Goal: Task Accomplishment & Management: Use online tool/utility

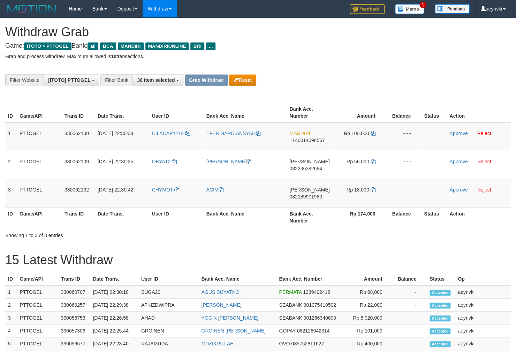
scroll to position [13, 0]
click at [233, 78] on icon "button" at bounding box center [235, 80] width 5 height 5
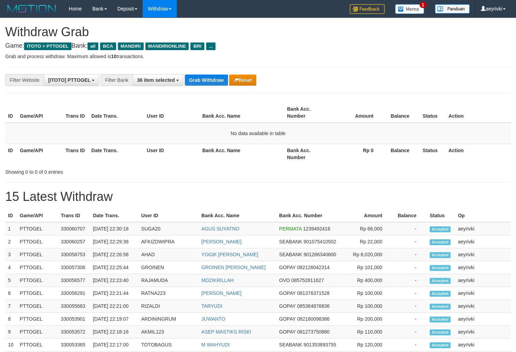
scroll to position [13, 0]
drag, startPoint x: 192, startPoint y: 180, endPoint x: 192, endPoint y: 171, distance: 8.7
click at [192, 178] on div "**********" at bounding box center [258, 314] width 516 height 593
drag, startPoint x: 166, startPoint y: 78, endPoint x: 165, endPoint y: 81, distance: 3.8
click at [165, 81] on span "36 item selected" at bounding box center [156, 80] width 38 height 6
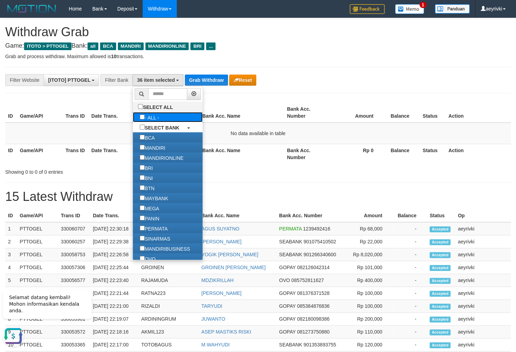
click at [133, 119] on label "- ALL -" at bounding box center [149, 117] width 33 height 10
select select "***"
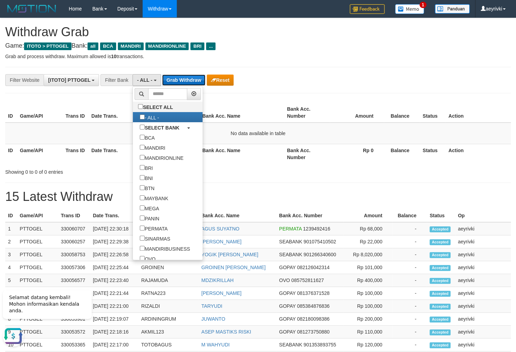
drag, startPoint x: 171, startPoint y: 80, endPoint x: 168, endPoint y: 114, distance: 33.6
click at [171, 81] on button "Grab Withdraw" at bounding box center [183, 80] width 43 height 11
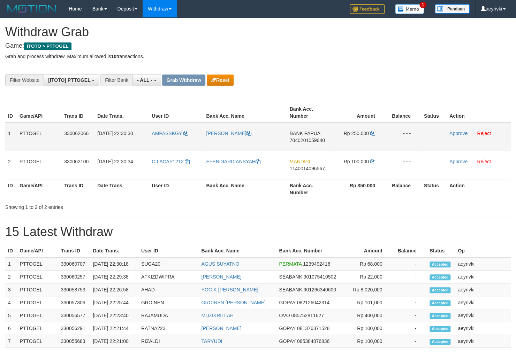
scroll to position [6, 0]
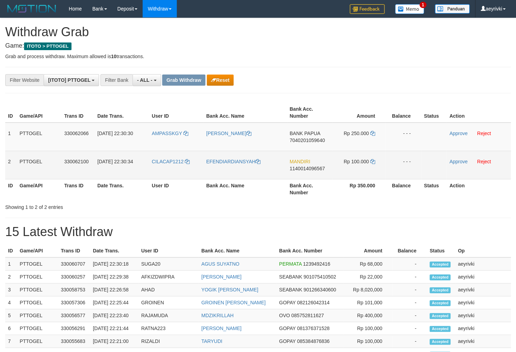
click at [224, 155] on td "EFENDIARDIANSYAH" at bounding box center [244, 165] width 83 height 28
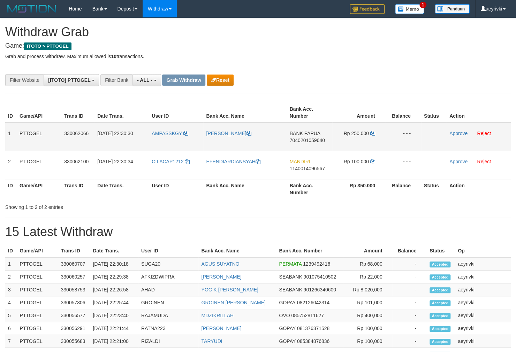
drag, startPoint x: 169, startPoint y: 144, endPoint x: 339, endPoint y: 144, distance: 170.1
click at [339, 144] on tr "1 PTTOGEL 330062066 31/08/2025 22:30:30 AMPASSKGY NAIBEN WENDA BANK PAPUA 70402…" at bounding box center [257, 137] width 505 height 29
copy tr
click at [460, 133] on link "Approve" at bounding box center [458, 134] width 18 height 6
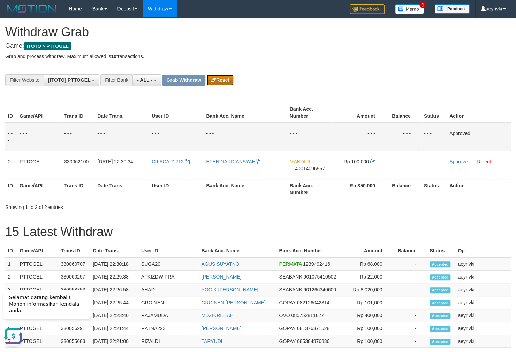
click at [225, 81] on button "Reset" at bounding box center [220, 80] width 27 height 11
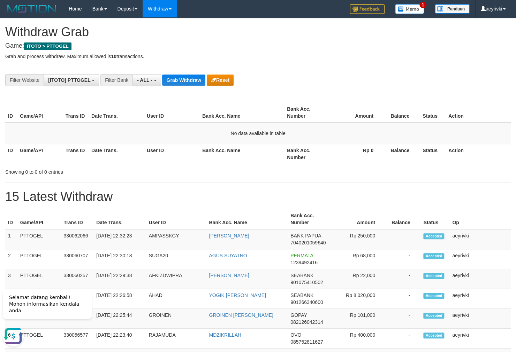
click at [307, 243] on span "7040201059640" at bounding box center [307, 243] width 35 height 6
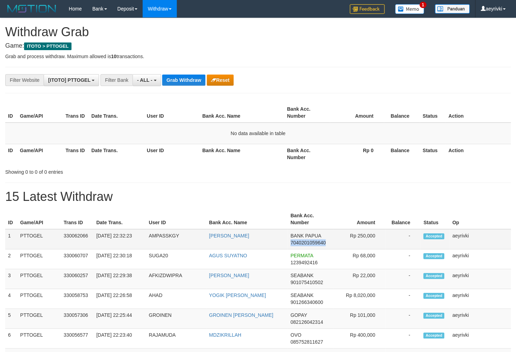
click at [307, 243] on span "7040201059640" at bounding box center [307, 243] width 35 height 6
copy span "7040201059640"
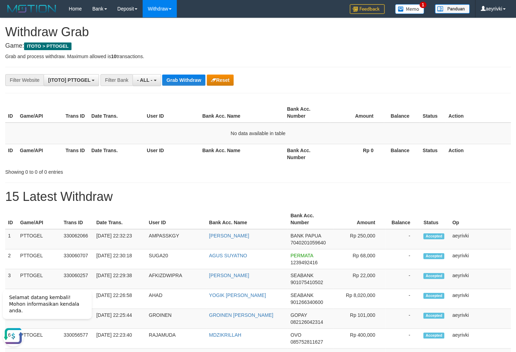
scroll to position [0, 0]
click at [293, 243] on span "7040201059640" at bounding box center [307, 243] width 35 height 6
copy span "7040201059640"
click at [136, 78] on button "- ALL -" at bounding box center [146, 80] width 28 height 12
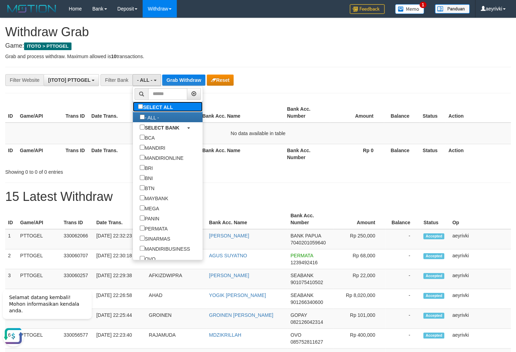
click at [133, 110] on label "SELECT ALL" at bounding box center [156, 107] width 47 height 10
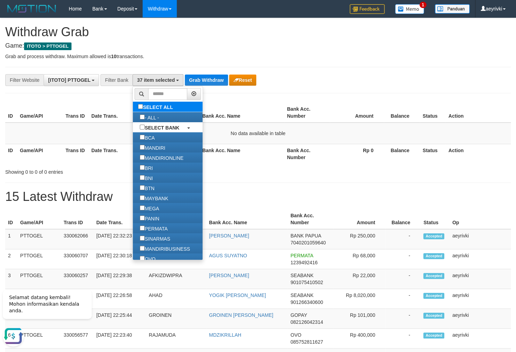
click at [133, 108] on label "SELECT ALL" at bounding box center [156, 107] width 47 height 10
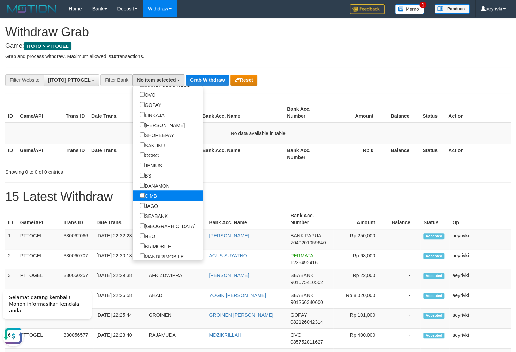
scroll to position [196, 0]
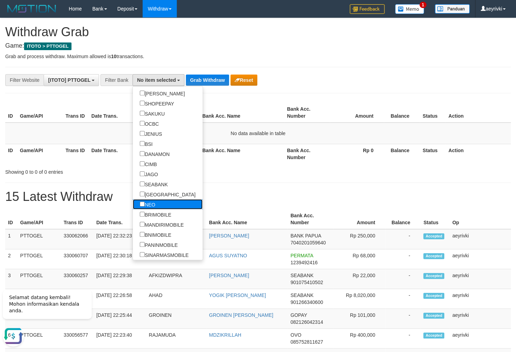
drag, startPoint x: 123, startPoint y: 204, endPoint x: 127, endPoint y: 192, distance: 12.3
click at [133, 204] on label "NEO" at bounding box center [147, 204] width 29 height 10
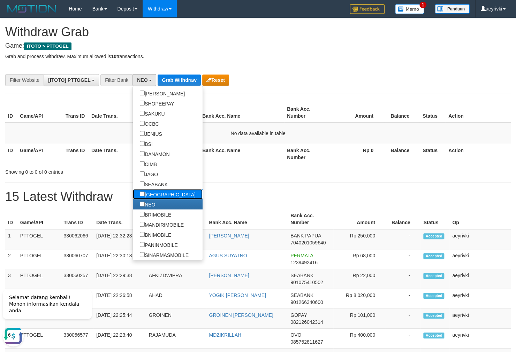
click at [133, 192] on label "[GEOGRAPHIC_DATA]" at bounding box center [168, 194] width 70 height 10
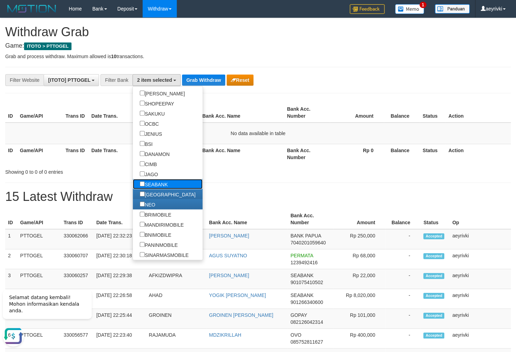
click at [133, 183] on label "SEABANK" at bounding box center [154, 184] width 42 height 10
click at [133, 174] on label "JAGO" at bounding box center [149, 174] width 32 height 10
click at [133, 167] on label "CIMB" at bounding box center [148, 164] width 31 height 10
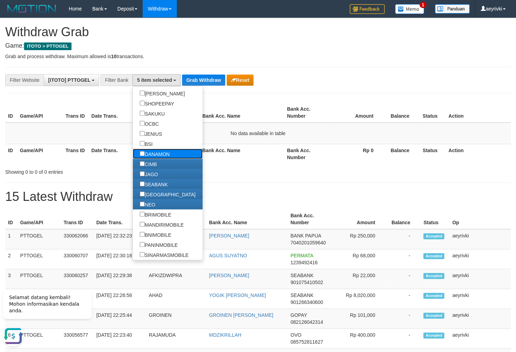
click at [133, 156] on label "DANAMON" at bounding box center [155, 154] width 44 height 10
click at [133, 144] on link "BSI" at bounding box center [168, 144] width 70 height 10
click at [133, 133] on label "JENIUS" at bounding box center [151, 134] width 36 height 10
click at [133, 143] on label "BSI" at bounding box center [146, 144] width 27 height 10
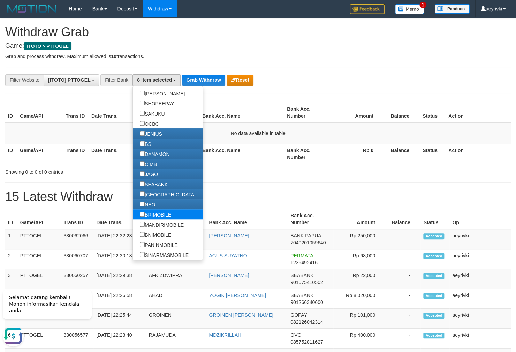
scroll to position [131, 0]
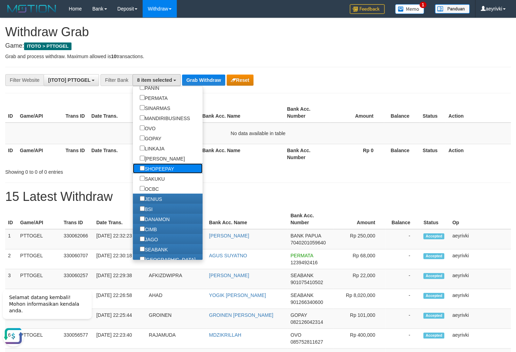
click at [133, 167] on label "SHOPEEPAY" at bounding box center [157, 168] width 48 height 10
click at [133, 156] on label "[PERSON_NAME]" at bounding box center [162, 158] width 59 height 10
click at [133, 155] on label "[PERSON_NAME]" at bounding box center [162, 158] width 59 height 10
click at [133, 144] on label "LINKAJA" at bounding box center [152, 148] width 39 height 10
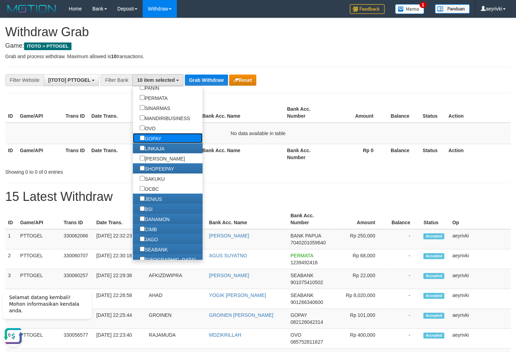
click at [133, 138] on label "GOPAY" at bounding box center [151, 138] width 36 height 10
click at [133, 128] on link "OVO" at bounding box center [168, 128] width 70 height 10
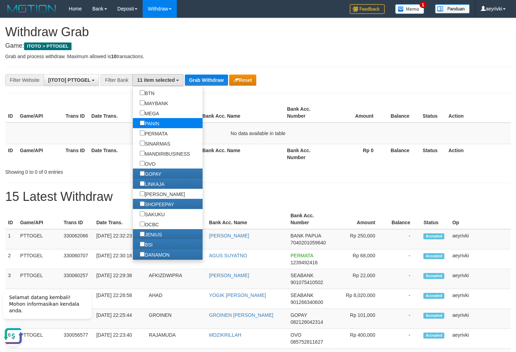
scroll to position [65, 0]
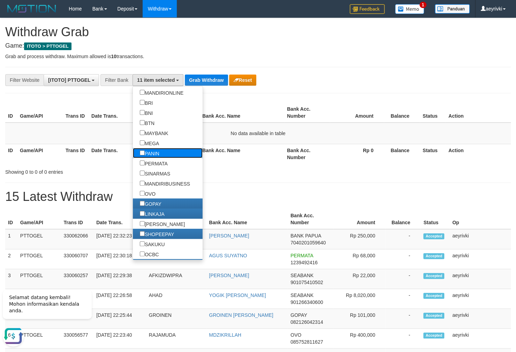
drag, startPoint x: 120, startPoint y: 157, endPoint x: 122, endPoint y: 150, distance: 7.7
click at [133, 156] on label "PANIN" at bounding box center [149, 153] width 33 height 10
click at [132, 148] on ul "SELECT ALL - ALL - SELECT BANK BCA MANDIRI MANDIRIONLINE BRI BNI BTN MAYBANK ME…" at bounding box center [167, 173] width 70 height 174
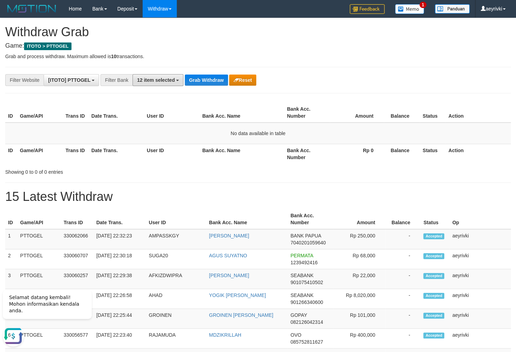
drag, startPoint x: 153, startPoint y: 80, endPoint x: 151, endPoint y: 100, distance: 20.6
click at [153, 84] on button "12 item selected" at bounding box center [157, 80] width 51 height 12
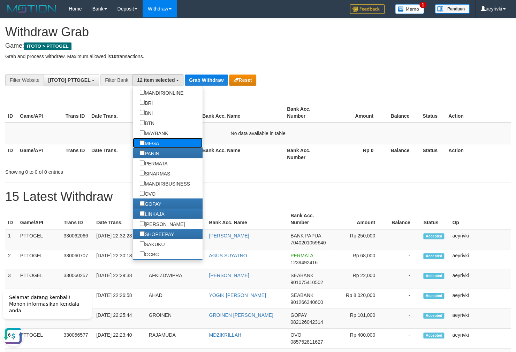
click at [133, 143] on label "MEGA" at bounding box center [149, 143] width 33 height 10
click at [133, 135] on label "MAYBANK" at bounding box center [154, 133] width 42 height 10
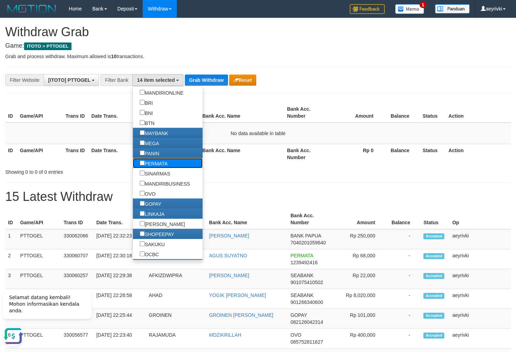
click at [133, 167] on label "PERMATA" at bounding box center [154, 163] width 42 height 10
click at [133, 127] on label "BTN" at bounding box center [147, 123] width 29 height 10
select select "***"
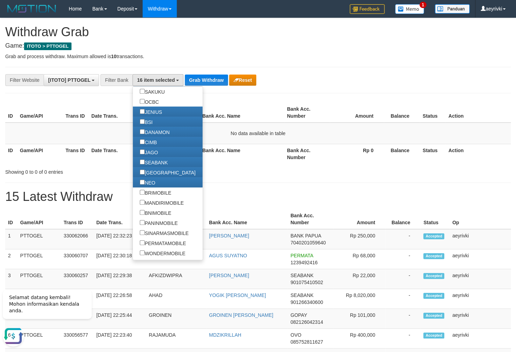
scroll to position [131, 0]
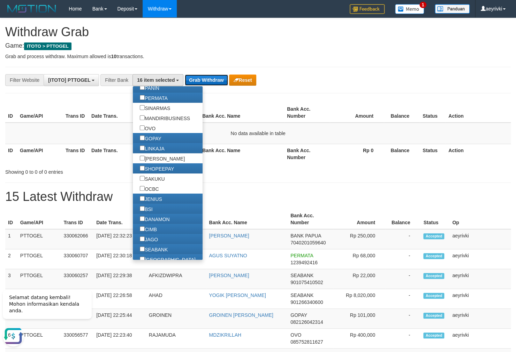
click at [197, 77] on button "Grab Withdraw" at bounding box center [206, 80] width 43 height 11
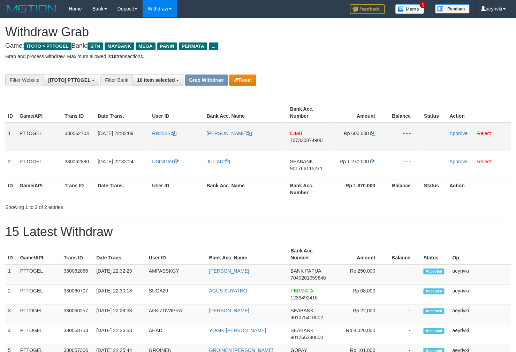
scroll to position [49, 0]
drag, startPoint x: 174, startPoint y: 139, endPoint x: 263, endPoint y: 150, distance: 89.8
click at [362, 156] on tbody "1 PTTOGEL 330062704 31/08/2025 22:32:09 RR2525 ROCKY PONDAAG CIMB 707330874900 …" at bounding box center [257, 151] width 505 height 57
click at [306, 142] on span "707330874900" at bounding box center [306, 141] width 32 height 6
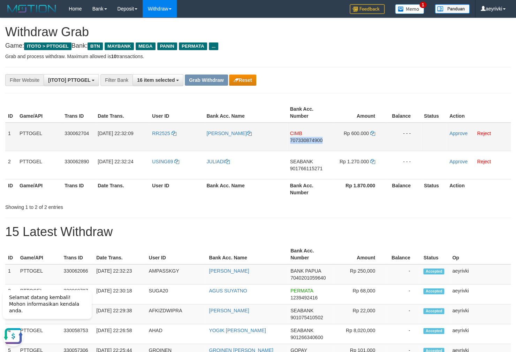
click at [306, 142] on span "707330874900" at bounding box center [306, 141] width 32 height 6
copy span "707330874900"
click at [313, 140] on span "707330874900" at bounding box center [306, 141] width 32 height 6
copy span "707330874900"
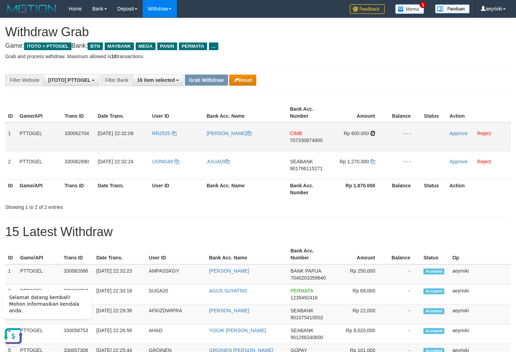
click at [373, 133] on icon at bounding box center [372, 133] width 5 height 5
click at [453, 133] on link "Approve" at bounding box center [458, 134] width 18 height 6
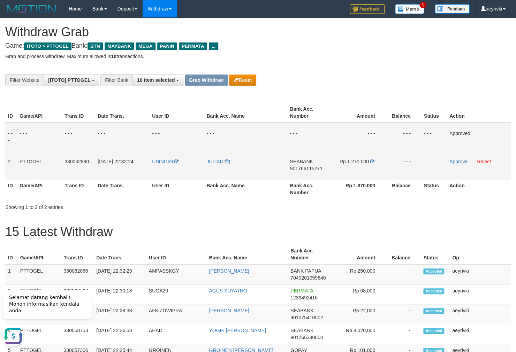
click at [310, 168] on span "901766115271" at bounding box center [306, 169] width 32 height 6
copy span "901766115271"
click at [300, 168] on span "901766115271" at bounding box center [306, 169] width 32 height 6
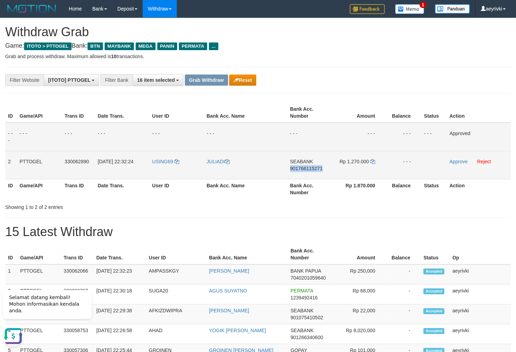
copy span "901766115271"
click at [313, 168] on span "901766115271" at bounding box center [306, 169] width 32 height 6
copy span "901766115271"
click at [303, 169] on span "901766115271" at bounding box center [306, 169] width 32 height 6
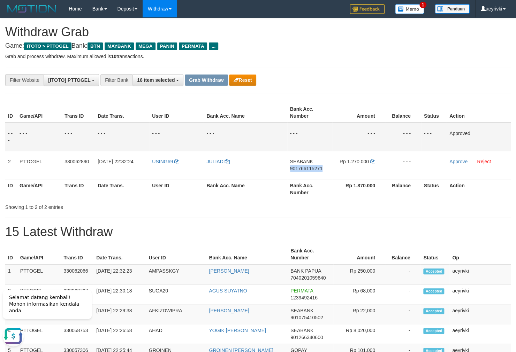
drag, startPoint x: 303, startPoint y: 169, endPoint x: 406, endPoint y: 214, distance: 112.9
click at [303, 169] on span "901766115271" at bounding box center [306, 169] width 32 height 6
copy span "901766115271"
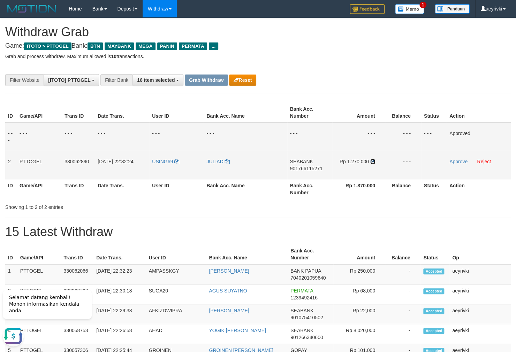
click at [372, 163] on icon at bounding box center [372, 161] width 5 height 5
click at [456, 161] on link "Approve" at bounding box center [458, 162] width 18 height 6
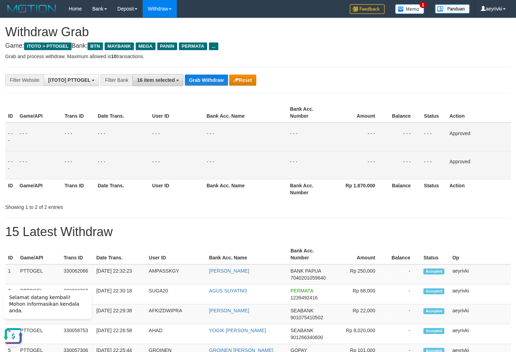
click at [155, 79] on span "16 item selected" at bounding box center [156, 80] width 38 height 6
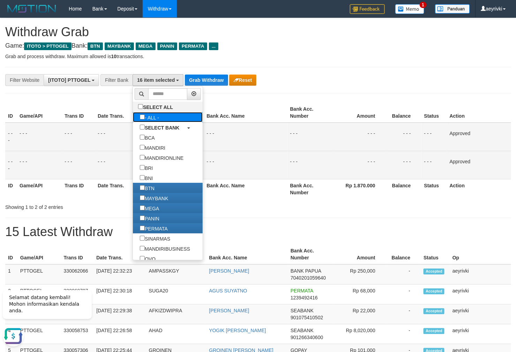
click at [133, 116] on label "- ALL -" at bounding box center [149, 117] width 33 height 10
select select "***"
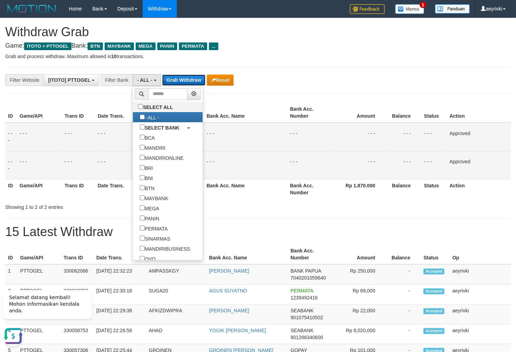
click at [181, 84] on button "Grab Withdraw" at bounding box center [183, 80] width 43 height 11
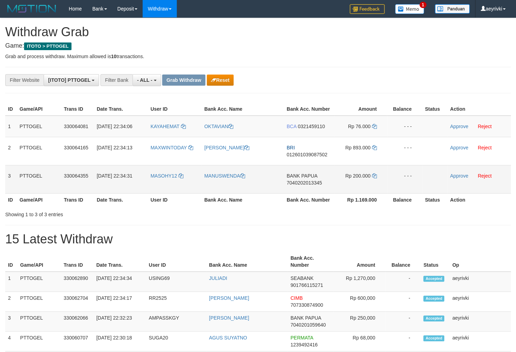
scroll to position [6, 0]
drag, startPoint x: 248, startPoint y: 183, endPoint x: 357, endPoint y: 184, distance: 109.1
click at [357, 184] on tr "3 PTTOGEL 330064355 [DATE] 22:34:31 MASOHY12 [GEOGRAPHIC_DATA] BANK PAPUA 70402…" at bounding box center [257, 179] width 505 height 28
click at [456, 177] on link "Approve" at bounding box center [459, 176] width 18 height 6
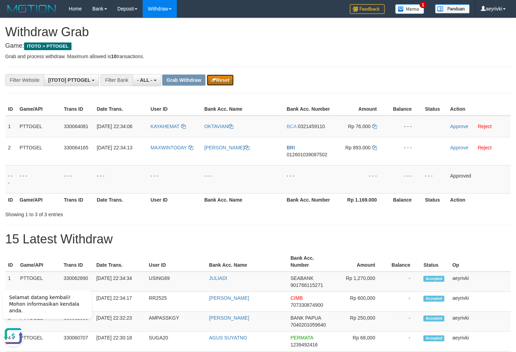
click at [216, 82] on button "Reset" at bounding box center [220, 80] width 27 height 11
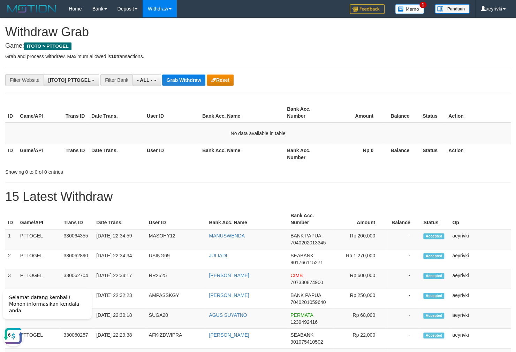
click at [141, 86] on button "- ALL -" at bounding box center [146, 80] width 28 height 12
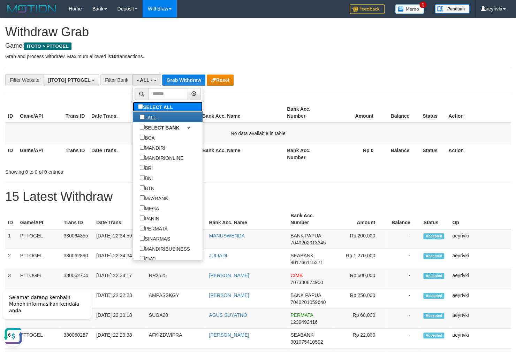
click at [133, 109] on label "SELECT ALL" at bounding box center [156, 107] width 47 height 10
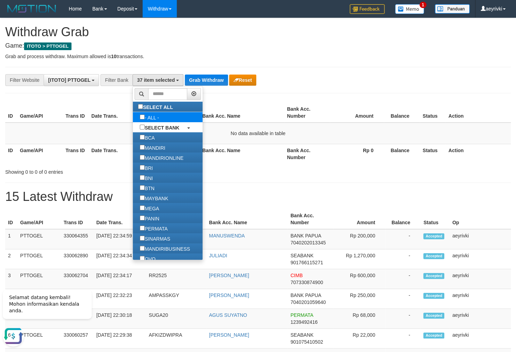
click at [133, 122] on label "- ALL -" at bounding box center [149, 117] width 33 height 10
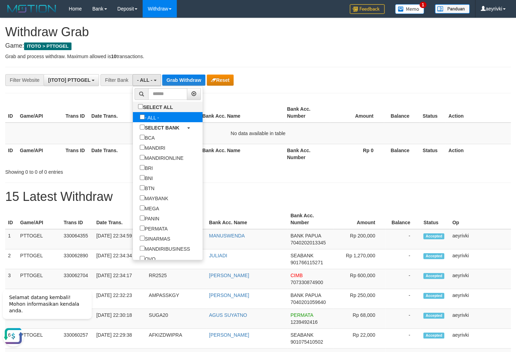
scroll to position [7, 0]
click at [133, 113] on label "- ALL -" at bounding box center [149, 117] width 33 height 10
select select "***"
click at [134, 110] on label "SELECT ALL" at bounding box center [156, 107] width 47 height 10
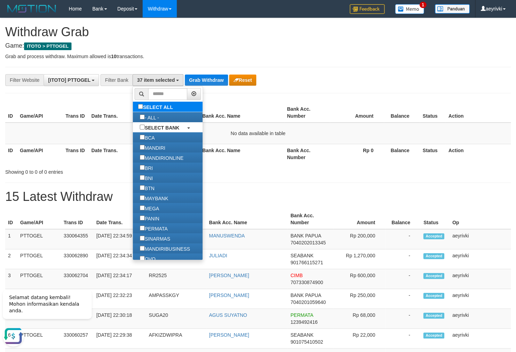
scroll to position [266, 0]
click at [134, 110] on label "SELECT ALL" at bounding box center [156, 107] width 47 height 10
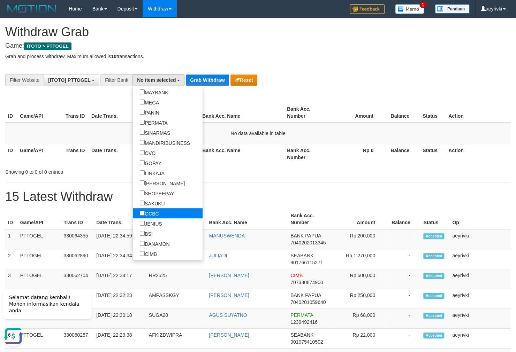
scroll to position [131, 0]
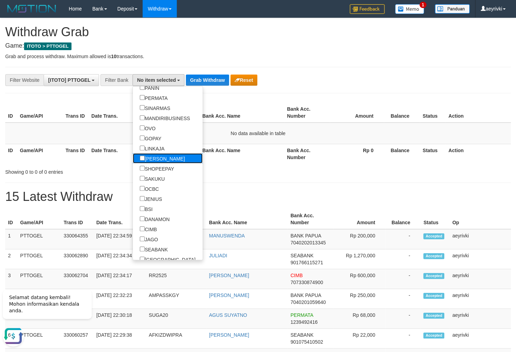
click at [133, 157] on label "[PERSON_NAME]" at bounding box center [162, 158] width 59 height 10
select select "****"
click at [188, 80] on button "Grab Withdraw" at bounding box center [209, 80] width 43 height 11
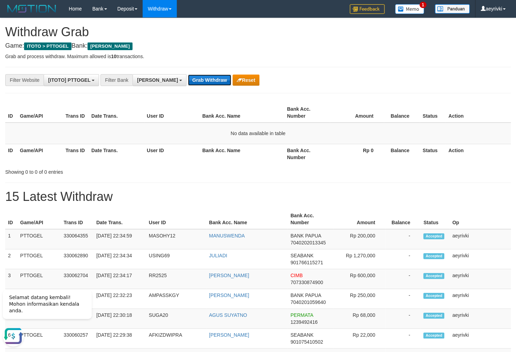
click at [188, 79] on button "Grab Withdraw" at bounding box center [209, 80] width 43 height 11
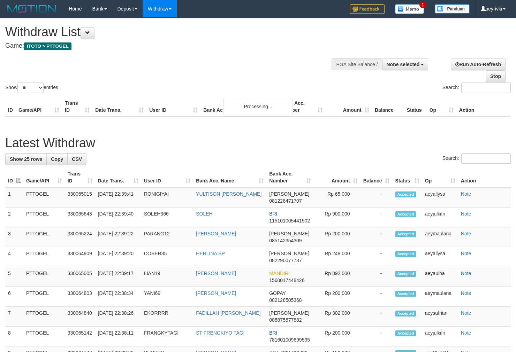
select select
select select "**"
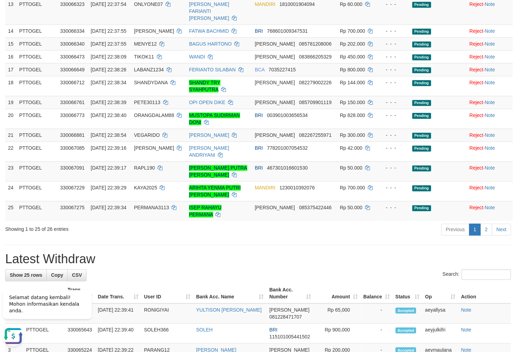
scroll to position [174, 0]
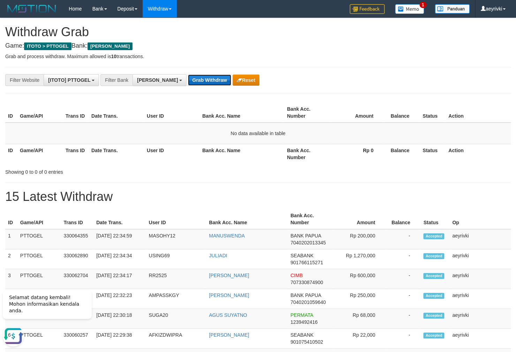
click at [188, 81] on button "Grab Withdraw" at bounding box center [209, 80] width 43 height 11
click at [188, 79] on button "Grab Withdraw" at bounding box center [209, 80] width 43 height 11
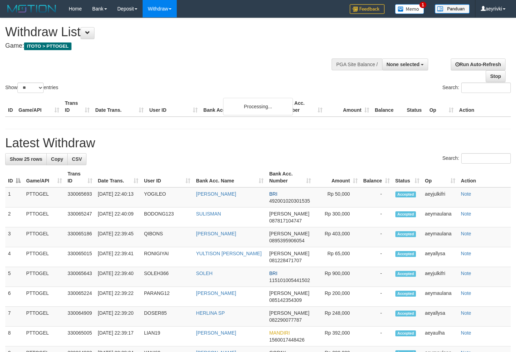
select select
select select "**"
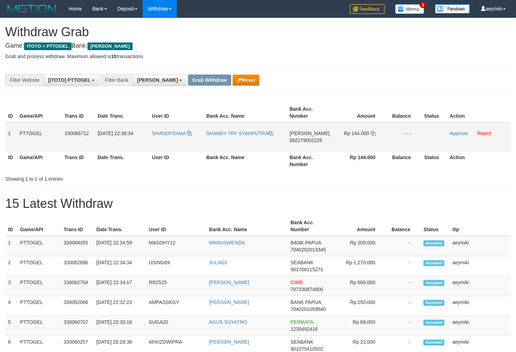
scroll to position [121, 0]
drag, startPoint x: 168, startPoint y: 145, endPoint x: 362, endPoint y: 145, distance: 194.5
click at [362, 145] on tr "1 PTTOGEL 330066712 [DATE] 22:38:34 SHANDYDANA SHANDY TRY [PERSON_NAME] 0822790…" at bounding box center [257, 137] width 505 height 29
click at [311, 138] on span "082279002226" at bounding box center [305, 141] width 32 height 6
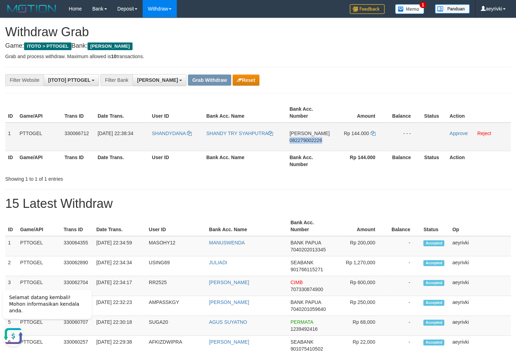
click at [311, 138] on span "082279002226" at bounding box center [305, 141] width 32 height 6
copy span "082279002226"
click at [302, 144] on td "DANA 082279002226" at bounding box center [310, 137] width 46 height 29
click at [307, 139] on span "082279002226" at bounding box center [305, 141] width 32 height 6
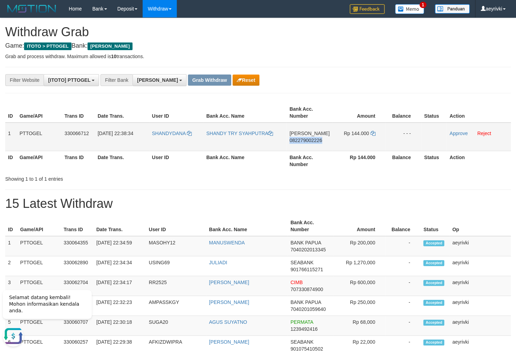
copy span "082279002226"
drag, startPoint x: 307, startPoint y: 139, endPoint x: 520, endPoint y: 126, distance: 213.4
click at [308, 139] on span "082279002226" at bounding box center [305, 141] width 32 height 6
copy span "082279002226"
click at [370, 134] on icon at bounding box center [372, 133] width 5 height 5
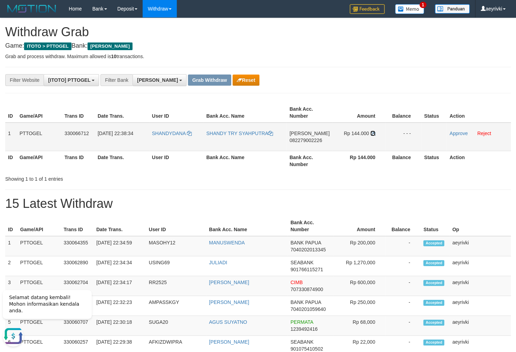
click at [373, 134] on icon at bounding box center [372, 133] width 5 height 5
click at [466, 134] on link "Approve" at bounding box center [458, 134] width 18 height 6
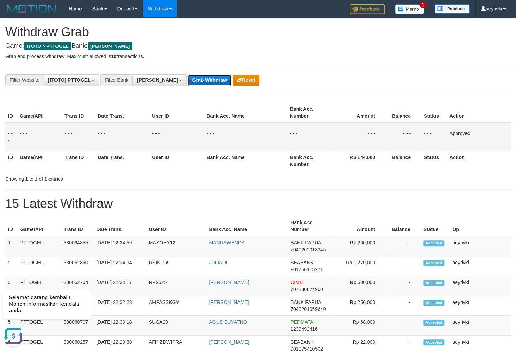
click at [188, 77] on button "Grab Withdraw" at bounding box center [209, 80] width 43 height 11
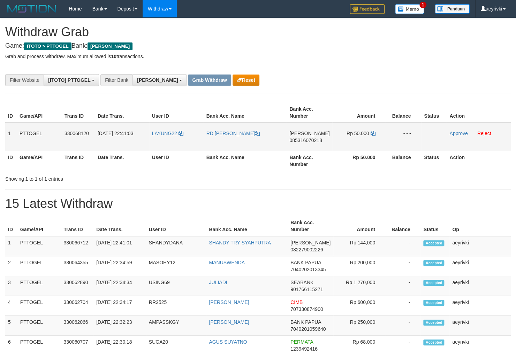
scroll to position [121, 0]
drag, startPoint x: 155, startPoint y: 145, endPoint x: 374, endPoint y: 150, distance: 219.3
click at [374, 150] on tr "1 PTTOGEL 330068120 [DATE] 22:41:03 LAYUNG22 RD CECEP [PERSON_NAME] 08531607021…" at bounding box center [257, 137] width 505 height 29
click at [308, 140] on span "085316070218" at bounding box center [305, 141] width 32 height 6
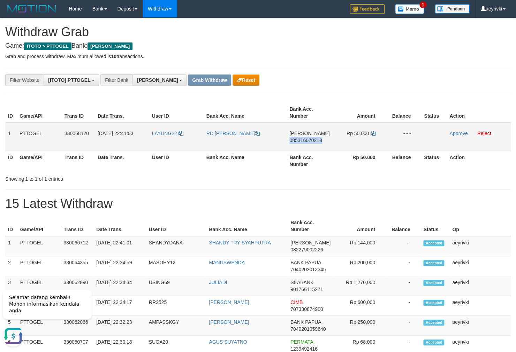
click at [308, 140] on span "085316070218" at bounding box center [305, 141] width 32 height 6
copy span "085316070218"
click at [308, 137] on td "[PERSON_NAME] 085316070218" at bounding box center [310, 137] width 46 height 29
click at [306, 140] on span "085316070218" at bounding box center [305, 141] width 32 height 6
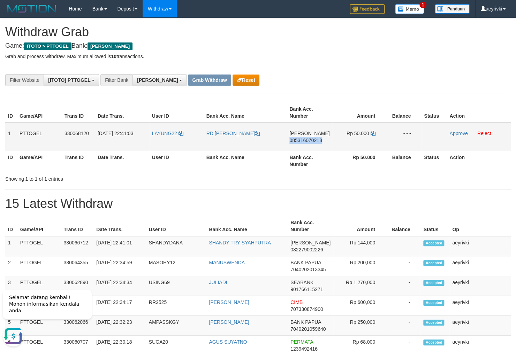
copy span "085316070218"
click at [373, 135] on icon at bounding box center [372, 133] width 5 height 5
click at [453, 135] on link "Approve" at bounding box center [458, 134] width 18 height 6
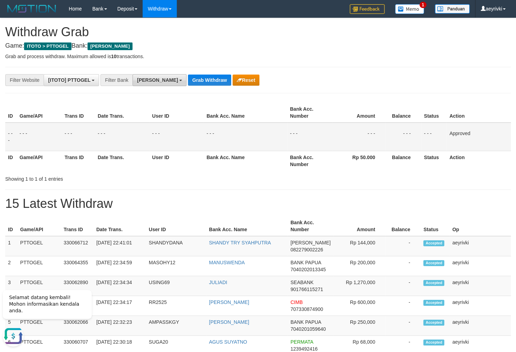
click at [136, 82] on button "[PERSON_NAME]" at bounding box center [159, 80] width 54 height 12
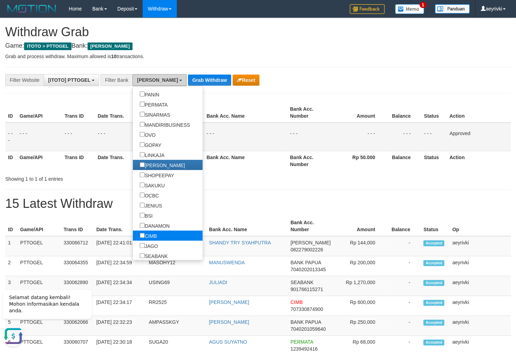
scroll to position [131, 0]
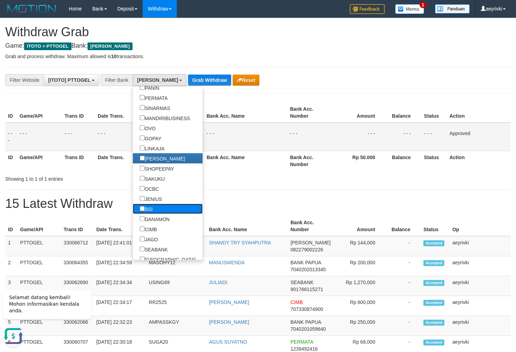
click at [133, 211] on label "BSI" at bounding box center [146, 209] width 27 height 10
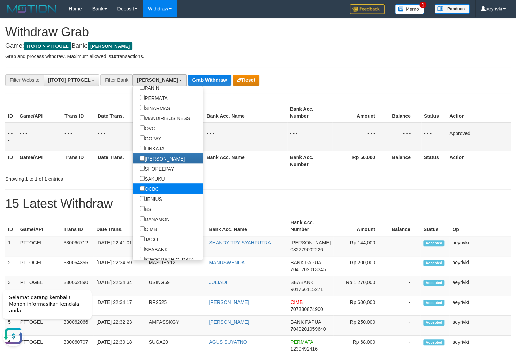
scroll to position [158, 0]
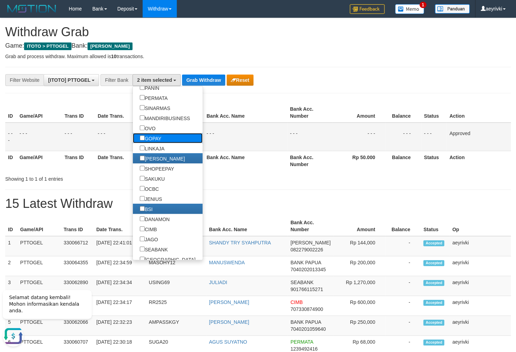
click at [133, 136] on label "GOPAY" at bounding box center [151, 138] width 36 height 10
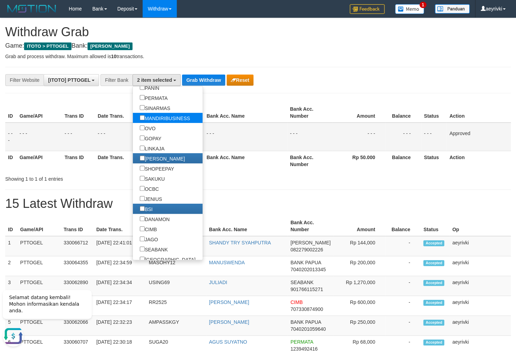
select select "*****"
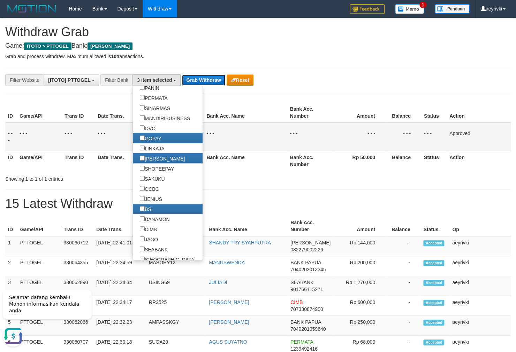
click at [207, 82] on button "Grab Withdraw" at bounding box center [203, 80] width 43 height 11
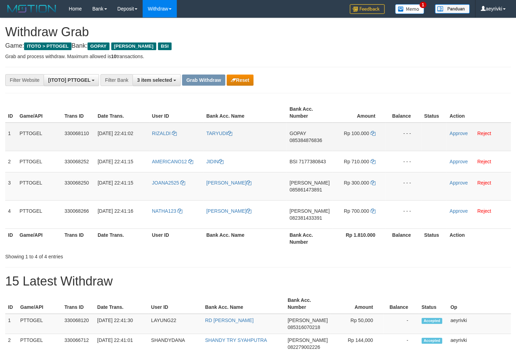
scroll to position [107, 0]
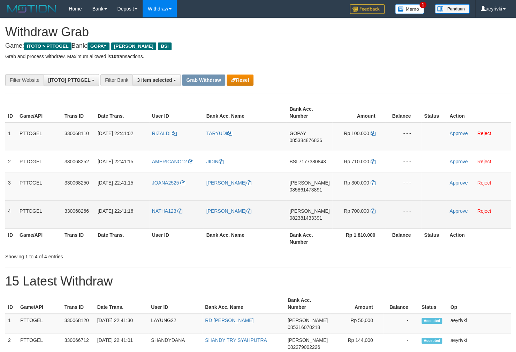
drag, startPoint x: 168, startPoint y: 144, endPoint x: 355, endPoint y: 220, distance: 201.7
click at [355, 220] on tbody "1 PTTOGEL 330068110 [DATE] 22:41:02 [GEOGRAPHIC_DATA] [GEOGRAPHIC_DATA] GOPAY 0…" at bounding box center [257, 176] width 505 height 106
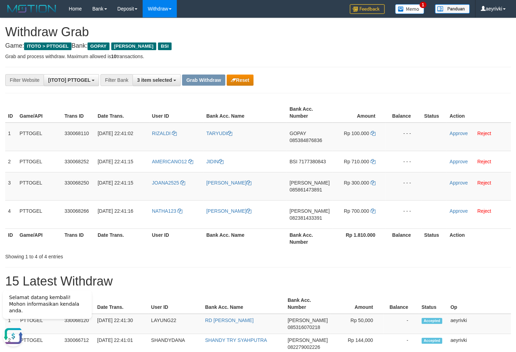
scroll to position [0, 0]
click at [312, 138] on span "085384876836" at bounding box center [305, 141] width 32 height 6
copy span "085384876836"
click at [311, 140] on span "085384876836" at bounding box center [305, 141] width 32 height 6
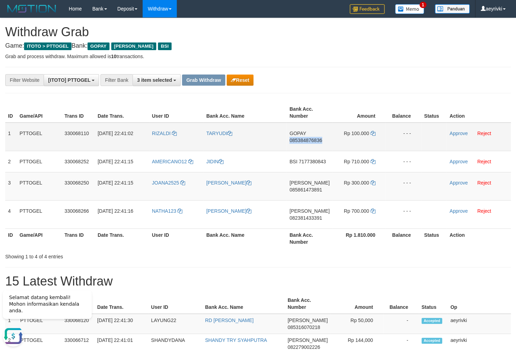
click at [311, 140] on span "085384876836" at bounding box center [305, 141] width 32 height 6
copy span "085384876836"
click at [374, 134] on icon at bounding box center [372, 133] width 5 height 5
click at [457, 134] on link "Approve" at bounding box center [458, 134] width 18 height 6
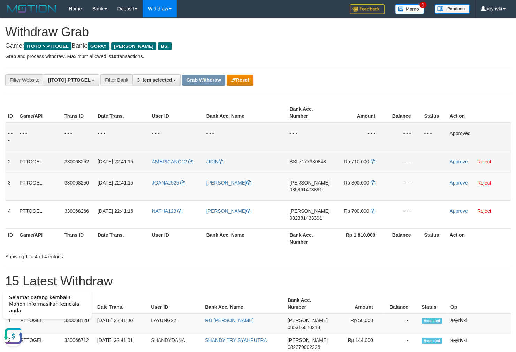
click at [309, 160] on span "7177380843" at bounding box center [312, 162] width 27 height 6
copy td "7177380843"
click at [307, 162] on span "7177380843" at bounding box center [312, 162] width 27 height 6
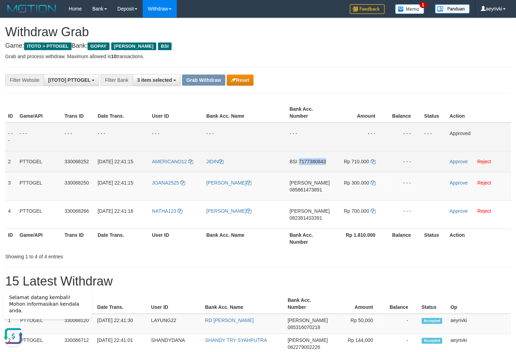
copy td "7177380843"
click at [312, 161] on span "7177380843" at bounding box center [312, 162] width 27 height 6
copy td "7177380843"
click at [314, 160] on span "7177380843" at bounding box center [312, 162] width 27 height 6
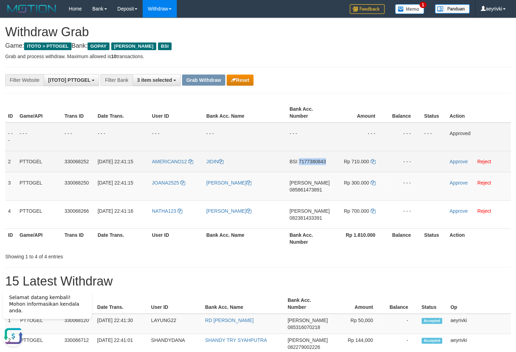
drag, startPoint x: 314, startPoint y: 160, endPoint x: 443, endPoint y: 243, distance: 153.9
click at [313, 160] on span "7177380843" at bounding box center [312, 162] width 27 height 6
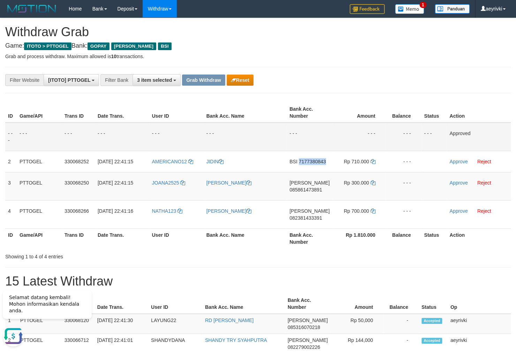
copy td "7177380843"
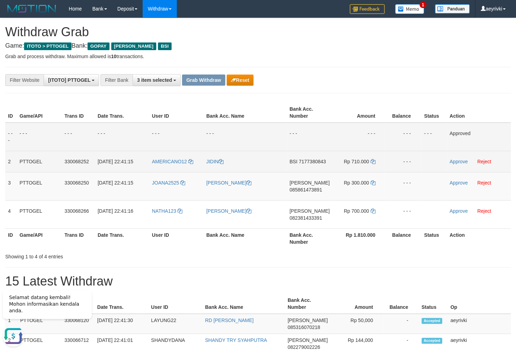
click at [315, 160] on span "7177380843" at bounding box center [312, 162] width 27 height 6
copy td "7177380843"
click at [370, 163] on icon at bounding box center [372, 161] width 5 height 5
click at [374, 161] on icon at bounding box center [372, 161] width 5 height 5
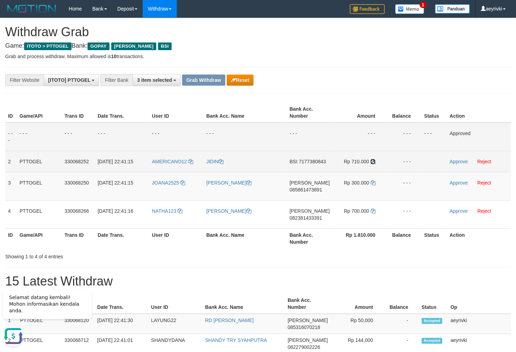
click at [374, 161] on icon at bounding box center [372, 161] width 5 height 5
click at [452, 163] on link "Approve" at bounding box center [458, 162] width 18 height 6
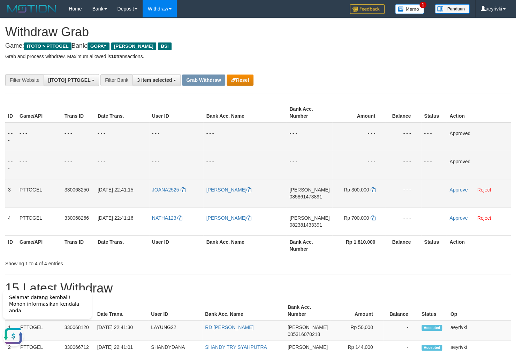
click at [306, 196] on span "085861473891" at bounding box center [305, 197] width 32 height 6
copy span "085861473891"
click at [305, 197] on span "085861473891" at bounding box center [305, 197] width 32 height 6
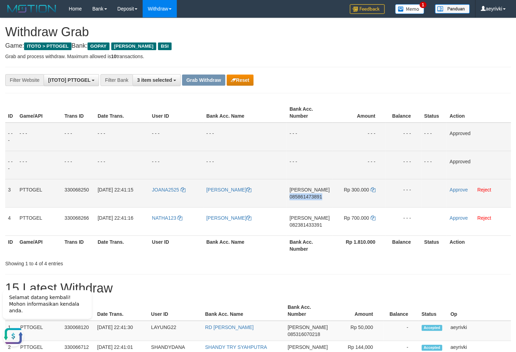
copy span "085861473891"
click at [308, 194] on span "085861473891" at bounding box center [305, 197] width 32 height 6
copy span "085861473891"
click at [303, 198] on span "085861473891" at bounding box center [305, 197] width 32 height 6
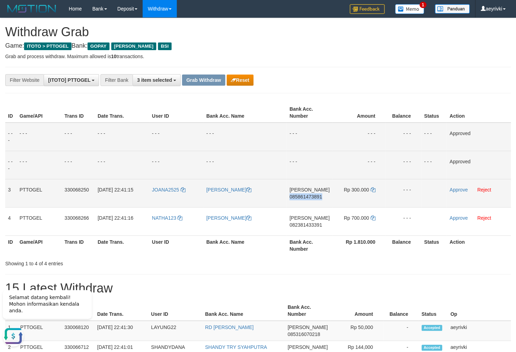
drag, startPoint x: 303, startPoint y: 198, endPoint x: 309, endPoint y: 196, distance: 6.2
click at [304, 198] on span "085861473891" at bounding box center [305, 197] width 32 height 6
click at [372, 190] on icon at bounding box center [372, 190] width 5 height 5
click at [453, 190] on link "Approve" at bounding box center [458, 190] width 18 height 6
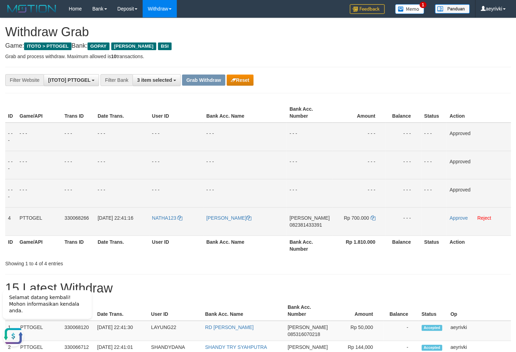
click at [303, 224] on span "082381433391" at bounding box center [305, 225] width 32 height 6
click at [300, 226] on span "082381433391" at bounding box center [305, 225] width 32 height 6
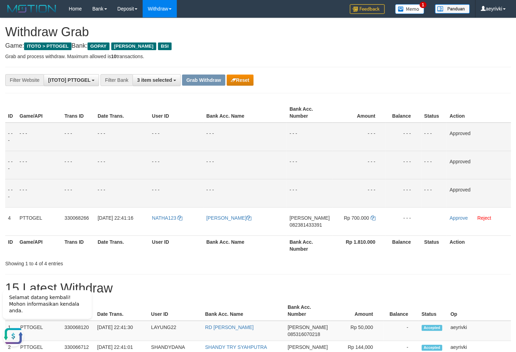
click at [236, 160] on td "- - -" at bounding box center [244, 165] width 83 height 28
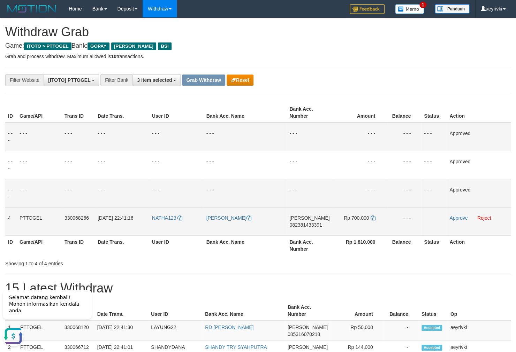
click at [304, 228] on td "DANA 082381433391" at bounding box center [310, 221] width 46 height 28
click at [296, 223] on span "082381433391" at bounding box center [305, 225] width 32 height 6
drag, startPoint x: 296, startPoint y: 223, endPoint x: 511, endPoint y: 169, distance: 222.2
click at [296, 223] on span "082381433391" at bounding box center [305, 225] width 32 height 6
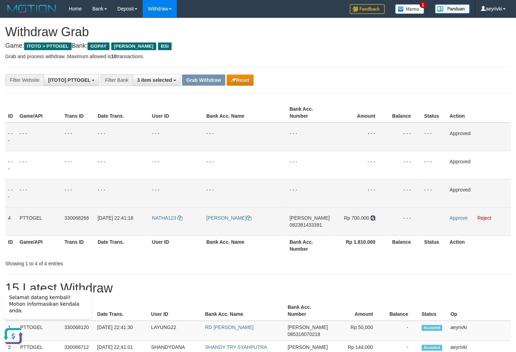
click at [372, 220] on icon at bounding box center [372, 218] width 5 height 5
click at [454, 216] on link "Approve" at bounding box center [458, 218] width 18 height 6
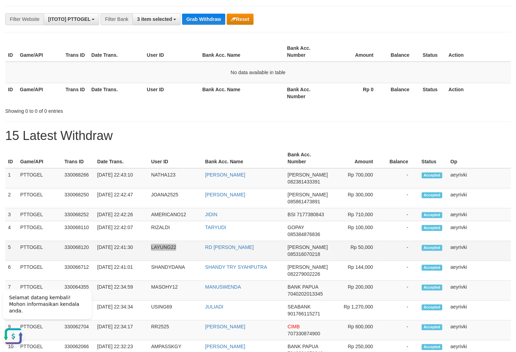
scroll to position [75, 0]
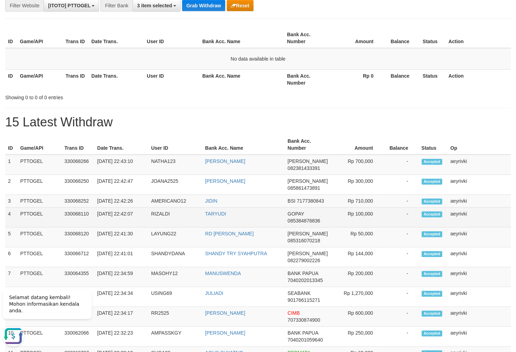
drag, startPoint x: 155, startPoint y: 223, endPoint x: 299, endPoint y: 216, distance: 144.1
click at [346, 217] on tr "4 PTTOGEL 330068110 31/08/2025 22:42:07 RIZALDI TARYUDI GOPAY 085384876836 Rp 1…" at bounding box center [257, 218] width 505 height 20
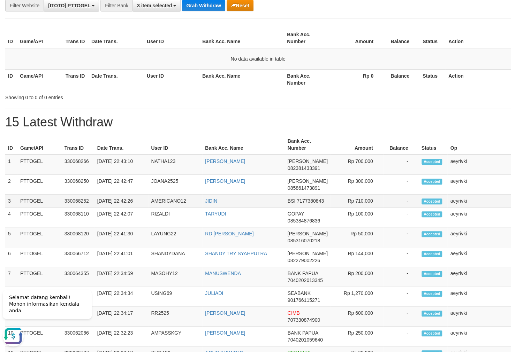
click td "AMERICANO12"
drag, startPoint x: 164, startPoint y: 204, endPoint x: 358, endPoint y: 201, distance: 193.8
click tr "3 PTTOGEL 330068252 31/08/2025 22:42:26 AMERICANO12 JIDIN BSI 7177380843 Rp 710…"
copy tr
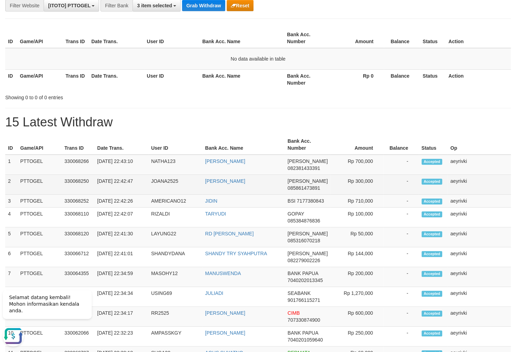
click td "JOANA2525"
drag, startPoint x: 166, startPoint y: 189, endPoint x: 343, endPoint y: 178, distance: 177.1
click tr "2 PTTOGEL 330068250 31/08/2025 22:42:47 JOANA2525 JOANA DANA 085861473891 Rp 30…"
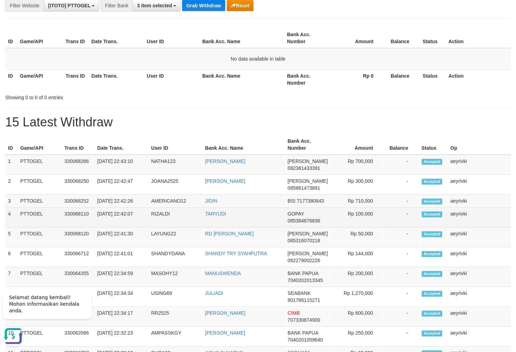
copy tr
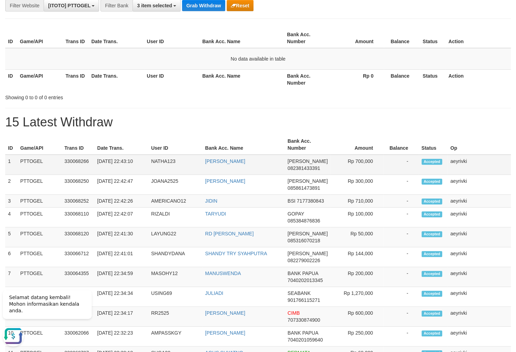
click td "NATHA123"
drag, startPoint x: 161, startPoint y: 168, endPoint x: 365, endPoint y: 157, distance: 203.9
click tr "1 PTTOGEL 330068266 31/08/2025 22:43:10 NATHA123 MARIUS LAMBOK PARHUSIP DANA 08…"
copy tr
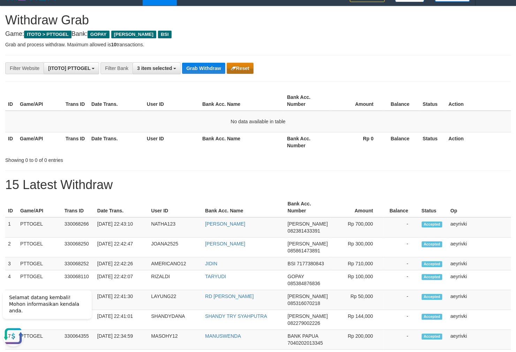
scroll to position [0, 0]
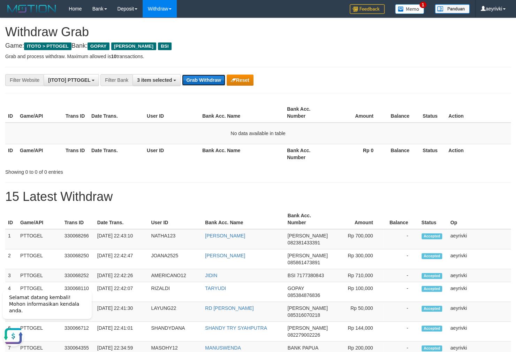
click button "Grab Withdraw"
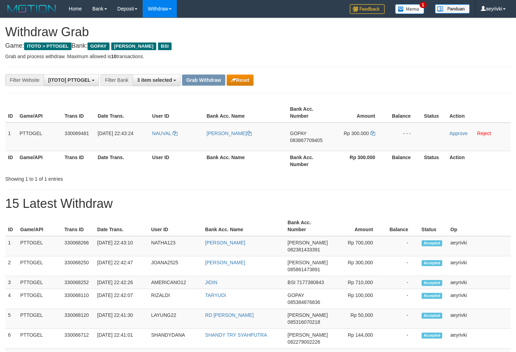
scroll to position [107, 0]
drag, startPoint x: 147, startPoint y: 147, endPoint x: 356, endPoint y: 133, distance: 208.9
click at [356, 133] on tr "1 PTTOGEL 330069481 31/08/2025 22:43:24 NAUVAL FERDI WAHYU SARASTIANSAH GOPAY 0…" at bounding box center [257, 137] width 505 height 29
drag, startPoint x: 211, startPoint y: 165, endPoint x: 165, endPoint y: 145, distance: 50.4
click at [207, 162] on th "Bank Acc. Name" at bounding box center [245, 161] width 83 height 20
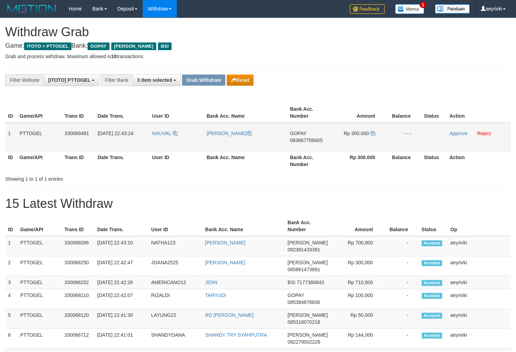
drag, startPoint x: 197, startPoint y: 145, endPoint x: 362, endPoint y: 130, distance: 166.5
click at [362, 130] on tr "1 PTTOGEL 330069481 31/08/2025 22:43:24 NAUVAL FERDI WAHYU SARASTIANSAH GOPAY 0…" at bounding box center [257, 137] width 505 height 29
copy tr
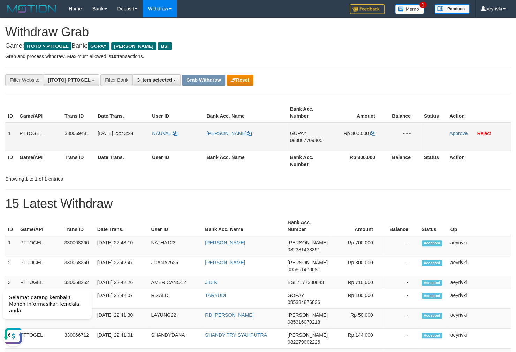
click at [297, 140] on span "083867709405" at bounding box center [306, 141] width 32 height 6
copy tr
click at [297, 140] on span "083867709405" at bounding box center [306, 141] width 32 height 6
copy span "083867709405"
click at [312, 141] on span "083867709405" at bounding box center [306, 141] width 32 height 6
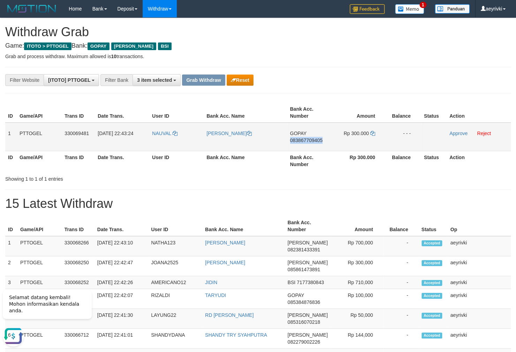
click at [313, 140] on span "083867709405" at bounding box center [306, 141] width 32 height 6
copy span "083867709405"
click at [304, 138] on span "083867709405" at bounding box center [306, 141] width 32 height 6
copy span "083867709405"
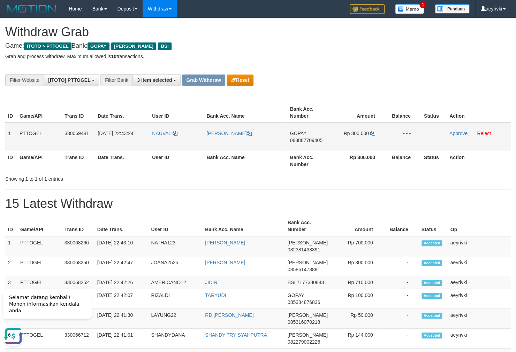
click at [304, 140] on span "083867709405" at bounding box center [306, 141] width 32 height 6
copy span "083867709405"
click at [316, 140] on span "083867709405" at bounding box center [306, 141] width 32 height 6
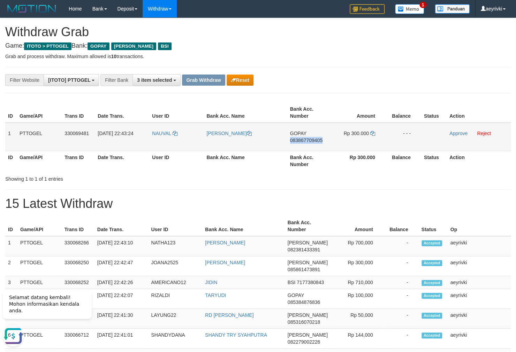
copy span "083867709405"
click at [373, 133] on icon at bounding box center [372, 133] width 5 height 5
click at [453, 130] on td "Approve Reject" at bounding box center [478, 137] width 64 height 29
click at [455, 131] on link "Approve" at bounding box center [458, 134] width 18 height 6
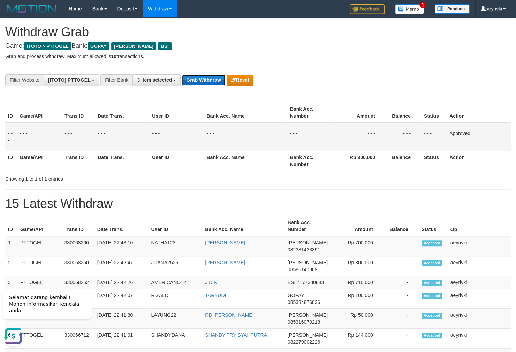
click at [207, 76] on button "Grab Withdraw" at bounding box center [203, 80] width 43 height 11
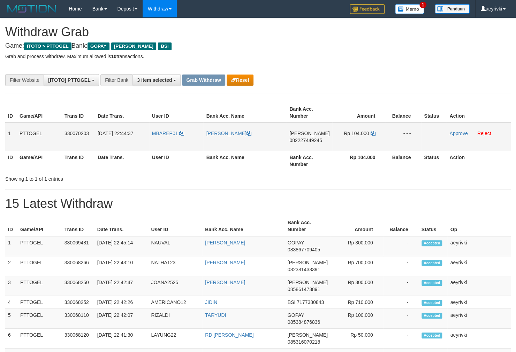
scroll to position [107, 0]
drag, startPoint x: 167, startPoint y: 146, endPoint x: 361, endPoint y: 135, distance: 193.8
click at [361, 135] on tr "1 PTTOGEL 330070203 [DATE] 22:44:37 MBAREP01 [GEOGRAPHIC_DATA][PERSON_NAME] 082…" at bounding box center [257, 137] width 505 height 29
click at [309, 137] on td "[PERSON_NAME] 082227449245" at bounding box center [310, 137] width 46 height 29
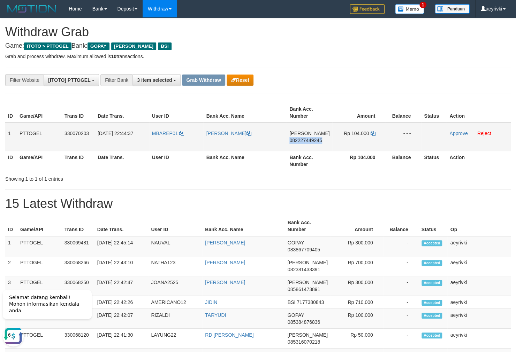
click at [309, 137] on td "[PERSON_NAME] 082227449245" at bounding box center [310, 137] width 46 height 29
click at [312, 142] on span "082227449245" at bounding box center [305, 141] width 32 height 6
copy span "082227449245"
click at [312, 142] on span "082227449245" at bounding box center [305, 141] width 32 height 6
copy span "082227449245"
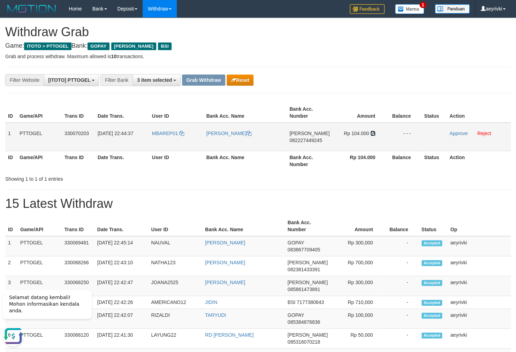
click at [371, 133] on icon at bounding box center [372, 133] width 5 height 5
click at [458, 135] on link "Approve" at bounding box center [458, 134] width 18 height 6
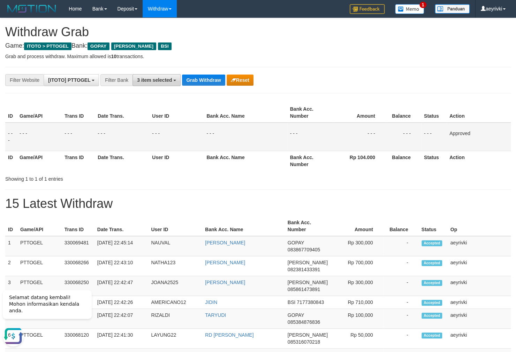
click at [162, 81] on span "3 item selected" at bounding box center [154, 80] width 35 height 6
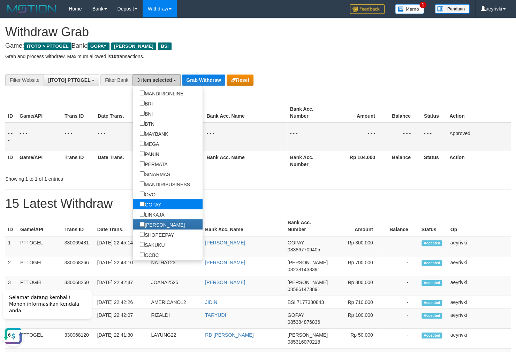
scroll to position [65, 0]
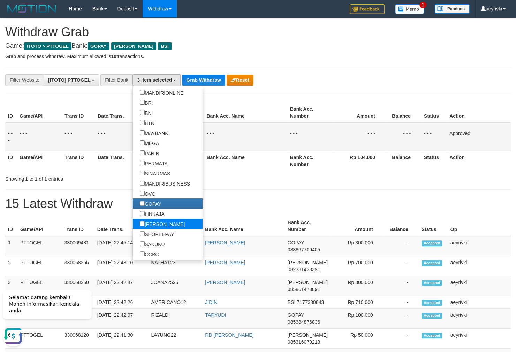
click at [133, 223] on label "[PERSON_NAME]" at bounding box center [162, 224] width 59 height 10
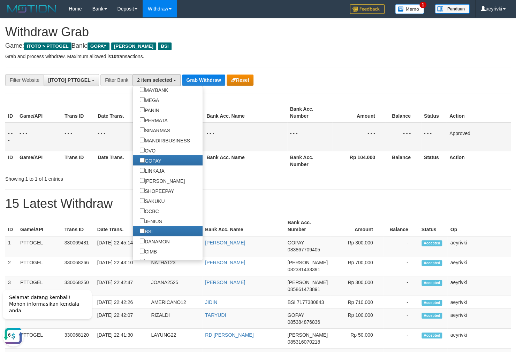
scroll to position [174, 0]
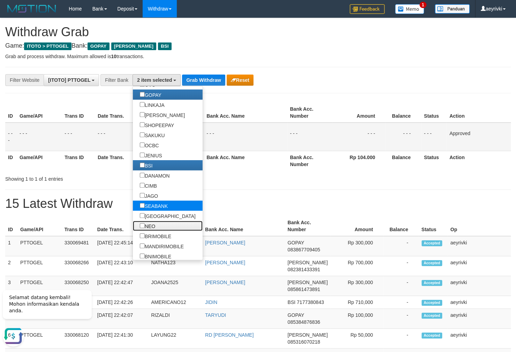
drag, startPoint x: 123, startPoint y: 226, endPoint x: 130, endPoint y: 211, distance: 17.2
click at [133, 226] on label "NEO" at bounding box center [147, 226] width 29 height 10
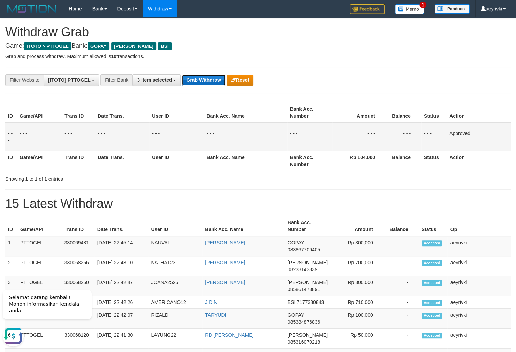
click at [199, 77] on button "Grab Withdraw" at bounding box center [203, 80] width 43 height 11
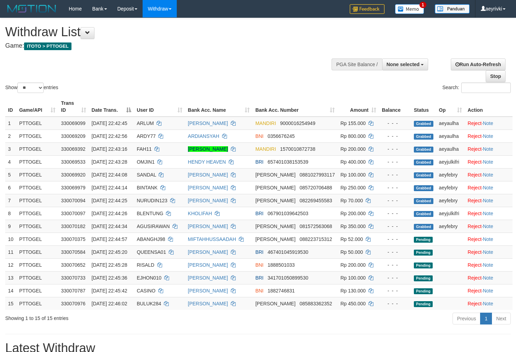
select select
select select "**"
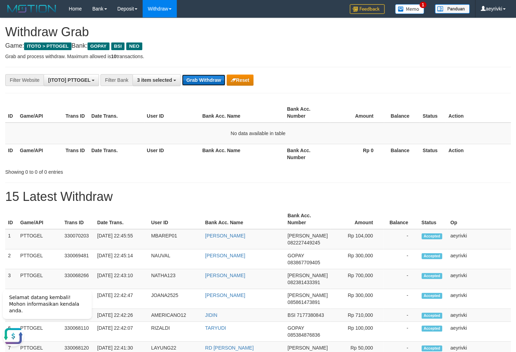
click at [194, 77] on button "Grab Withdraw" at bounding box center [203, 80] width 43 height 11
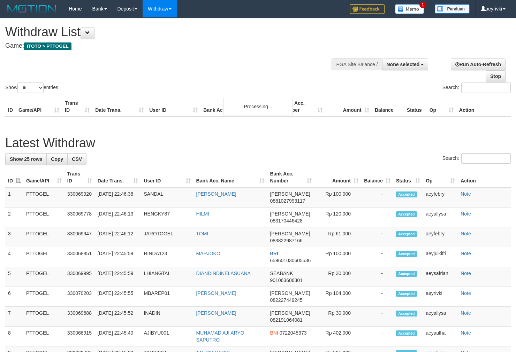
select select
select select "**"
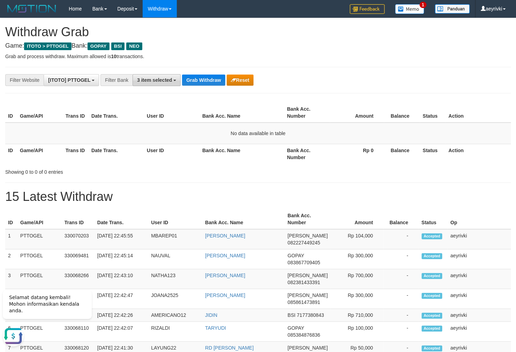
click at [146, 84] on button "3 item selected" at bounding box center [156, 80] width 48 height 12
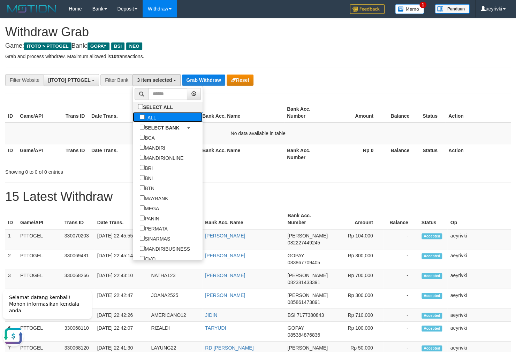
drag, startPoint x: 126, startPoint y: 118, endPoint x: 194, endPoint y: 90, distance: 73.7
click at [133, 118] on label "- ALL -" at bounding box center [149, 117] width 33 height 10
click at [133, 117] on label "- ALL -" at bounding box center [149, 117] width 33 height 10
select select "***"
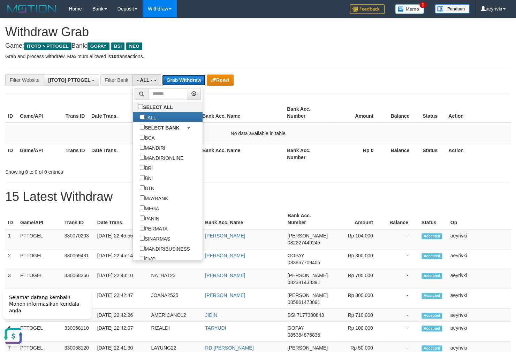
click at [193, 76] on button "Grab Withdraw" at bounding box center [183, 80] width 43 height 11
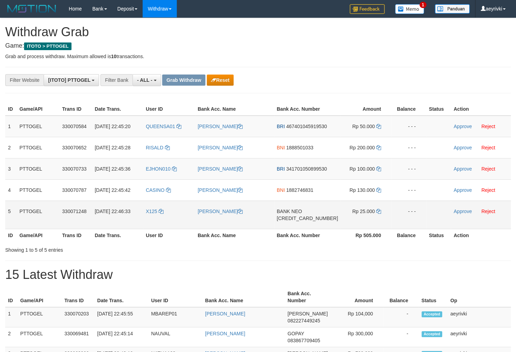
scroll to position [6, 0]
drag, startPoint x: 171, startPoint y: 232, endPoint x: 366, endPoint y: 239, distance: 194.9
click at [366, 229] on tr "5 PTTOGEL 330071248 31/08/2025 22:46:33 X125 FAJAR IRFANUDDIN BANK NEO 58594571…" at bounding box center [257, 215] width 505 height 28
click at [320, 221] on span "[CREDIT_CARD_NUMBER]" at bounding box center [307, 219] width 61 height 6
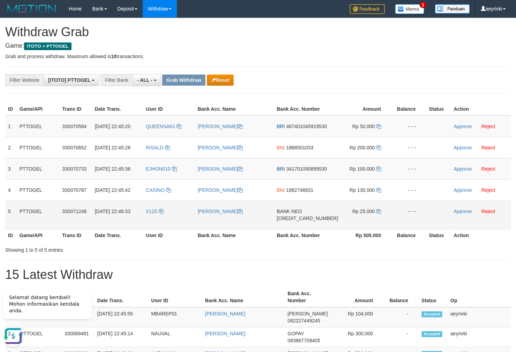
click at [311, 221] on span "[CREDIT_CARD_NUMBER]" at bounding box center [307, 219] width 61 height 6
copy span "[CREDIT_CARD_NUMBER]"
click at [298, 221] on span "[CREDIT_CARD_NUMBER]" at bounding box center [307, 219] width 61 height 6
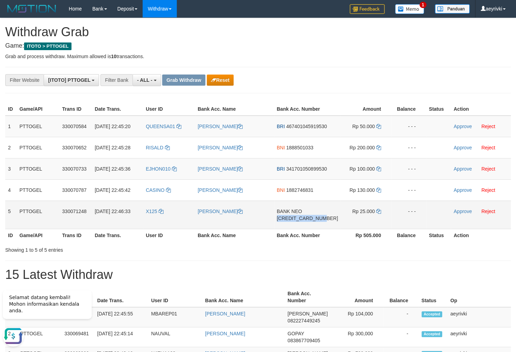
copy span "[CREDIT_CARD_NUMBER]"
click at [376, 214] on icon at bounding box center [378, 211] width 5 height 5
drag, startPoint x: 168, startPoint y: 236, endPoint x: 339, endPoint y: 236, distance: 171.1
click at [339, 229] on tr "5 PTTOGEL 330071248 31/08/2025 22:46:33 X125 FAJAR IRFANUDDIN BANK NEO 58594571…" at bounding box center [257, 215] width 505 height 28
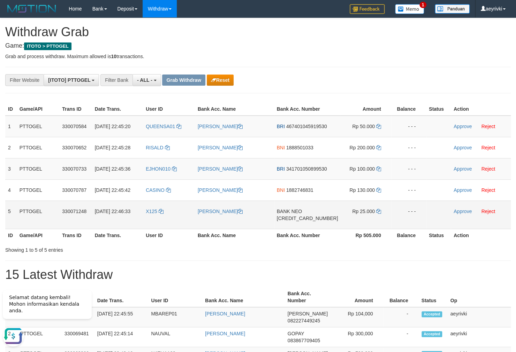
copy tr
click at [454, 214] on link "Approve" at bounding box center [462, 212] width 18 height 6
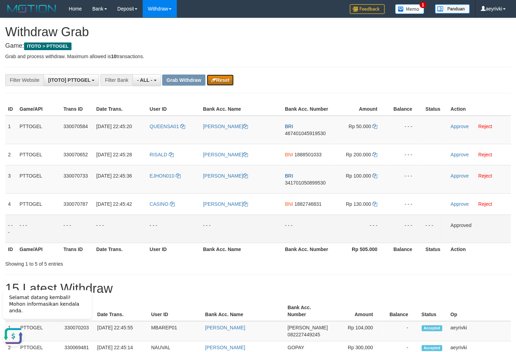
click at [214, 81] on icon "button" at bounding box center [213, 80] width 5 height 5
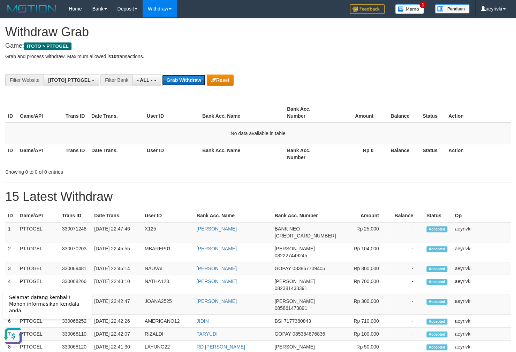
click at [191, 82] on button "Grab Withdraw" at bounding box center [183, 80] width 43 height 11
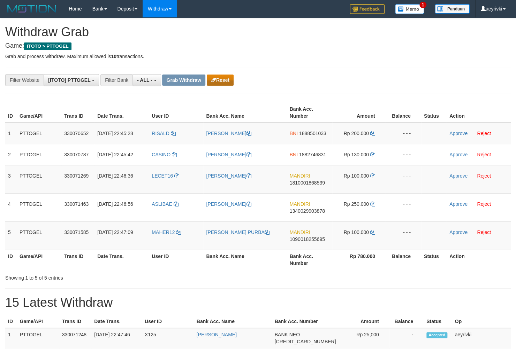
scroll to position [6, 0]
click at [223, 81] on button "Reset" at bounding box center [220, 80] width 27 height 11
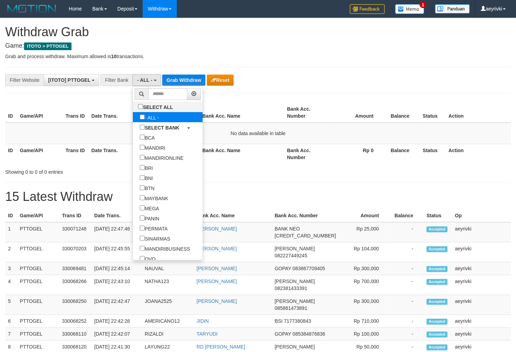
scroll to position [6, 0]
click at [133, 104] on label "SELECT ALL" at bounding box center [156, 107] width 47 height 10
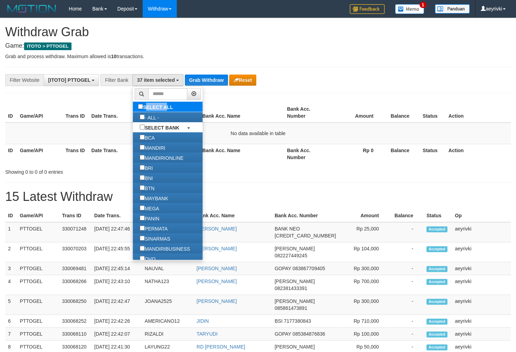
click at [133, 104] on label "SELECT ALL" at bounding box center [156, 107] width 47 height 10
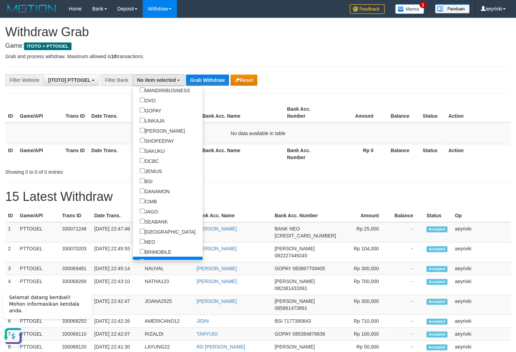
scroll to position [174, 0]
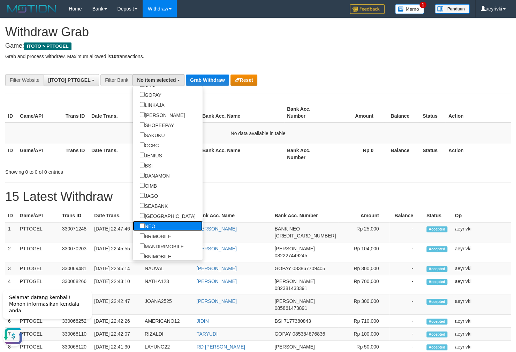
click at [133, 225] on label "NEO" at bounding box center [147, 226] width 29 height 10
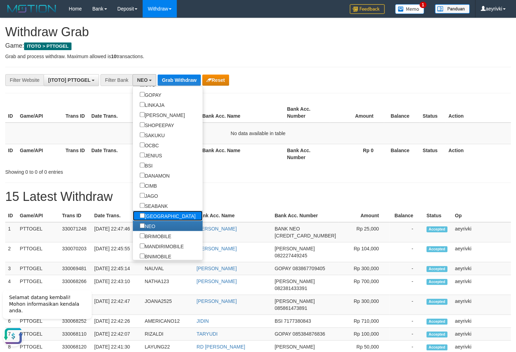
click at [133, 212] on label "[GEOGRAPHIC_DATA]" at bounding box center [168, 216] width 70 height 10
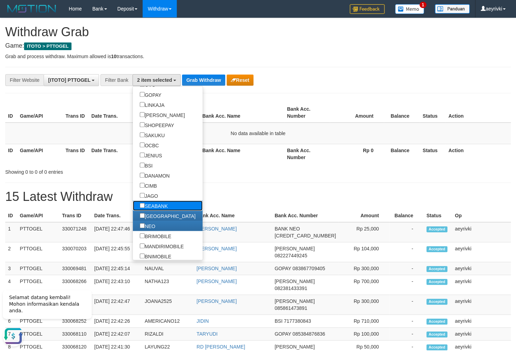
click at [133, 206] on label "SEABANK" at bounding box center [154, 206] width 42 height 10
click at [133, 199] on label "JAGO" at bounding box center [149, 196] width 32 height 10
click at [133, 189] on label "CIMB" at bounding box center [148, 186] width 31 height 10
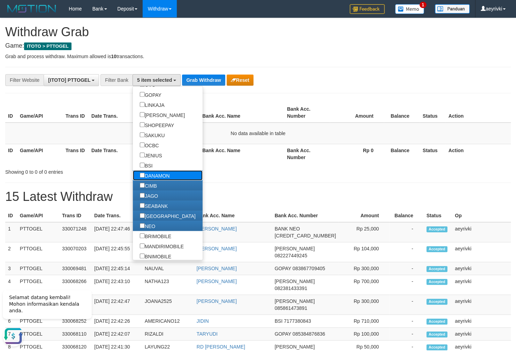
click at [133, 178] on label "DANAMON" at bounding box center [155, 175] width 44 height 10
click at [133, 169] on label "BSI" at bounding box center [146, 165] width 27 height 10
click at [133, 159] on label "JENIUS" at bounding box center [151, 155] width 36 height 10
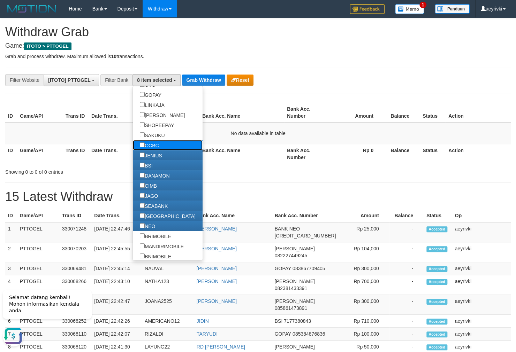
click at [133, 150] on label "OCBC" at bounding box center [149, 145] width 33 height 10
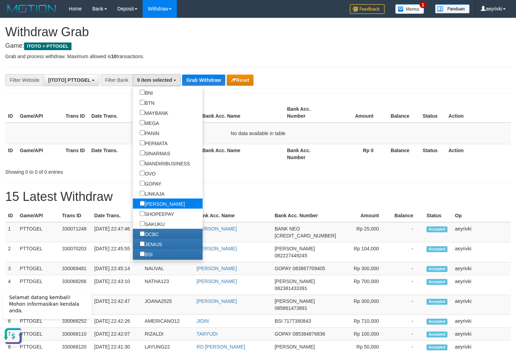
scroll to position [65, 0]
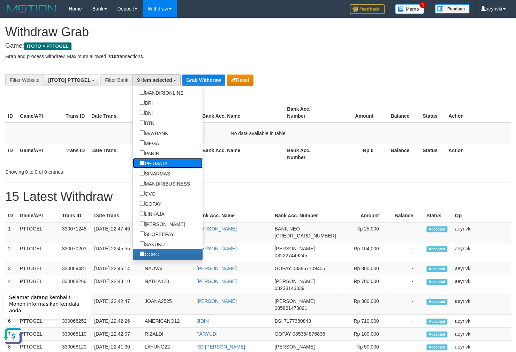
click at [142, 163] on label "PERMATA" at bounding box center [154, 163] width 42 height 10
click at [142, 155] on link "PANIN" at bounding box center [168, 153] width 70 height 10
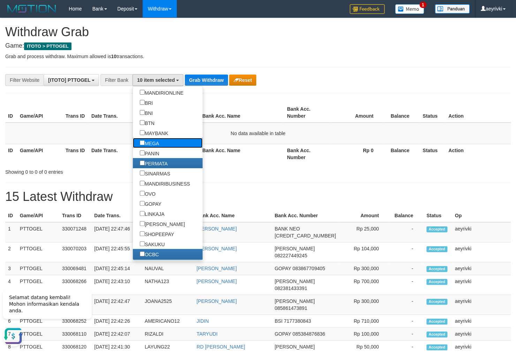
click at [137, 143] on link "MEGA" at bounding box center [168, 143] width 70 height 10
click at [135, 132] on label "MAYBANK" at bounding box center [154, 133] width 42 height 10
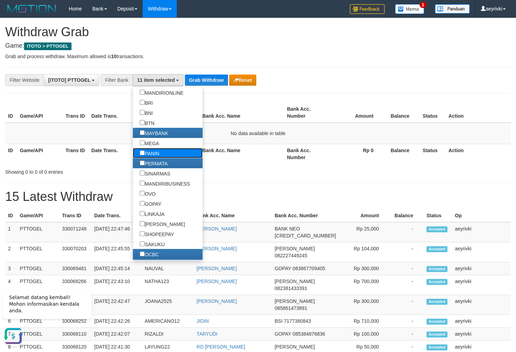
click at [133, 148] on label "PANIN" at bounding box center [149, 153] width 33 height 10
click at [133, 143] on label "MEGA" at bounding box center [149, 143] width 33 height 10
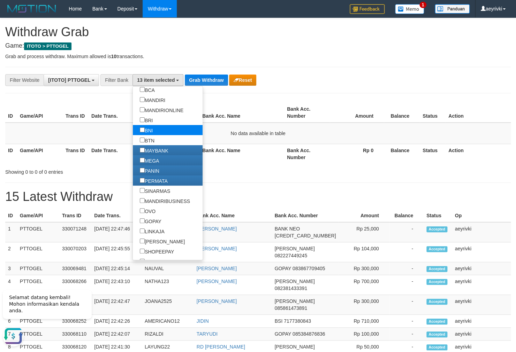
scroll to position [22, 0]
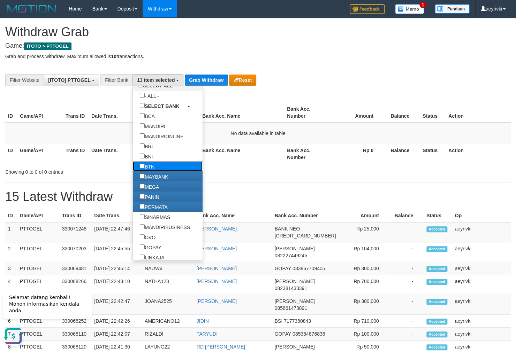
click at [133, 165] on label "BTN" at bounding box center [147, 166] width 29 height 10
select select "***"
click at [333, 148] on th "Rp 0" at bounding box center [357, 154] width 54 height 20
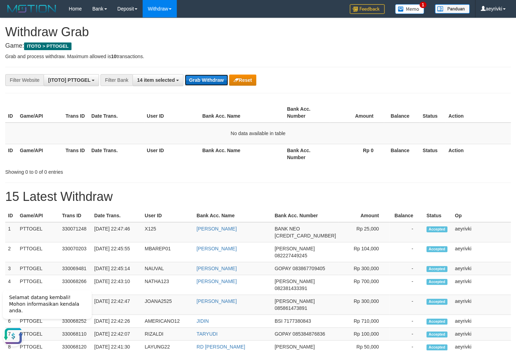
click at [198, 77] on button "Grab Withdraw" at bounding box center [206, 80] width 43 height 11
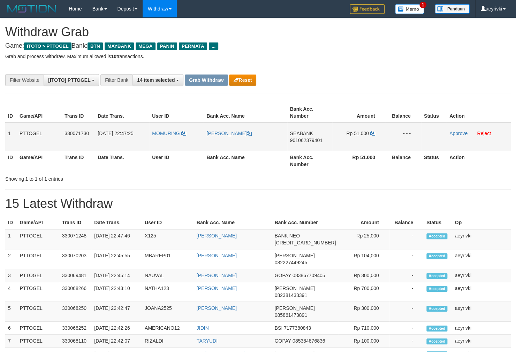
scroll to position [49, 0]
drag, startPoint x: 175, startPoint y: 141, endPoint x: 359, endPoint y: 144, distance: 184.1
click at [359, 144] on tr "1 PTTOGEL 330071730 31/08/2025 22:47:25 MOMURING FRANCISKUS REZA SEABANK 901062…" at bounding box center [257, 137] width 505 height 29
click at [301, 140] on span "901062379401" at bounding box center [306, 141] width 32 height 6
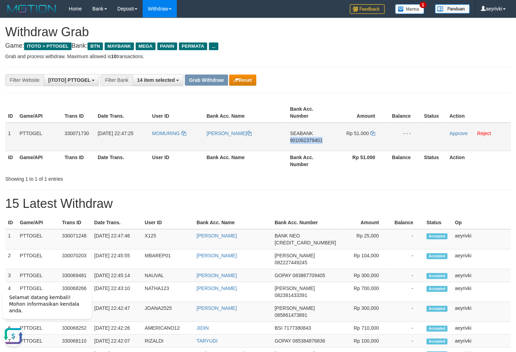
click at [301, 140] on span "901062379401" at bounding box center [306, 141] width 32 height 6
copy span "901062379401"
click at [300, 141] on span "901062379401" at bounding box center [306, 141] width 32 height 6
copy span "901062379401"
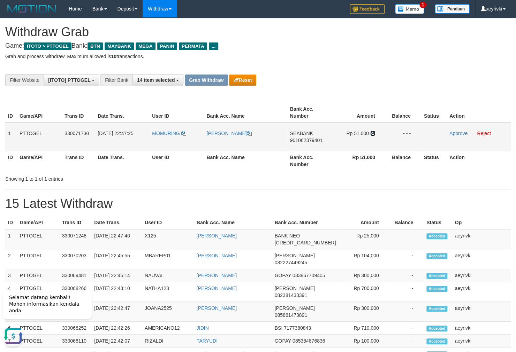
click at [371, 134] on icon at bounding box center [372, 133] width 5 height 5
drag, startPoint x: 371, startPoint y: 134, endPoint x: 357, endPoint y: 132, distance: 14.8
click at [372, 134] on icon at bounding box center [372, 133] width 5 height 5
click at [447, 129] on td "Approve Reject" at bounding box center [478, 137] width 64 height 29
click at [452, 131] on link "Approve" at bounding box center [458, 134] width 18 height 6
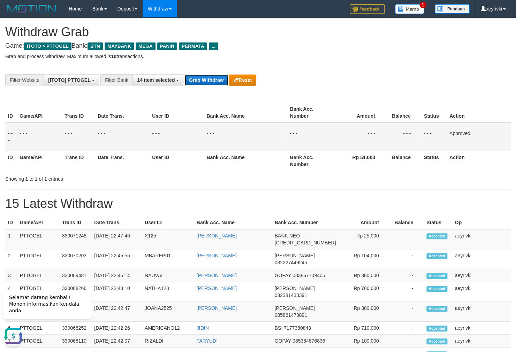
click at [206, 81] on button "Grab Withdraw" at bounding box center [206, 80] width 43 height 11
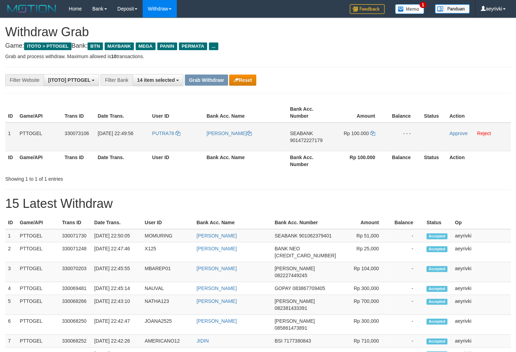
scroll to position [49, 0]
drag, startPoint x: 0, startPoint y: 0, endPoint x: 73, endPoint y: 161, distance: 176.7
click at [348, 143] on tr "1 PTTOGEL 330073106 [DATE] 22:49:56 [GEOGRAPHIC_DATA] [PERSON_NAME] SEABANK 901…" at bounding box center [257, 137] width 505 height 29
click at [293, 137] on td "SEABANK 901472227179" at bounding box center [309, 137] width 45 height 29
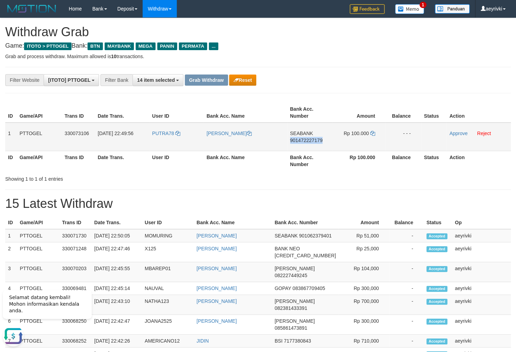
click at [293, 137] on td "SEABANK 901472227179" at bounding box center [309, 137] width 45 height 29
click at [312, 139] on span "901472227179" at bounding box center [306, 141] width 32 height 6
copy span "901472227179"
click at [312, 139] on span "901472227179" at bounding box center [306, 141] width 32 height 6
copy span "901472227179"
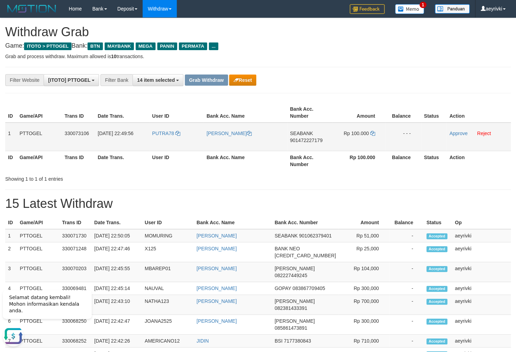
click at [304, 140] on span "901472227179" at bounding box center [306, 141] width 32 height 6
copy span "901472227179"
click at [298, 140] on span "901472227179" at bounding box center [306, 141] width 32 height 6
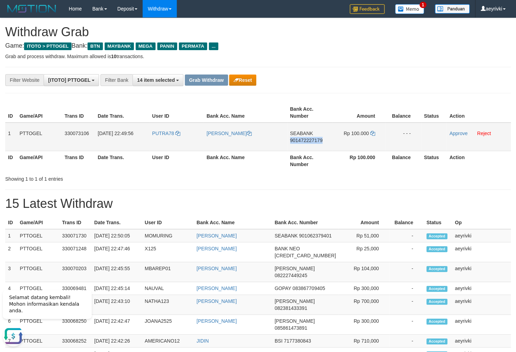
copy span "901472227179"
click at [314, 139] on span "901472227179" at bounding box center [306, 141] width 32 height 6
copy span "901472227179"
click at [306, 140] on span "901472227179" at bounding box center [306, 141] width 32 height 6
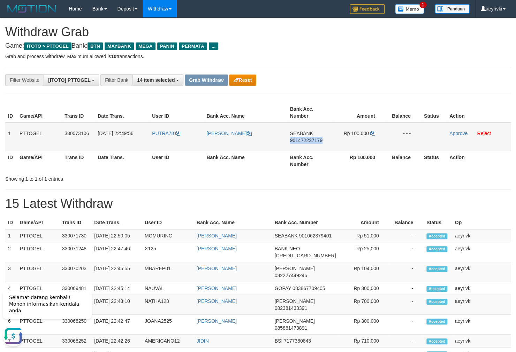
click at [306, 140] on span "901472227179" at bounding box center [306, 141] width 32 height 6
copy span "901472227179"
click at [301, 140] on span "901472227179" at bounding box center [306, 141] width 32 height 6
click at [300, 140] on span "901472227179" at bounding box center [306, 141] width 32 height 6
copy span "901472227179"
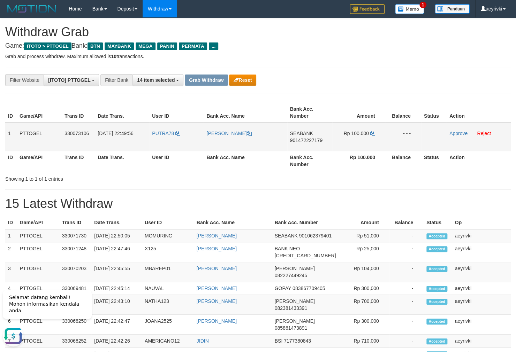
click at [305, 140] on span "901472227179" at bounding box center [306, 141] width 32 height 6
copy span "901472227179"
click at [371, 132] on icon at bounding box center [372, 133] width 5 height 5
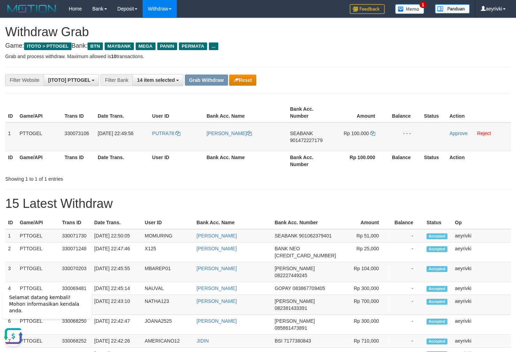
click at [448, 135] on td "Approve Reject" at bounding box center [478, 137] width 64 height 29
click at [452, 134] on link "Approve" at bounding box center [458, 134] width 18 height 6
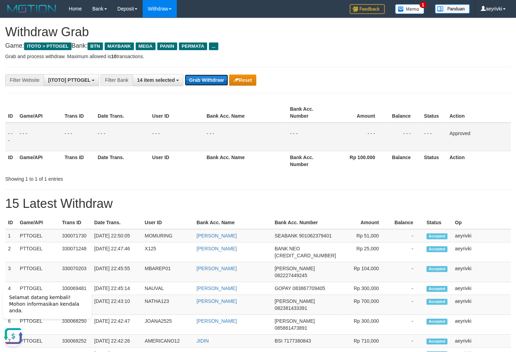
click at [188, 77] on button "Grab Withdraw" at bounding box center [206, 80] width 43 height 11
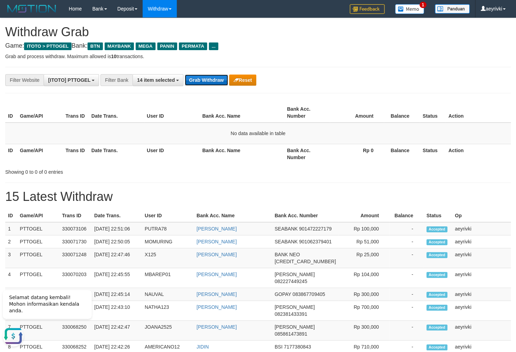
click at [217, 80] on button "Grab Withdraw" at bounding box center [206, 80] width 43 height 11
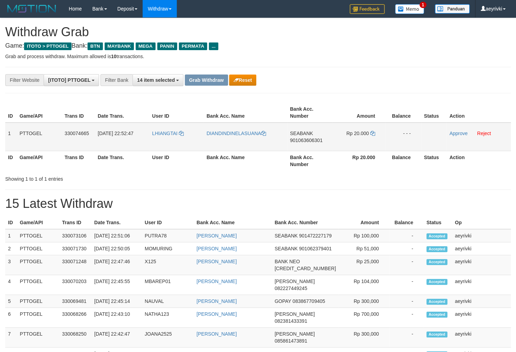
scroll to position [49, 0]
drag, startPoint x: 171, startPoint y: 142, endPoint x: 14, endPoint y: 167, distance: 159.1
click at [360, 139] on tr "1 PTTOGEL 330074665 [DATE] 22:52:47 [GEOGRAPHIC_DATA] DIANDINDINELASUANA SEABAN…" at bounding box center [257, 137] width 505 height 29
click at [303, 138] on span "901063606301" at bounding box center [306, 141] width 32 height 6
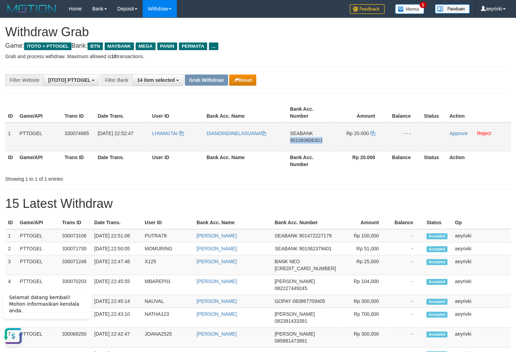
click at [303, 138] on span "901063606301" at bounding box center [306, 141] width 32 height 6
copy span "901063606301"
click at [313, 140] on span "901063606301" at bounding box center [306, 141] width 32 height 6
copy span "901063606301"
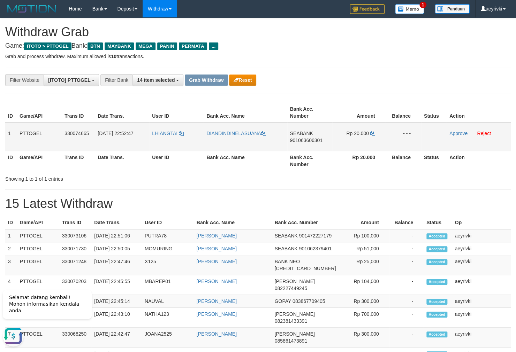
click at [298, 139] on span "901063606301" at bounding box center [306, 141] width 32 height 6
copy span "901063606301"
click at [310, 139] on span "901063606301" at bounding box center [306, 141] width 32 height 6
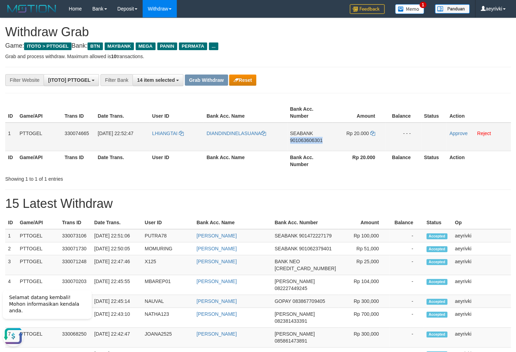
copy span "901063606301"
click at [248, 76] on button "Reset" at bounding box center [242, 80] width 27 height 11
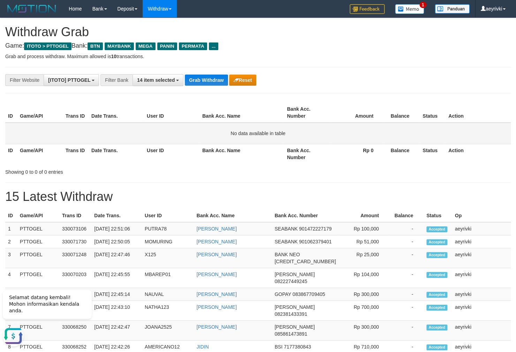
click at [160, 136] on td "No data available in table" at bounding box center [257, 134] width 505 height 22
click at [203, 78] on button "Grab Withdraw" at bounding box center [206, 80] width 43 height 11
click at [191, 78] on button "Grab Withdraw" at bounding box center [206, 80] width 43 height 11
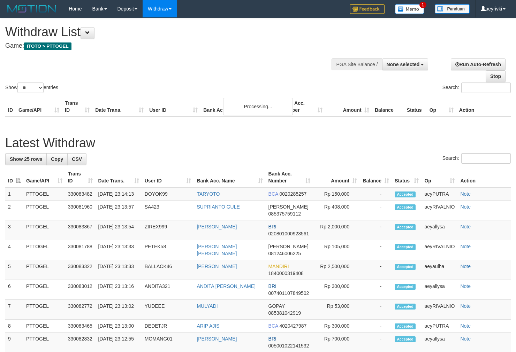
select select
select select "**"
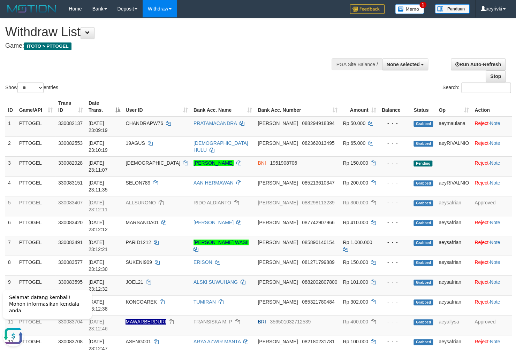
scroll to position [99, 0]
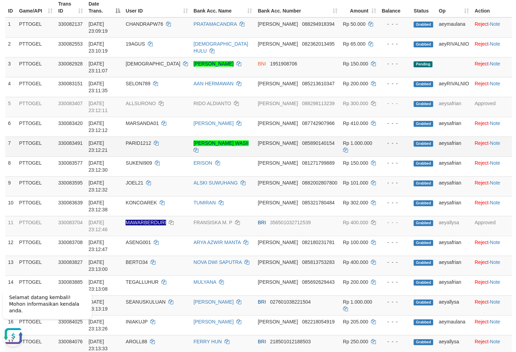
click at [355, 151] on td "Rp 1.000.000" at bounding box center [359, 147] width 39 height 20
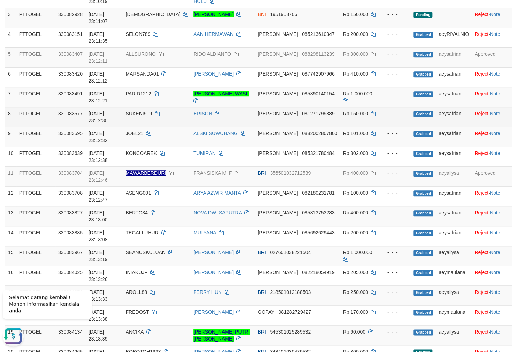
scroll to position [149, 0]
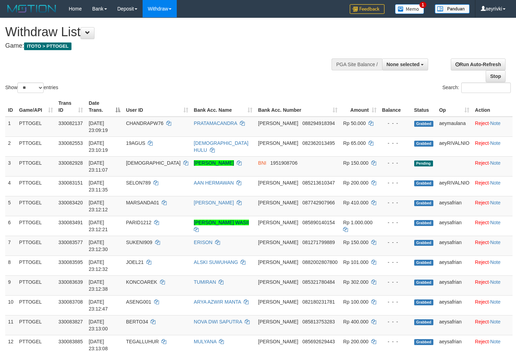
select select
select select "**"
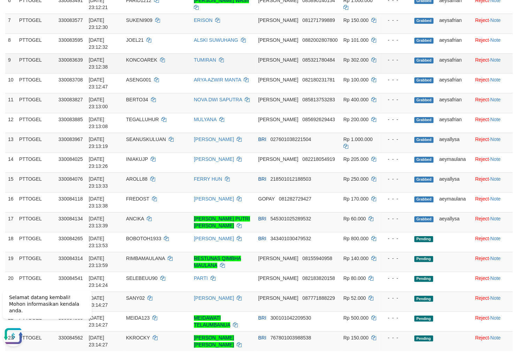
scroll to position [224, 0]
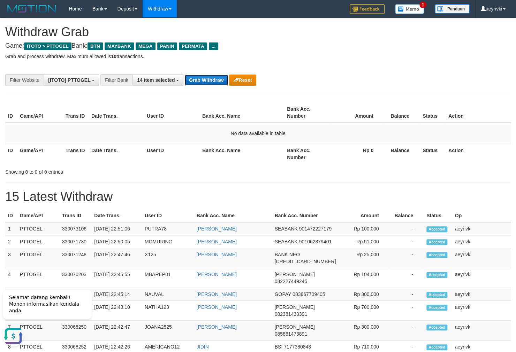
click at [198, 80] on button "Grab Withdraw" at bounding box center [206, 80] width 43 height 11
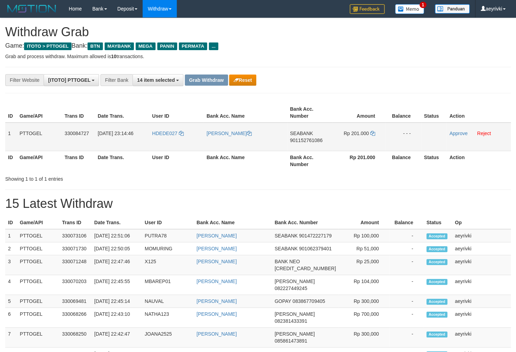
scroll to position [49, 0]
drag, startPoint x: 165, startPoint y: 148, endPoint x: 333, endPoint y: 127, distance: 170.0
click at [333, 127] on tr "1 PTTOGEL 330084727 31/08/2025 23:14:46 HDEDE027 DEDE YUSUF BACHTIAR SEABANK 90…" at bounding box center [257, 137] width 505 height 29
click at [373, 133] on icon at bounding box center [372, 133] width 5 height 5
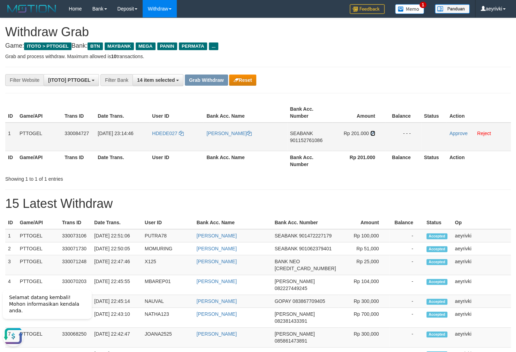
click at [373, 133] on icon at bounding box center [372, 133] width 5 height 5
drag, startPoint x: 179, startPoint y: 142, endPoint x: 362, endPoint y: 142, distance: 183.7
click at [362, 142] on tr "1 PTTOGEL 330084727 31/08/2025 23:14:46 HDEDE027 DEDE YUSUF BACHTIAR SEABANK 90…" at bounding box center [257, 137] width 505 height 29
copy tr
click at [453, 131] on link "Approve" at bounding box center [458, 134] width 18 height 6
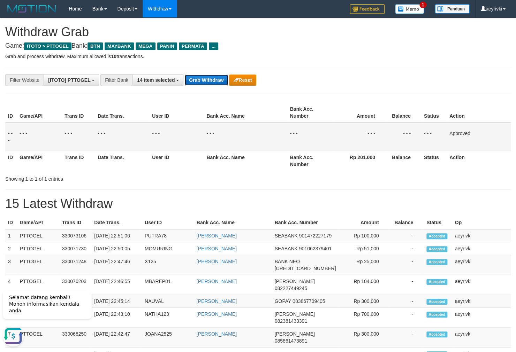
click at [213, 81] on button "Grab Withdraw" at bounding box center [206, 80] width 43 height 11
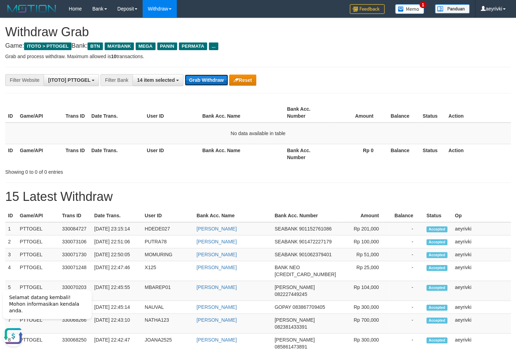
click at [203, 78] on button "Grab Withdraw" at bounding box center [206, 80] width 43 height 11
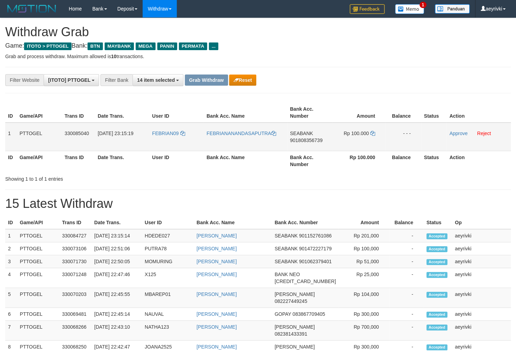
scroll to position [49, 0]
drag, startPoint x: 165, startPoint y: 140, endPoint x: 242, endPoint y: 138, distance: 77.4
click at [353, 142] on tr "1 PTTOGEL 330085040 [DATE] 23:15:19 FEBRIAN09 FEBRIANANANDASAPUTRA SEABANK 9018…" at bounding box center [257, 137] width 505 height 29
click at [308, 140] on span "901808356739" at bounding box center [306, 141] width 32 height 6
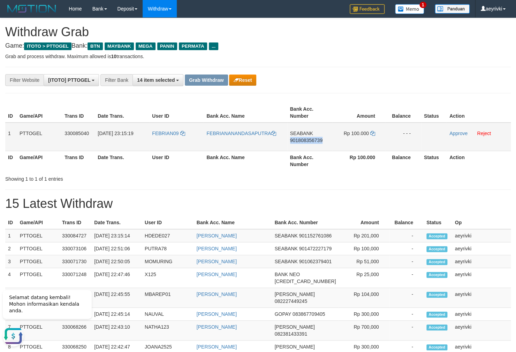
click at [308, 140] on span "901808356739" at bounding box center [306, 141] width 32 height 6
copy span "901808356739"
click at [296, 140] on span "901808356739" at bounding box center [306, 141] width 32 height 6
copy span "901808356739"
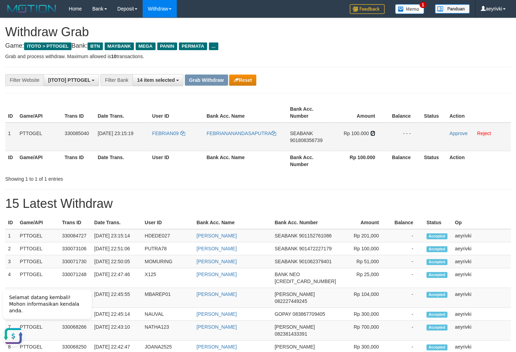
click at [372, 131] on icon at bounding box center [372, 133] width 5 height 5
click at [456, 132] on link "Approve" at bounding box center [458, 134] width 18 height 6
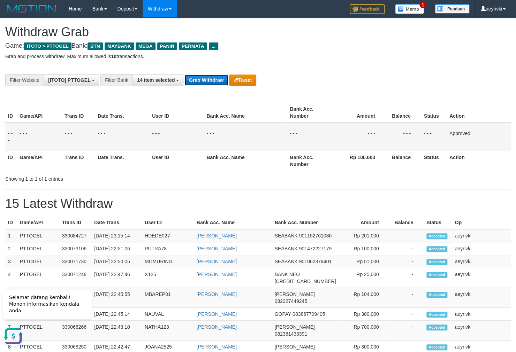
click at [201, 81] on button "Grab Withdraw" at bounding box center [206, 80] width 43 height 11
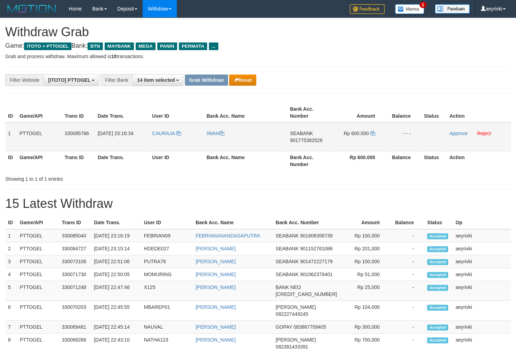
scroll to position [49, 0]
drag, startPoint x: 314, startPoint y: 139, endPoint x: 330, endPoint y: 139, distance: 15.7
click at [330, 139] on tr "1 PTTOGEL 330085766 [DATE] 23:16:34 CAURAJA IWAN SEABANK 901775382526 Rp 600.00…" at bounding box center [257, 137] width 505 height 29
click at [193, 181] on div "**********" at bounding box center [258, 325] width 516 height 614
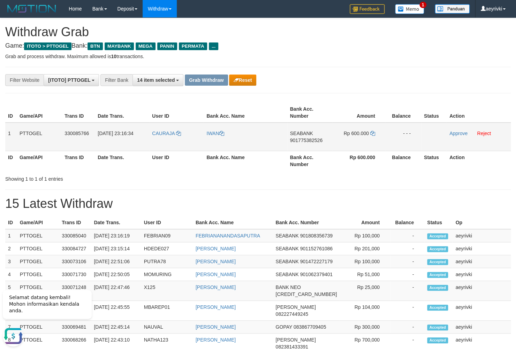
drag, startPoint x: 274, startPoint y: 147, endPoint x: 340, endPoint y: 148, distance: 65.5
click at [340, 148] on tr "1 PTTOGEL 330085766 [DATE] 23:16:34 CAURAJA IWAN SEABANK 901775382526 Rp 600.00…" at bounding box center [257, 137] width 505 height 29
copy tr
click at [313, 139] on span "901775382526" at bounding box center [306, 141] width 32 height 6
copy tr
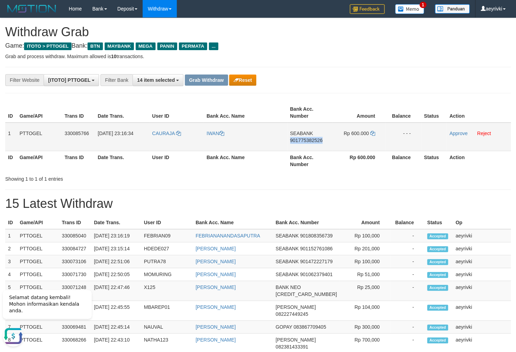
click at [313, 139] on span "901775382526" at bounding box center [306, 141] width 32 height 6
copy span "901775382526"
click at [305, 140] on span "901775382526" at bounding box center [306, 141] width 32 height 6
copy span "901775382526"
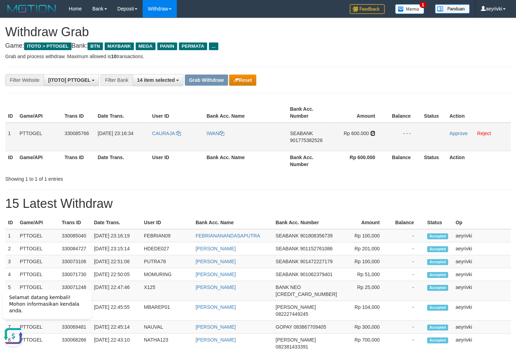
click at [371, 133] on icon at bounding box center [372, 133] width 5 height 5
click at [455, 133] on link "Approve" at bounding box center [458, 134] width 18 height 6
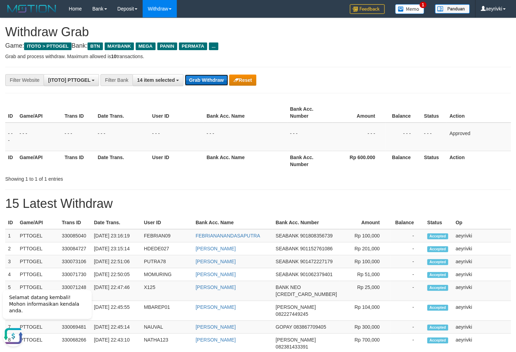
click at [201, 78] on button "Grab Withdraw" at bounding box center [206, 80] width 43 height 11
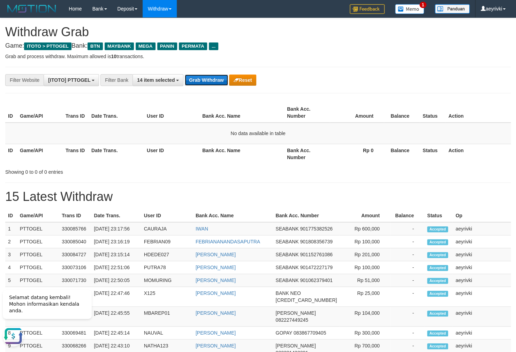
click at [206, 78] on button "Grab Withdraw" at bounding box center [206, 80] width 43 height 11
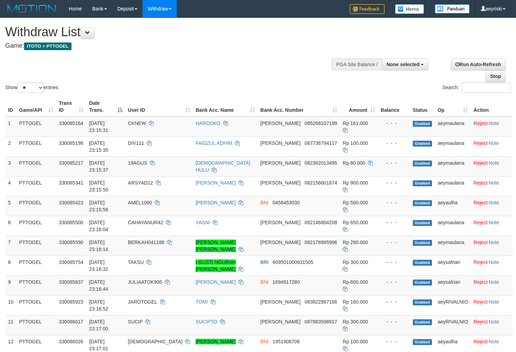
select select
select select "**"
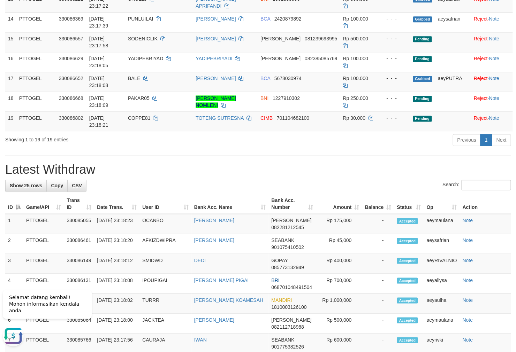
scroll to position [385, 0]
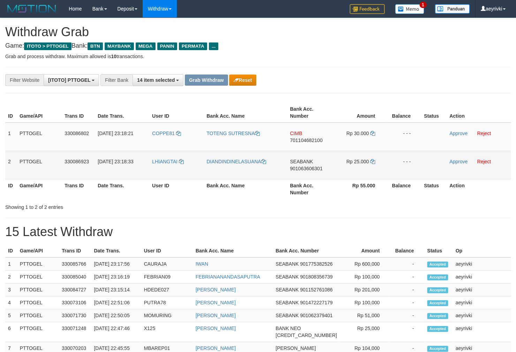
scroll to position [49, 0]
drag, startPoint x: 196, startPoint y: 152, endPoint x: 188, endPoint y: 164, distance: 14.6
click at [354, 168] on tbody "1 PTTOGEL 330086802 31/08/2025 23:18:21 COPPE81 TOTENG SUTRESNA CIMB 7011046821…" at bounding box center [257, 151] width 505 height 57
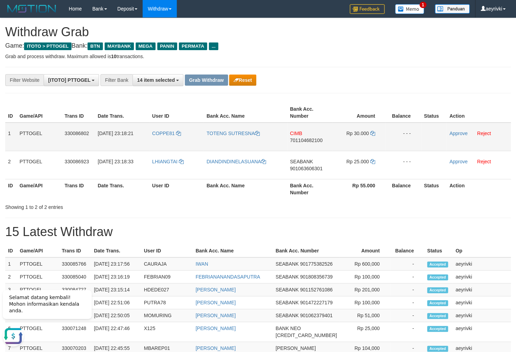
click at [312, 139] on span "701104682100" at bounding box center [306, 141] width 32 height 6
copy span "701104682100"
click at [304, 140] on span "701104682100" at bounding box center [306, 141] width 32 height 6
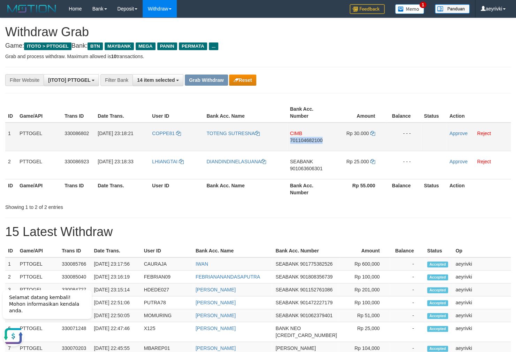
copy span "701104682100"
click at [373, 134] on icon at bounding box center [372, 133] width 5 height 5
click at [456, 134] on link "Approve" at bounding box center [458, 134] width 18 height 6
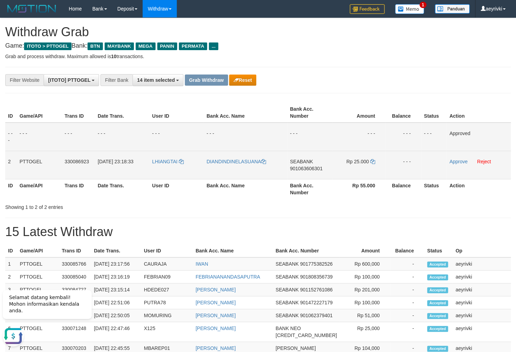
click at [309, 169] on span "901063606301" at bounding box center [306, 169] width 32 height 6
copy span "901063606301"
click at [373, 162] on icon at bounding box center [372, 161] width 5 height 5
click icon
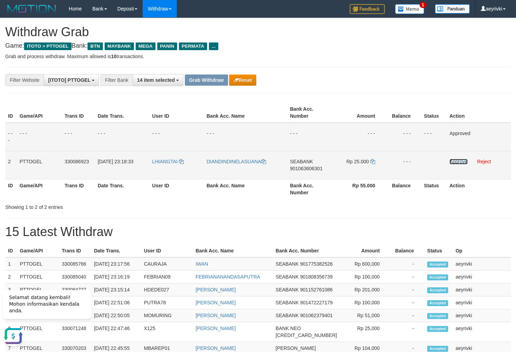
click link "Approve"
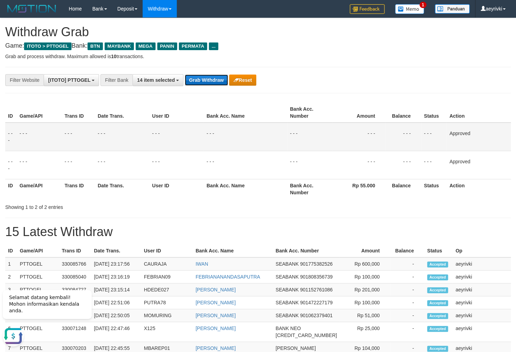
click button "Grab Withdraw"
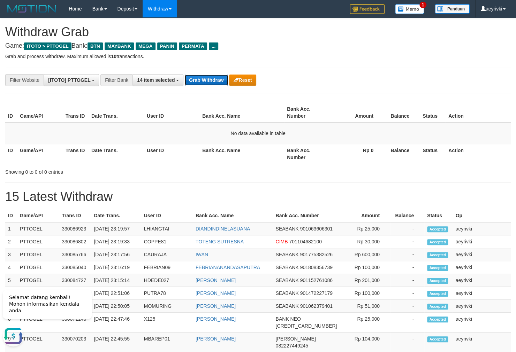
click at [200, 83] on button "Grab Withdraw" at bounding box center [206, 80] width 43 height 11
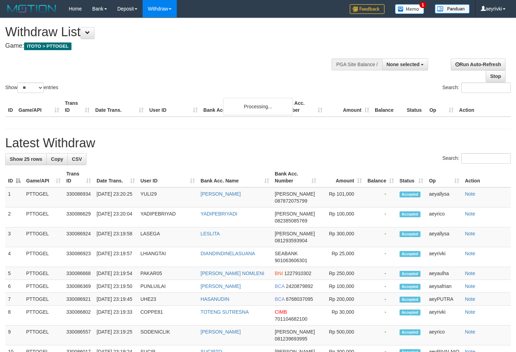
select select
select select "**"
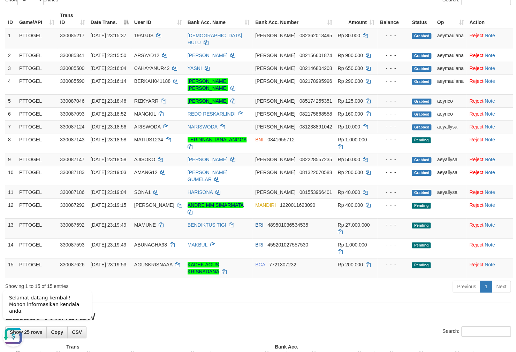
scroll to position [82, 0]
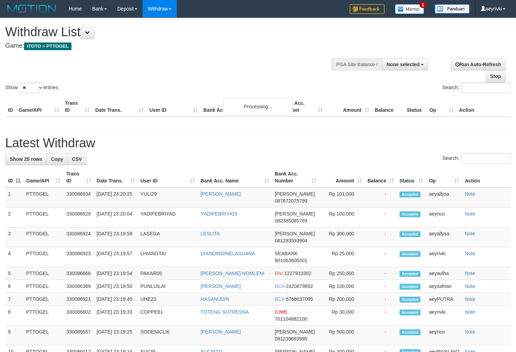
select select
select select "**"
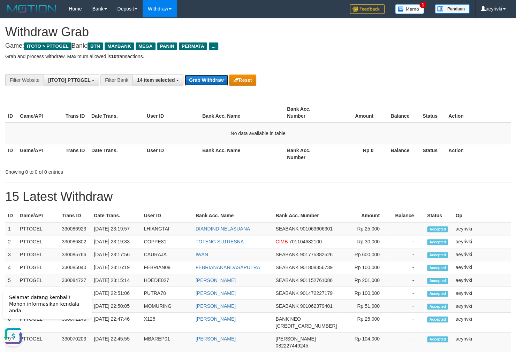
click at [193, 84] on button "Grab Withdraw" at bounding box center [206, 80] width 43 height 11
click at [197, 76] on button "Grab Withdraw" at bounding box center [206, 80] width 43 height 11
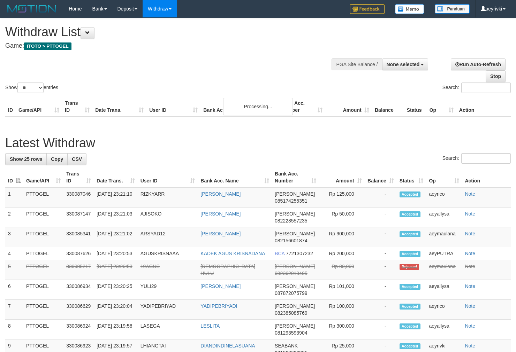
select select
select select "**"
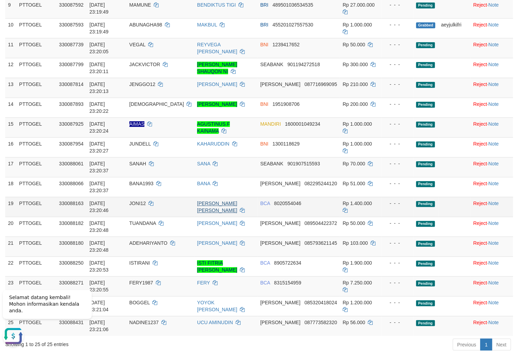
scroll to position [256, 0]
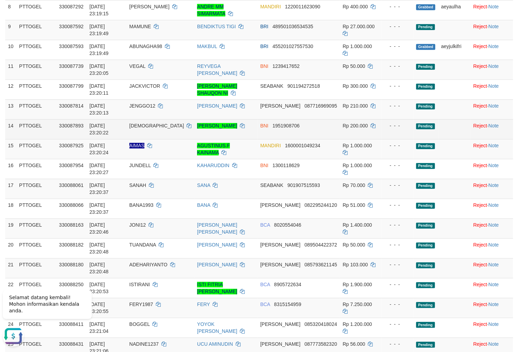
click at [77, 128] on span "330087893" at bounding box center [71, 126] width 24 height 6
copy span "330087893"
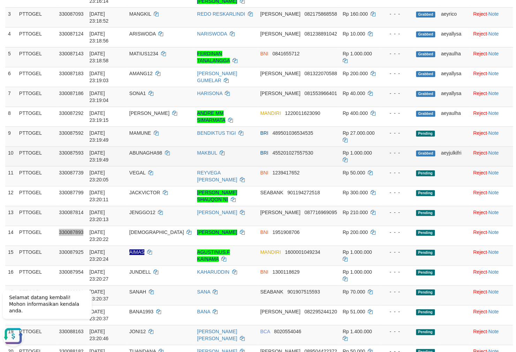
scroll to position [299, 0]
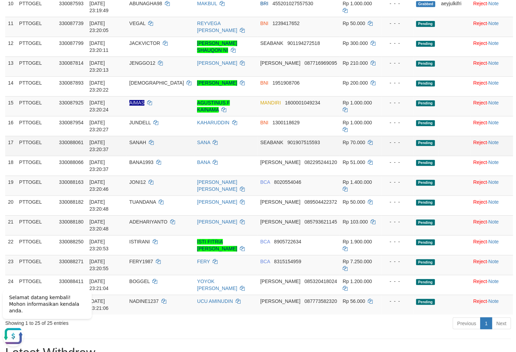
click at [126, 153] on td "31/08/2025 23:20:37" at bounding box center [106, 146] width 40 height 20
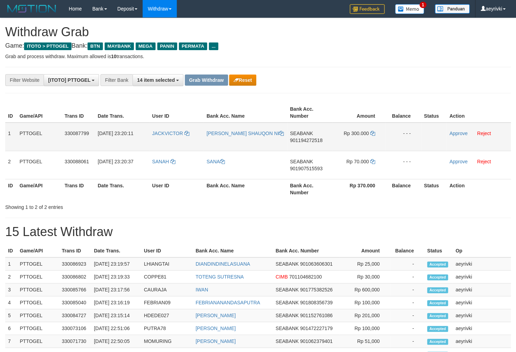
scroll to position [49, 0]
drag, startPoint x: 161, startPoint y: 146, endPoint x: 43, endPoint y: 149, distance: 118.9
click at [360, 156] on tbody "1 PTTOGEL 330087799 [DATE] 23:20:11 JACKVICTOR [PERSON_NAME] SHAUQON NI SEABANK…" at bounding box center [257, 151] width 505 height 57
click at [305, 138] on span "901194272518" at bounding box center [306, 141] width 32 height 6
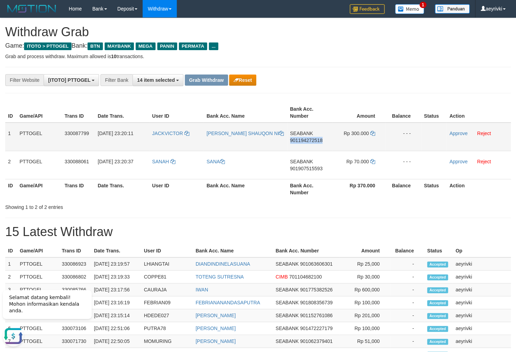
click at [305, 138] on span "901194272518" at bounding box center [306, 141] width 32 height 6
copy span "901194272518"
click at [306, 139] on span "901194272518" at bounding box center [306, 141] width 32 height 6
copy span "901194272518"
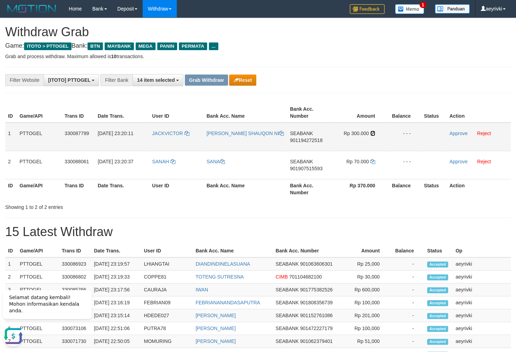
click at [372, 133] on icon at bounding box center [372, 133] width 5 height 5
click at [456, 134] on link "Approve" at bounding box center [458, 134] width 18 height 6
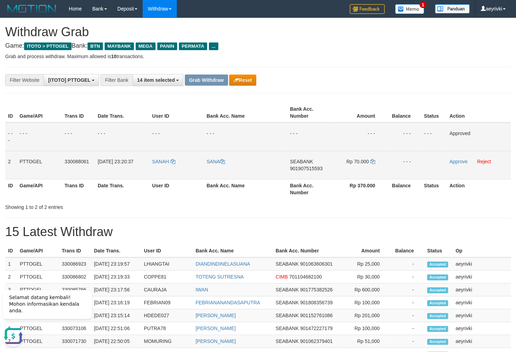
click at [316, 167] on span "901907515593" at bounding box center [306, 169] width 32 height 6
copy span "901907515593"
click at [299, 169] on span "901907515593" at bounding box center [306, 169] width 32 height 6
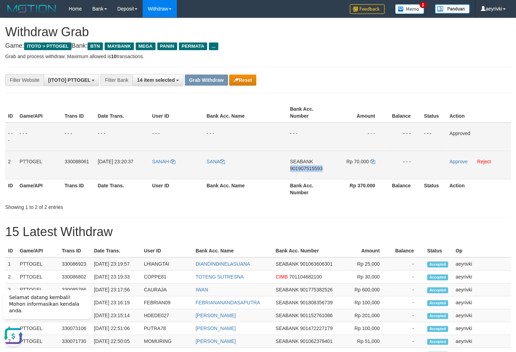
copy span "901907515593"
click at [371, 160] on icon at bounding box center [372, 161] width 5 height 5
click at [370, 160] on icon at bounding box center [372, 161] width 5 height 5
click at [458, 162] on link "Approve" at bounding box center [458, 162] width 18 height 6
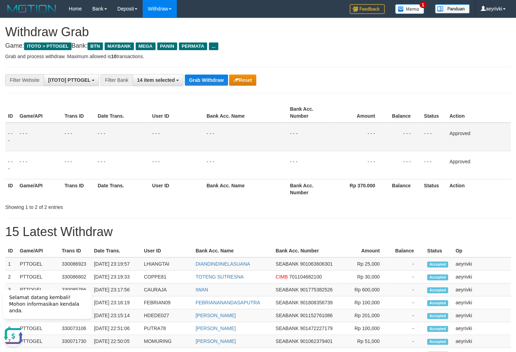
click at [158, 73] on div "**********" at bounding box center [258, 339] width 516 height 642
click at [157, 76] on button "14 item selected" at bounding box center [157, 80] width 51 height 12
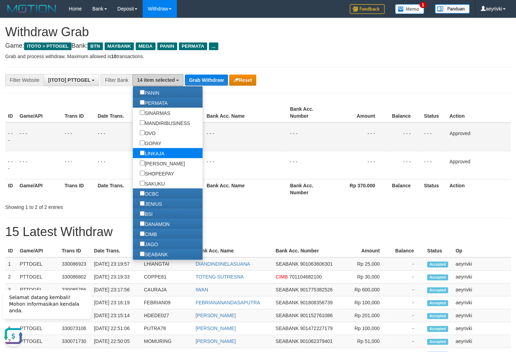
scroll to position [152, 0]
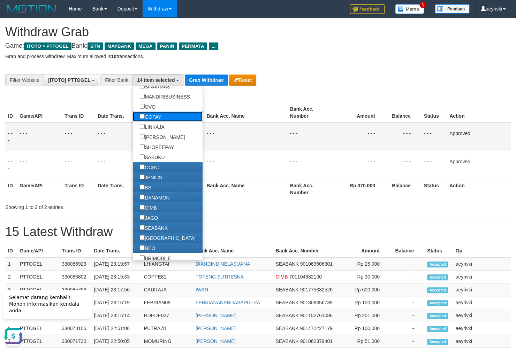
click at [133, 114] on label "GOPAY" at bounding box center [151, 117] width 36 height 10
click at [133, 129] on label "LINKAJA" at bounding box center [152, 127] width 39 height 10
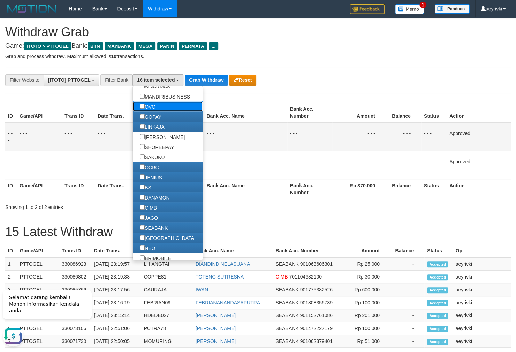
click at [133, 108] on label "OVO" at bounding box center [148, 106] width 30 height 10
click at [207, 86] on div "**********" at bounding box center [258, 339] width 516 height 642
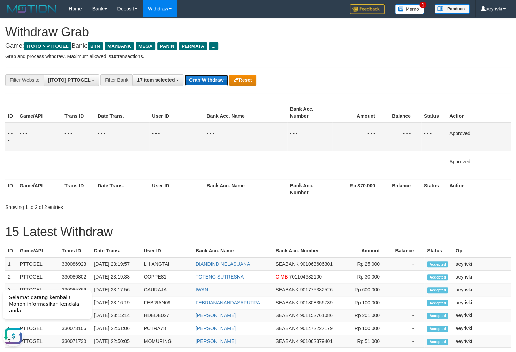
click at [207, 82] on button "Grab Withdraw" at bounding box center [206, 80] width 43 height 11
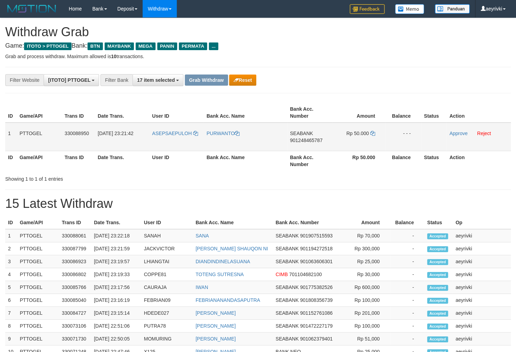
scroll to position [49, 0]
drag, startPoint x: 158, startPoint y: 144, endPoint x: 351, endPoint y: 141, distance: 193.5
click at [351, 141] on tr "1 PTTOGEL 330088950 [DATE] 23:21:42 ASEPSAEPULOH PURWANTO SEABANK 901248465787 …" at bounding box center [257, 137] width 505 height 29
click at [301, 138] on span "901248465787" at bounding box center [306, 141] width 32 height 6
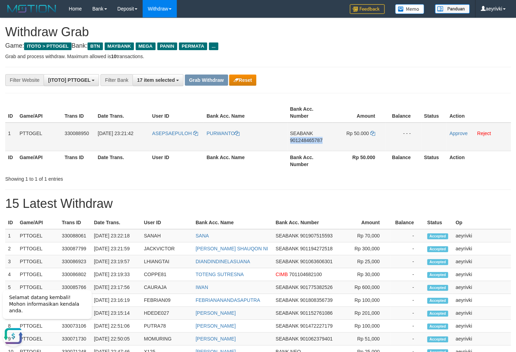
click at [301, 138] on span "901248465787" at bounding box center [306, 141] width 32 height 6
copy span "901248465787"
click at [301, 142] on span "901248465787" at bounding box center [306, 141] width 32 height 6
copy span "901248465787"
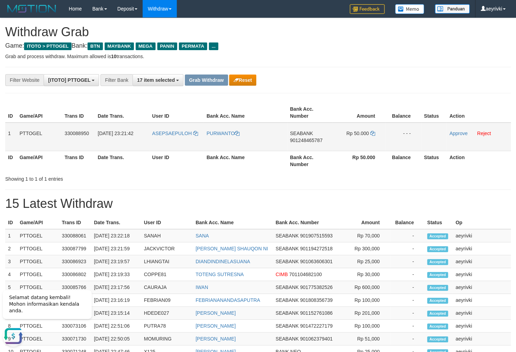
click at [303, 139] on span "901248465787" at bounding box center [306, 141] width 32 height 6
copy span "901248465787"
click at [373, 133] on icon at bounding box center [372, 133] width 5 height 5
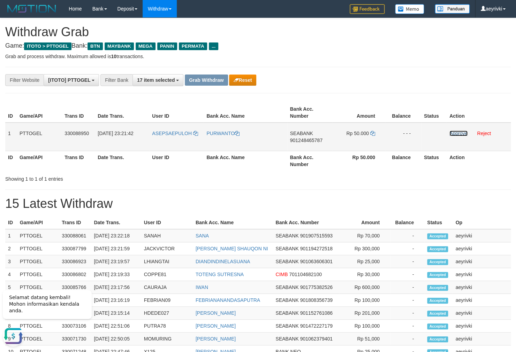
click at [455, 135] on link "Approve" at bounding box center [458, 134] width 18 height 6
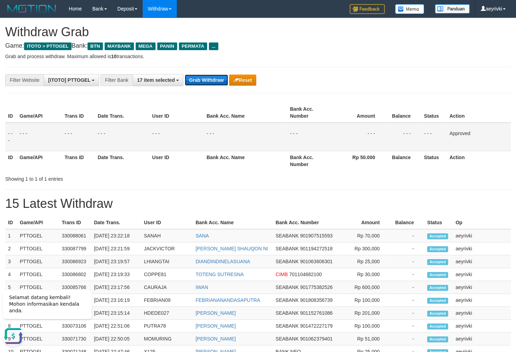
click at [206, 81] on button "Grab Withdraw" at bounding box center [206, 80] width 43 height 11
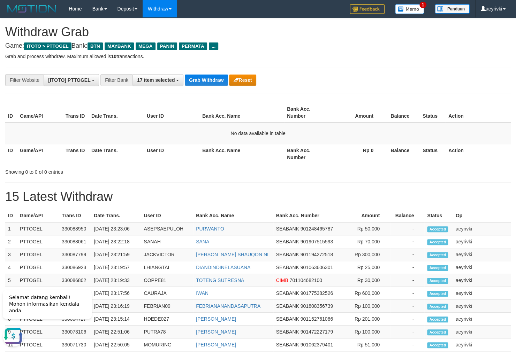
click at [200, 73] on div "**********" at bounding box center [258, 321] width 516 height 607
click at [191, 76] on button "Grab Withdraw" at bounding box center [206, 80] width 43 height 11
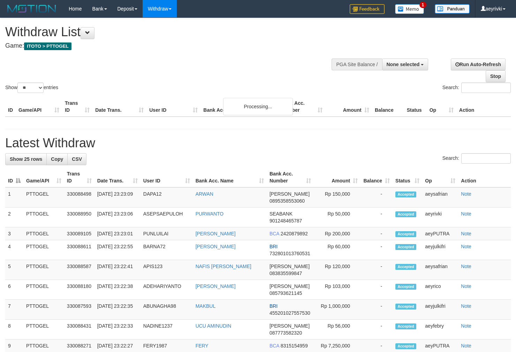
select select
select select "**"
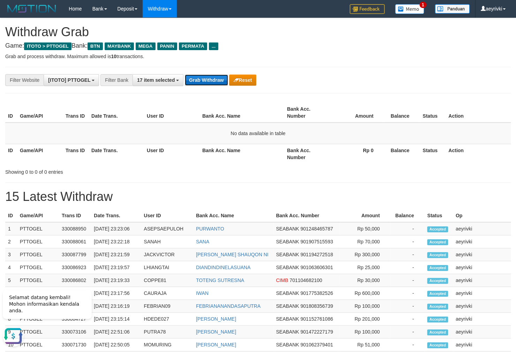
click at [193, 83] on button "Grab Withdraw" at bounding box center [206, 80] width 43 height 11
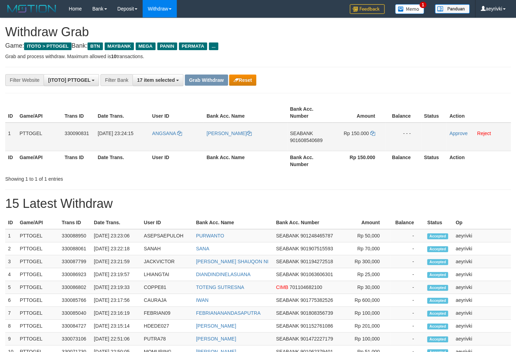
scroll to position [49, 0]
click at [306, 139] on span "901608540689" at bounding box center [306, 141] width 32 height 6
copy span "901608540689"
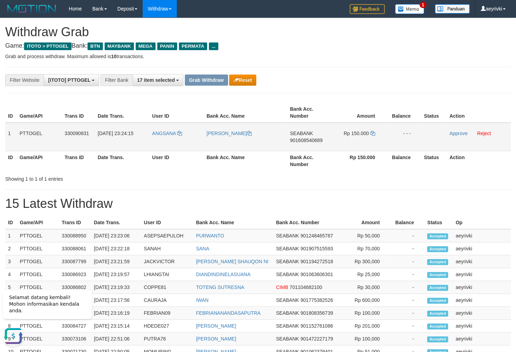
click at [296, 139] on span "901608540689" at bounding box center [306, 141] width 32 height 6
copy span "901608540689"
click at [315, 138] on span "901608540689" at bounding box center [306, 141] width 32 height 6
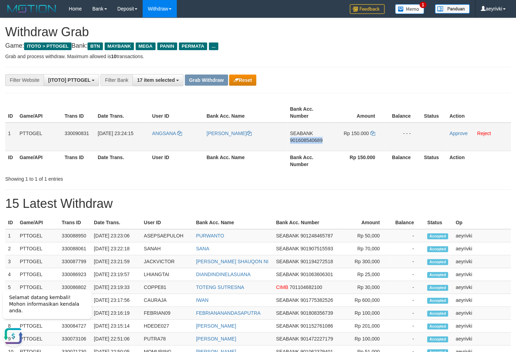
copy span "901608540689"
click at [307, 140] on span "901608540689" at bounding box center [306, 141] width 32 height 6
copy span "901608540689"
click at [373, 133] on icon at bounding box center [372, 133] width 5 height 5
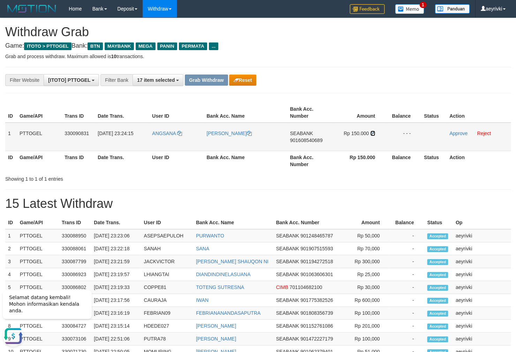
click at [373, 133] on icon at bounding box center [372, 133] width 5 height 5
drag, startPoint x: 163, startPoint y: 141, endPoint x: 354, endPoint y: 143, distance: 191.4
click at [354, 143] on tr "1 PTTOGEL 330090831 31/08/2025 23:24:15 ANGSANA AGUS SUSANTO SEABANK 9016085406…" at bounding box center [257, 137] width 505 height 29
copy tr
click at [459, 133] on link "Approve" at bounding box center [458, 134] width 18 height 6
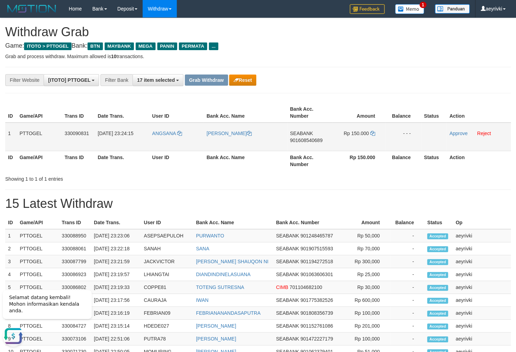
drag, startPoint x: 324, startPoint y: 184, endPoint x: 494, endPoint y: 136, distance: 176.5
click at [327, 184] on div "**********" at bounding box center [258, 325] width 516 height 614
click at [460, 133] on link "Approve" at bounding box center [458, 134] width 18 height 6
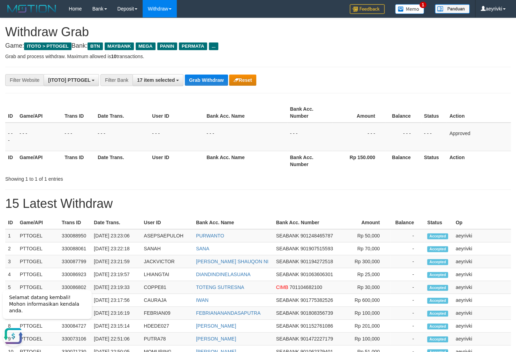
click at [253, 202] on h1 "15 Latest Withdraw" at bounding box center [257, 204] width 505 height 14
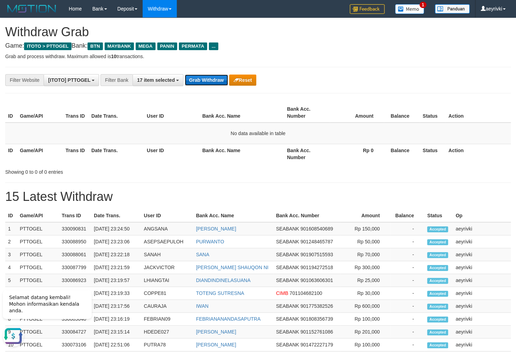
click at [190, 79] on button "Grab Withdraw" at bounding box center [206, 80] width 43 height 11
click at [209, 83] on button "Grab Withdraw" at bounding box center [206, 80] width 43 height 11
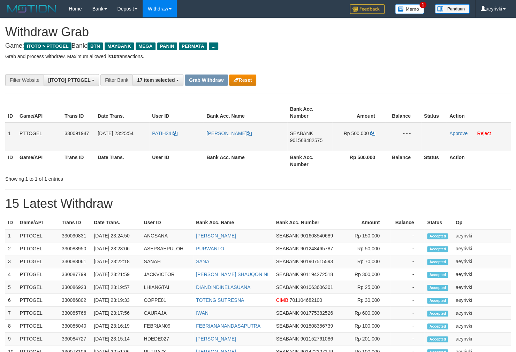
scroll to position [49, 0]
click at [301, 140] on span "901568482575" at bounding box center [306, 141] width 32 height 6
click at [301, 141] on span "901568482575" at bounding box center [306, 141] width 32 height 6
copy span "901568482575"
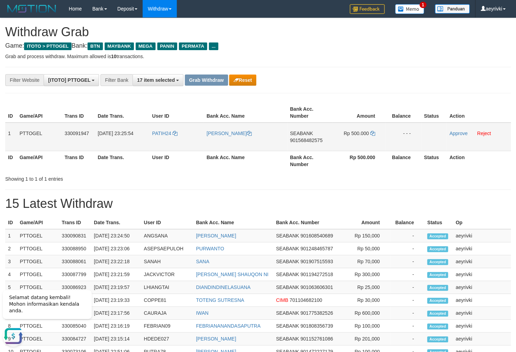
click at [307, 143] on span "901568482575" at bounding box center [306, 141] width 32 height 6
copy span "901568482575"
click at [314, 139] on span "901568482575" at bounding box center [306, 141] width 32 height 6
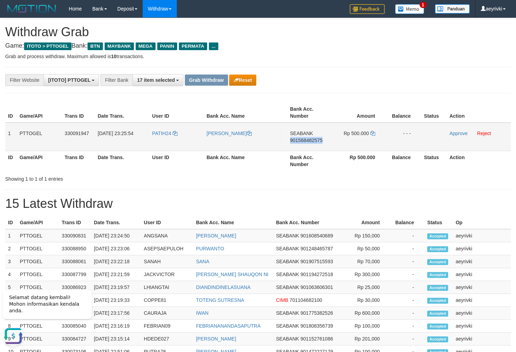
copy span "901568482575"
click at [371, 133] on icon at bounding box center [372, 133] width 5 height 5
drag, startPoint x: 163, startPoint y: 145, endPoint x: 371, endPoint y: 141, distance: 207.1
click at [371, 141] on tr "1 PTTOGEL 330091947 [DATE] 23:25:54 PATIH24 UJANG ENGKOS SEABANK 901568482575 R…" at bounding box center [257, 137] width 505 height 29
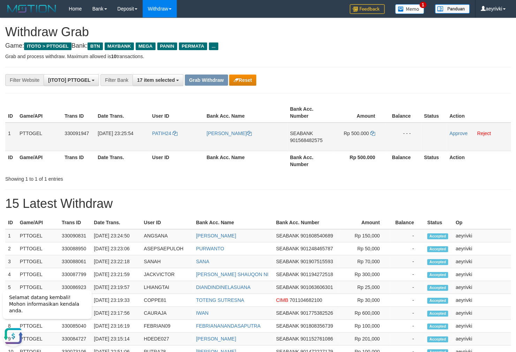
copy tr
click at [456, 133] on link "Approve" at bounding box center [458, 134] width 18 height 6
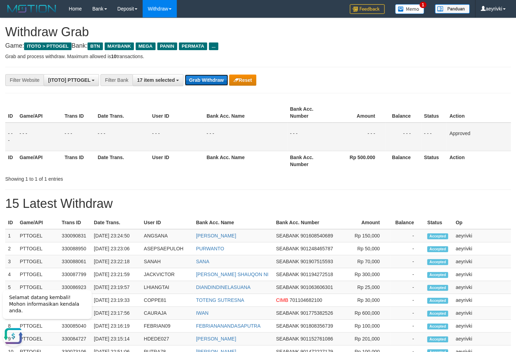
click at [203, 85] on button "Grab Withdraw" at bounding box center [206, 80] width 43 height 11
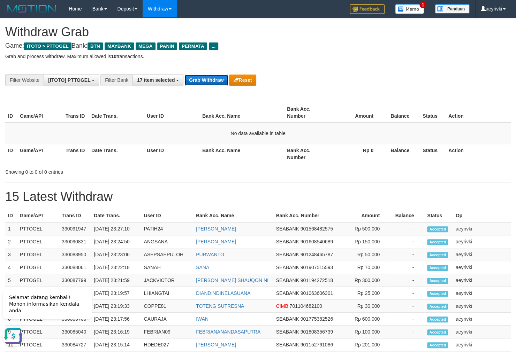
click at [211, 76] on button "Grab Withdraw" at bounding box center [206, 80] width 43 height 11
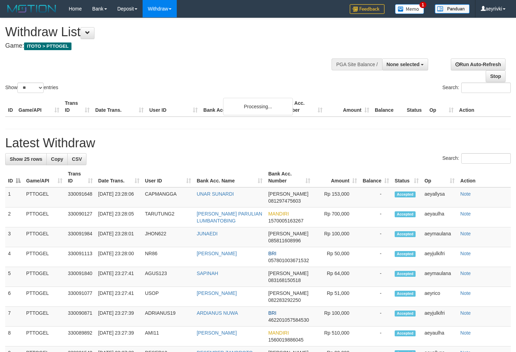
select select
select select "**"
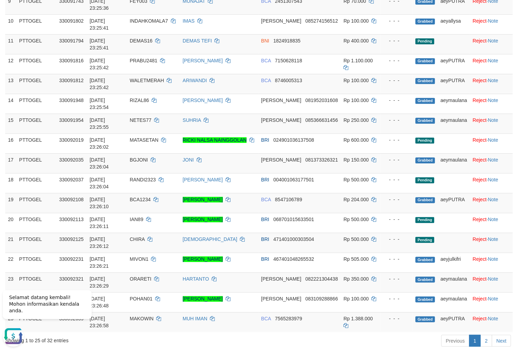
scroll to position [299, 0]
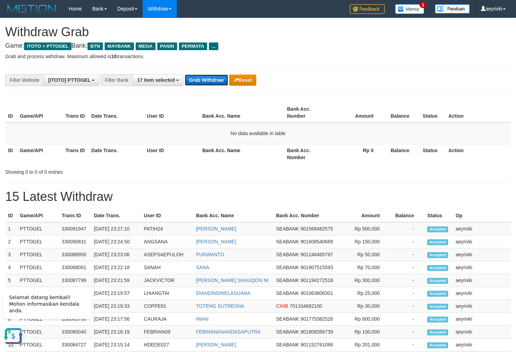
click at [186, 78] on button "Grab Withdraw" at bounding box center [206, 80] width 43 height 11
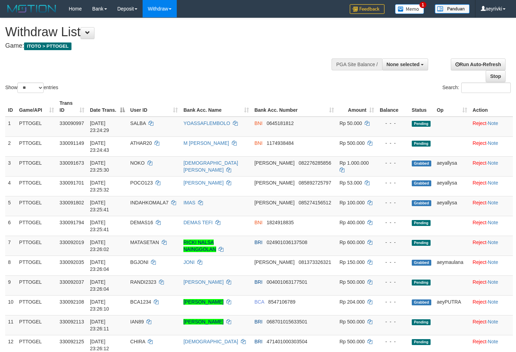
select select
select select "**"
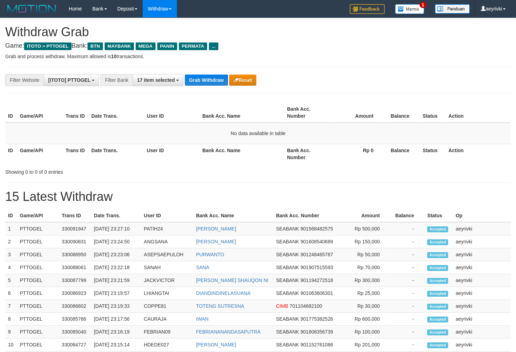
scroll to position [49, 0]
click at [204, 81] on button "Grab Withdraw" at bounding box center [206, 80] width 43 height 11
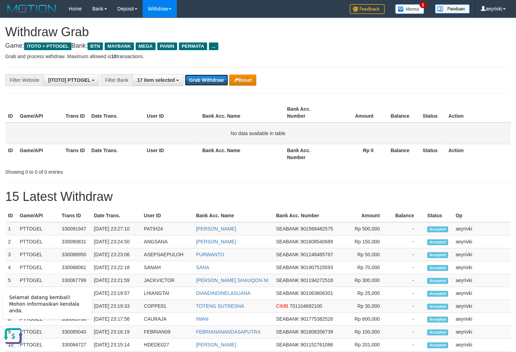
scroll to position [0, 0]
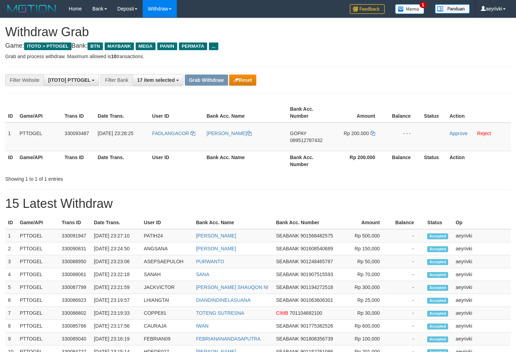
scroll to position [49, 0]
drag, startPoint x: 163, startPoint y: 143, endPoint x: 357, endPoint y: 129, distance: 195.0
click at [357, 129] on tr "1 PTTOGEL 330093487 31/08/2025 23:28:25 FADLANGACOR PITRI SURYANI GOPAY 0895127…" at bounding box center [257, 137] width 505 height 29
click at [313, 138] on span "089512787432" at bounding box center [306, 141] width 32 height 6
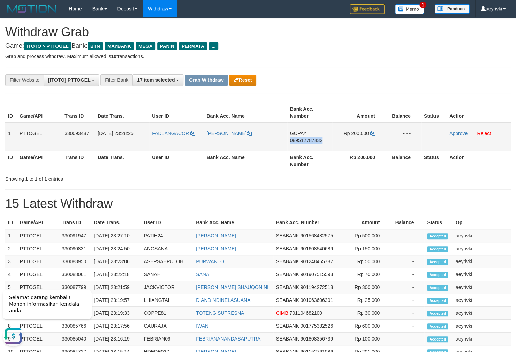
click at [313, 138] on span "089512787432" at bounding box center [306, 141] width 32 height 6
copy span "089512787432"
click at [305, 139] on span "089512787432" at bounding box center [306, 141] width 32 height 6
copy span "089512787432"
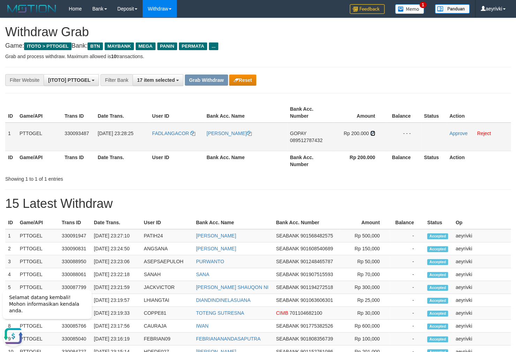
click at [373, 134] on icon at bounding box center [372, 133] width 5 height 5
click at [456, 133] on link "Approve" at bounding box center [458, 134] width 18 height 6
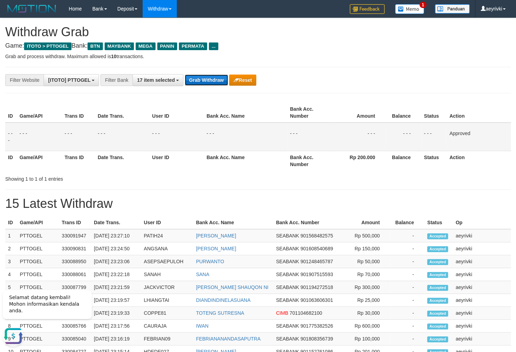
click at [190, 80] on button "Grab Withdraw" at bounding box center [206, 80] width 43 height 11
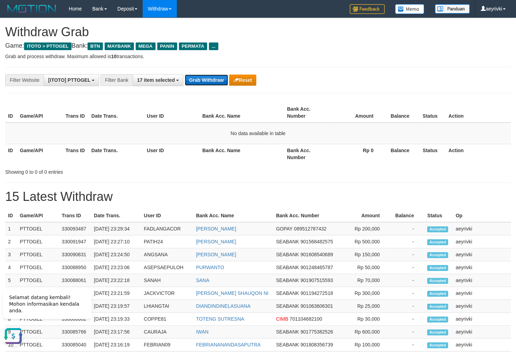
click at [203, 78] on button "Grab Withdraw" at bounding box center [206, 80] width 43 height 11
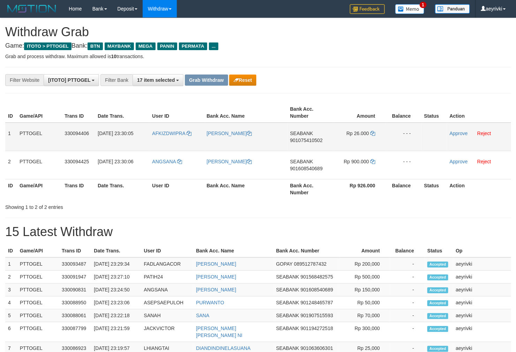
scroll to position [49, 0]
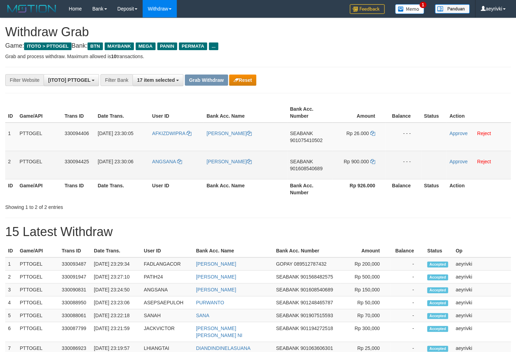
drag, startPoint x: 257, startPoint y: 157, endPoint x: 31, endPoint y: 172, distance: 226.0
click at [358, 166] on tbody "1 PTTOGEL 330094406 [DATE] 23:30:05 AFKIZDWIPRA [PERSON_NAME][GEOGRAPHIC_DATA] …" at bounding box center [257, 151] width 505 height 57
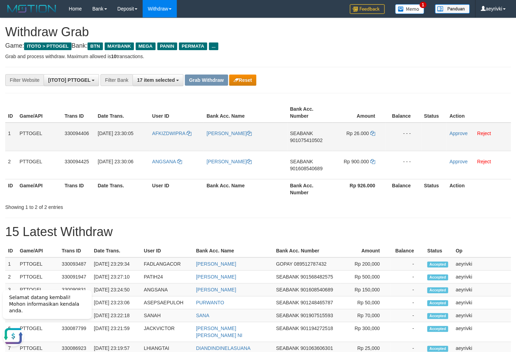
click at [306, 139] on span "901075410502" at bounding box center [306, 141] width 32 height 6
copy span "901075410502"
click at [375, 133] on icon at bounding box center [372, 133] width 5 height 5
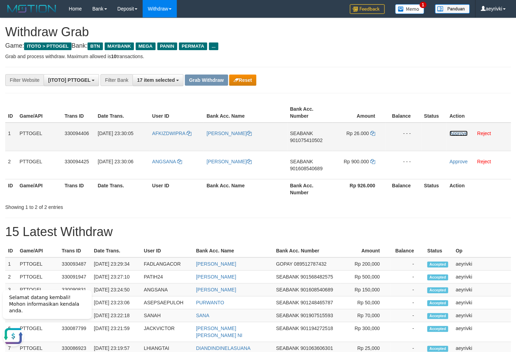
click at [455, 133] on link "Approve" at bounding box center [458, 134] width 18 height 6
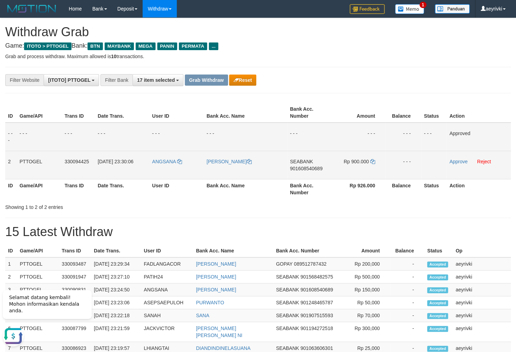
click at [308, 165] on td "SEABANK 901608540689" at bounding box center [309, 165] width 45 height 28
click at [296, 168] on span "901608540689" at bounding box center [306, 169] width 32 height 6
copy span "901608540689"
click at [300, 169] on span "901608540689" at bounding box center [306, 169] width 32 height 6
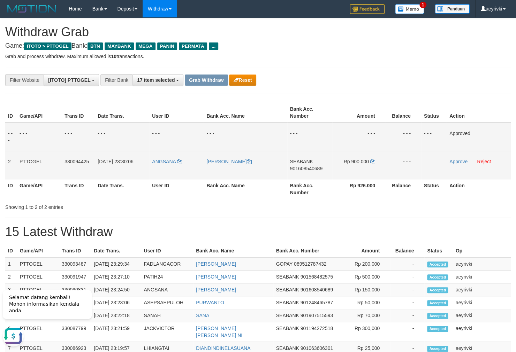
click at [311, 170] on span "901608540689" at bounding box center [306, 169] width 32 height 6
copy span "901608540689"
click at [300, 169] on span "901608540689" at bounding box center [306, 169] width 32 height 6
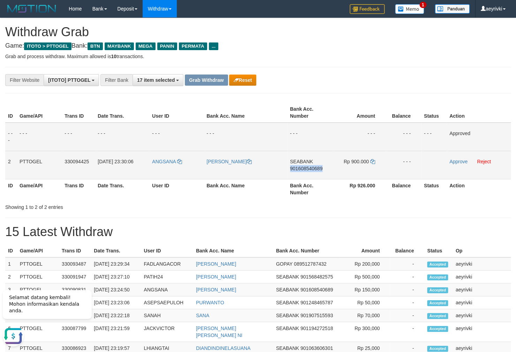
copy span "901608540689"
click at [373, 160] on icon at bounding box center [372, 161] width 5 height 5
click at [456, 162] on link "Approve" at bounding box center [458, 162] width 18 height 6
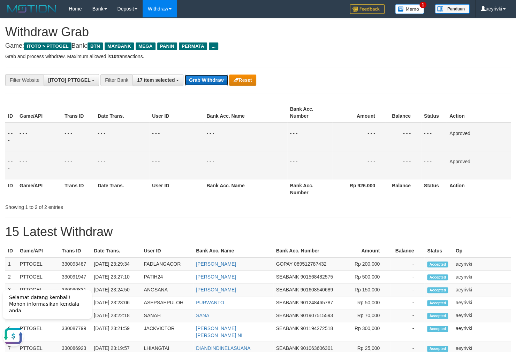
click at [196, 84] on button "Grab Withdraw" at bounding box center [206, 80] width 43 height 11
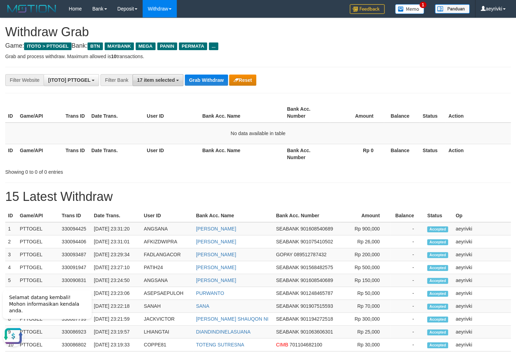
click at [161, 80] on span "17 item selected" at bounding box center [156, 80] width 38 height 6
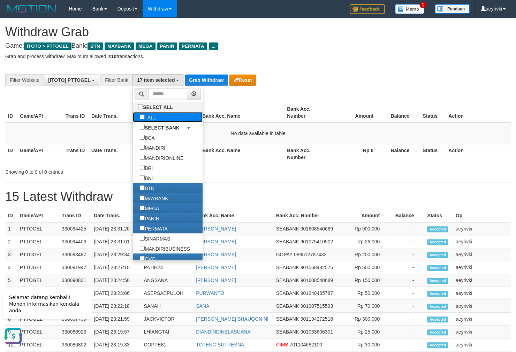
click at [133, 118] on label "- ALL -" at bounding box center [149, 117] width 33 height 10
select select "***"
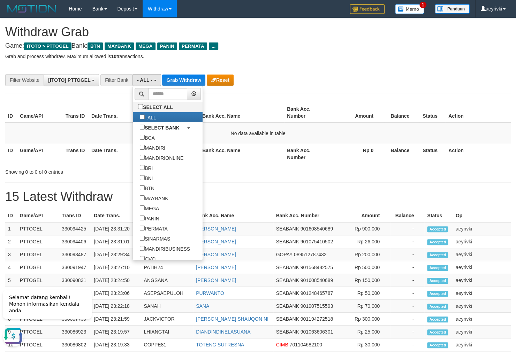
scroll to position [7, 0]
click at [184, 84] on button "Grab Withdraw" at bounding box center [183, 80] width 43 height 11
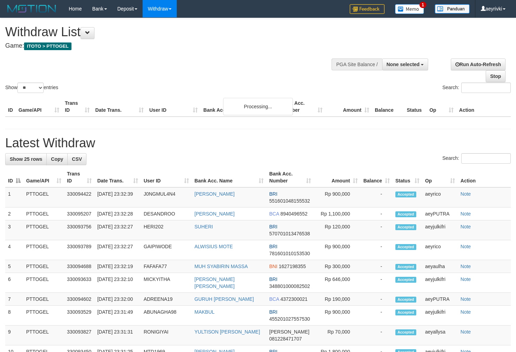
select select
select select "**"
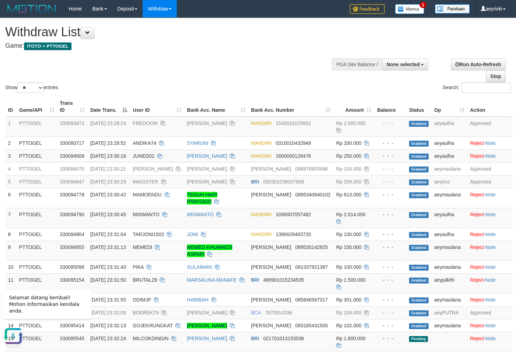
click at [206, 53] on div "**********" at bounding box center [173, 35] width 337 height 35
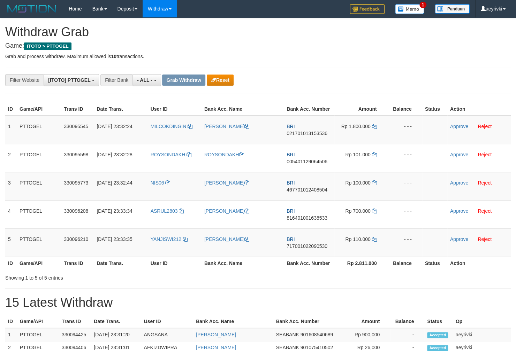
scroll to position [6, 0]
click at [224, 82] on button "Reset" at bounding box center [220, 80] width 27 height 11
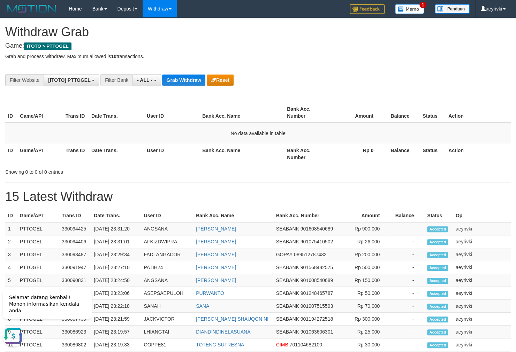
click at [180, 86] on div "**********" at bounding box center [258, 318] width 516 height 600
click at [181, 85] on button "Grab Withdraw" at bounding box center [183, 80] width 43 height 11
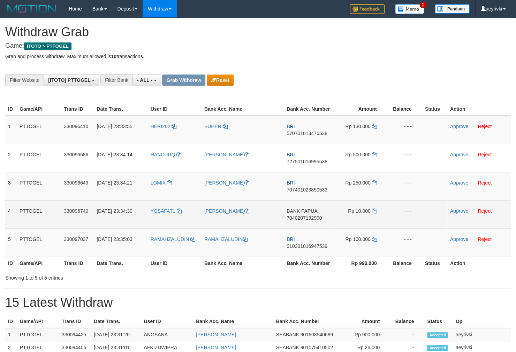
scroll to position [6, 0]
drag, startPoint x: 160, startPoint y: 223, endPoint x: 252, endPoint y: 223, distance: 92.0
click at [321, 211] on tr "4 PTTOGEL 330096740 [DATE] 23:34:30 YOSAFAT1 [PERSON_NAME] BANK PAPUA 704020719…" at bounding box center [257, 214] width 505 height 28
drag, startPoint x: 252, startPoint y: 223, endPoint x: 183, endPoint y: 223, distance: 68.7
click at [245, 223] on td "[PERSON_NAME]" at bounding box center [242, 214] width 82 height 28
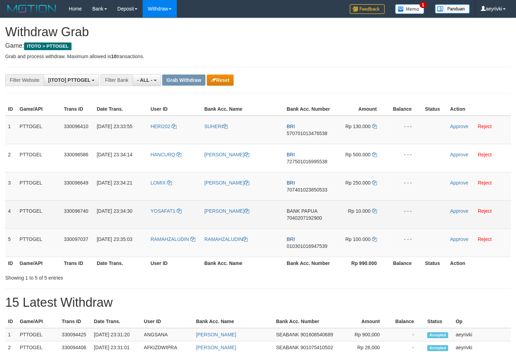
drag, startPoint x: 176, startPoint y: 224, endPoint x: 370, endPoint y: 215, distance: 194.0
click at [370, 215] on tr "4 PTTOGEL 330096740 [DATE] 23:34:30 YOSAFAT1 [PERSON_NAME] BANK PAPUA 704020719…" at bounding box center [257, 214] width 505 height 28
click at [294, 217] on span "7040207192900" at bounding box center [304, 218] width 35 height 6
copy tr
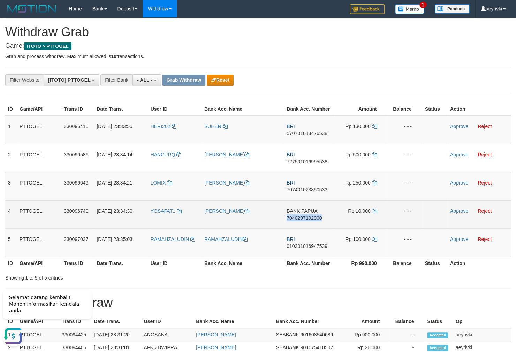
click at [294, 217] on span "7040207192900" at bounding box center [304, 218] width 35 height 6
copy span "7040207192900"
drag, startPoint x: 271, startPoint y: 234, endPoint x: 301, endPoint y: 222, distance: 32.7
click at [272, 234] on td "RAMAHZALUDIN" at bounding box center [242, 243] width 82 height 28
click at [304, 219] on span "7040207192900" at bounding box center [304, 218] width 35 height 6
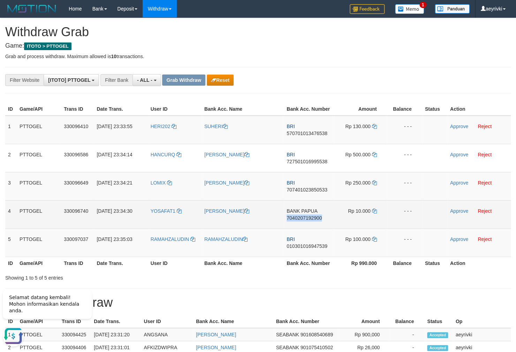
click at [304, 219] on span "7040207192900" at bounding box center [304, 218] width 35 height 6
copy span "7040207192900"
click at [306, 221] on span "7040207192900" at bounding box center [304, 218] width 35 height 6
copy span "7040207192900"
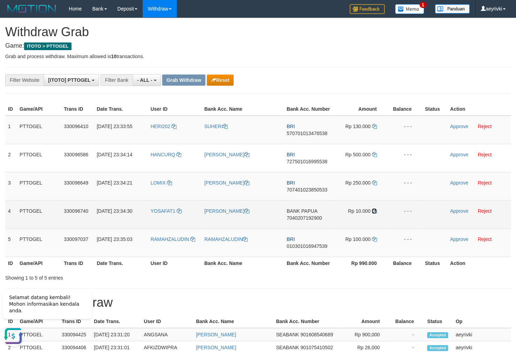
click at [375, 211] on icon at bounding box center [374, 211] width 5 height 5
drag, startPoint x: 164, startPoint y: 221, endPoint x: 364, endPoint y: 215, distance: 199.8
click at [364, 215] on tr "4 PTTOGEL 330096740 31/08/2025 23:34:30 YOSAFAT1 YOSAFAT TABUNI BANK PAPUA 7040…" at bounding box center [257, 214] width 505 height 28
copy tr
click at [462, 212] on link "Approve" at bounding box center [459, 211] width 18 height 6
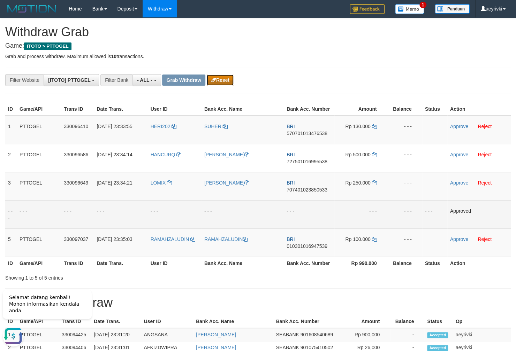
click at [220, 85] on button "Reset" at bounding box center [220, 80] width 27 height 11
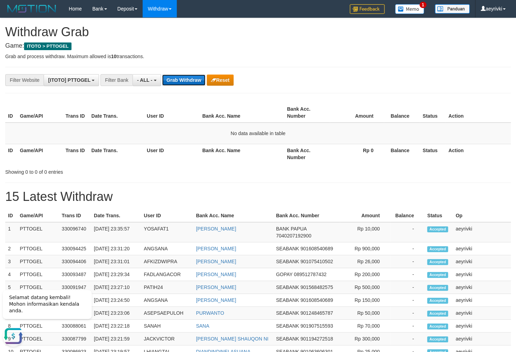
click at [180, 77] on button "Grab Withdraw" at bounding box center [183, 80] width 43 height 11
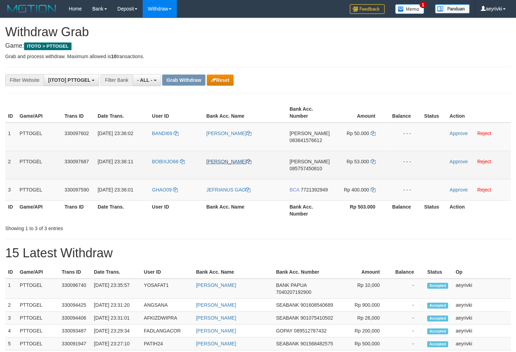
scroll to position [6, 0]
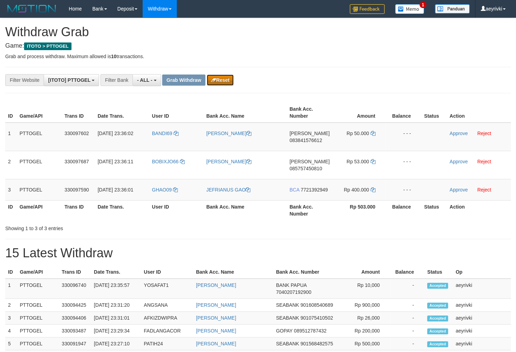
click at [223, 83] on button "Reset" at bounding box center [220, 80] width 27 height 11
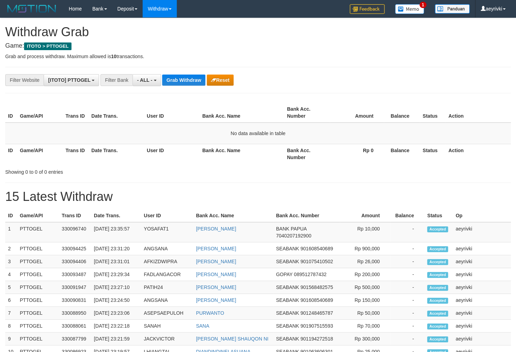
scroll to position [6, 0]
drag, startPoint x: 153, startPoint y: 241, endPoint x: 286, endPoint y: 197, distance: 139.6
click at [154, 241] on td "YOSAFAT1" at bounding box center [167, 232] width 52 height 20
click at [277, 158] on th "Bank Acc. Name" at bounding box center [241, 154] width 85 height 20
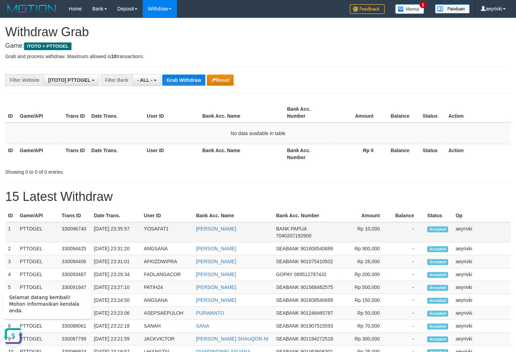
click at [294, 235] on span "7040207192900" at bounding box center [293, 236] width 35 height 6
click at [179, 76] on button "Grab Withdraw" at bounding box center [183, 80] width 43 height 11
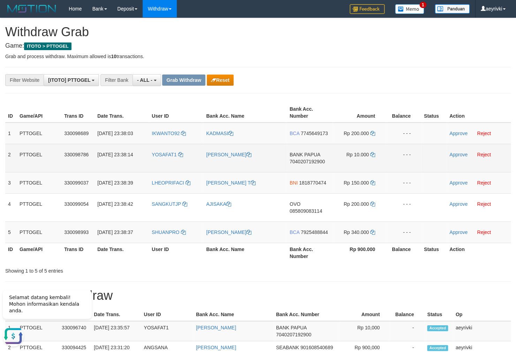
drag, startPoint x: 166, startPoint y: 164, endPoint x: 341, endPoint y: 160, distance: 174.7
click at [341, 160] on tr "2 PTTOGEL 330098786 [DATE] 23:38:14 YOSAFAT1 [PERSON_NAME] BANK PAPUA 704020719…" at bounding box center [257, 158] width 505 height 28
click at [453, 154] on link "Approve" at bounding box center [458, 155] width 18 height 6
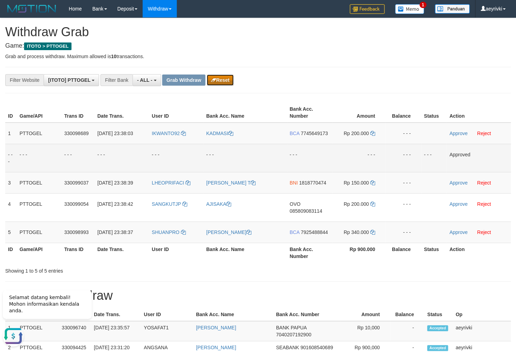
click at [221, 76] on button "Reset" at bounding box center [220, 80] width 27 height 11
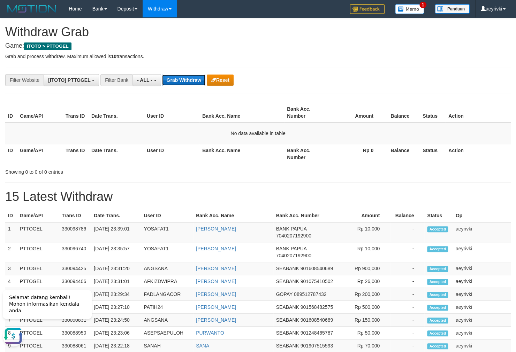
click at [176, 83] on button "Grab Withdraw" at bounding box center [183, 80] width 43 height 11
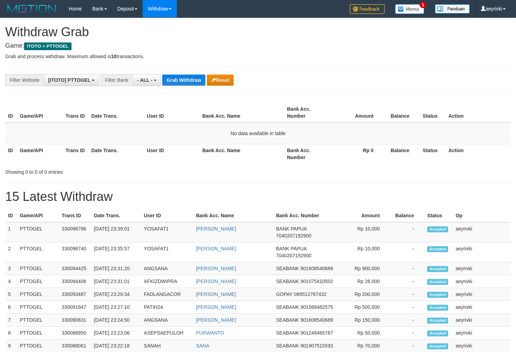
scroll to position [6, 0]
drag, startPoint x: 144, startPoint y: 76, endPoint x: 136, endPoint y: 109, distance: 34.1
click at [144, 78] on button "- ALL -" at bounding box center [146, 80] width 28 height 12
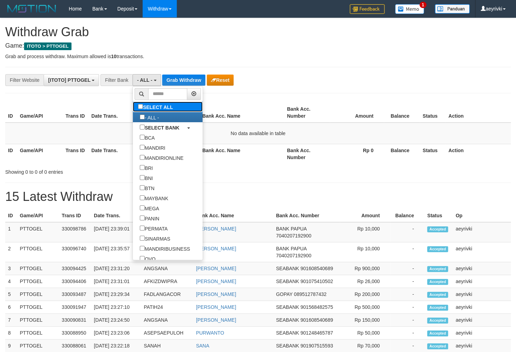
click at [133, 108] on label "SELECT ALL" at bounding box center [156, 107] width 47 height 10
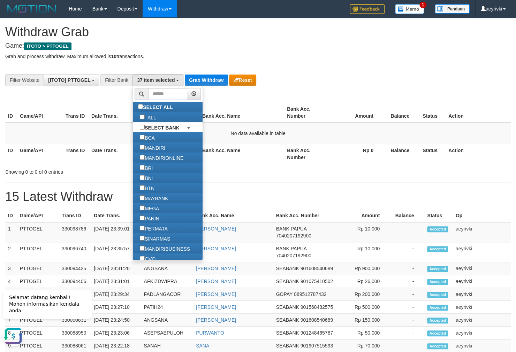
scroll to position [0, 0]
click at [138, 104] on label "SELECT ALL" at bounding box center [156, 107] width 47 height 10
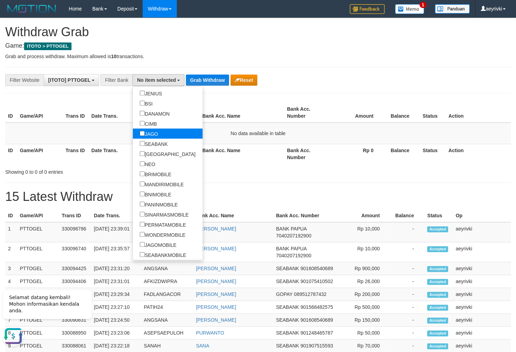
scroll to position [149, 0]
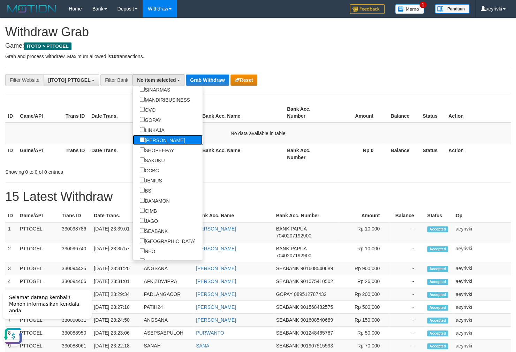
click at [133, 135] on label "[PERSON_NAME]" at bounding box center [162, 140] width 59 height 10
select select "****"
click at [186, 74] on div "**********" at bounding box center [258, 318] width 516 height 600
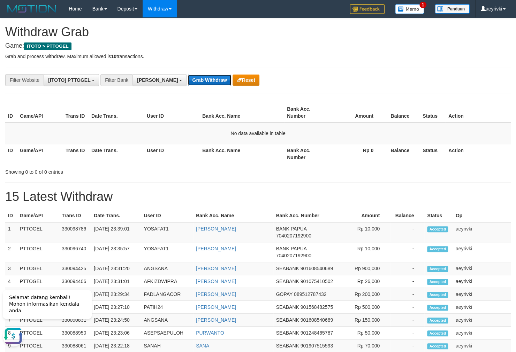
click at [188, 77] on button "Grab Withdraw" at bounding box center [209, 80] width 43 height 11
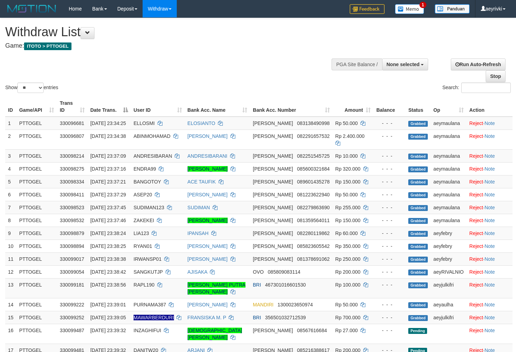
select select
select select "**"
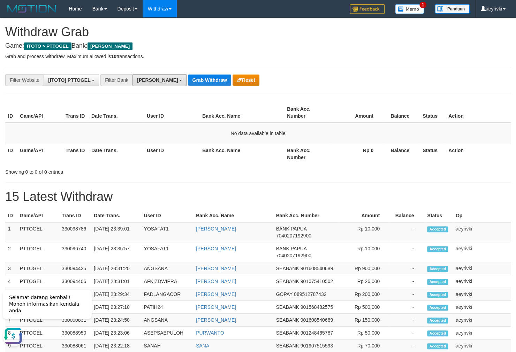
drag, startPoint x: 132, startPoint y: 79, endPoint x: 137, endPoint y: 100, distance: 20.7
click at [132, 81] on button "[PERSON_NAME]" at bounding box center [159, 80] width 54 height 12
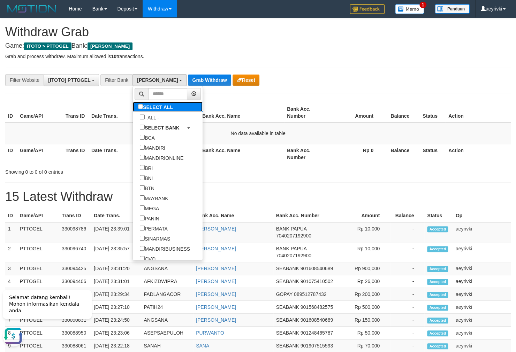
click at [133, 109] on label "SELECT ALL" at bounding box center [156, 107] width 47 height 10
select select "***"
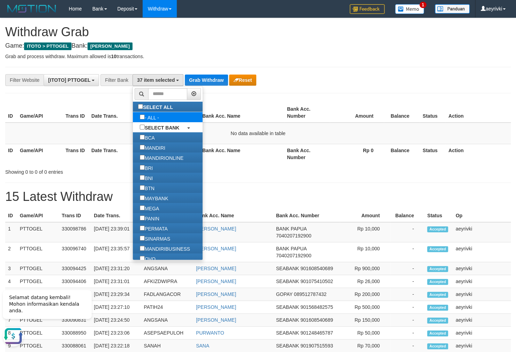
scroll to position [266, 0]
click at [133, 108] on label "SELECT ALL" at bounding box center [156, 107] width 47 height 10
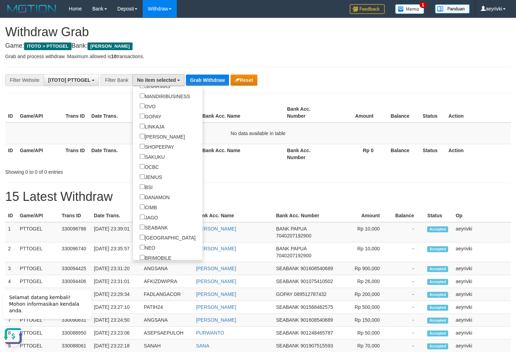
scroll to position [196, 0]
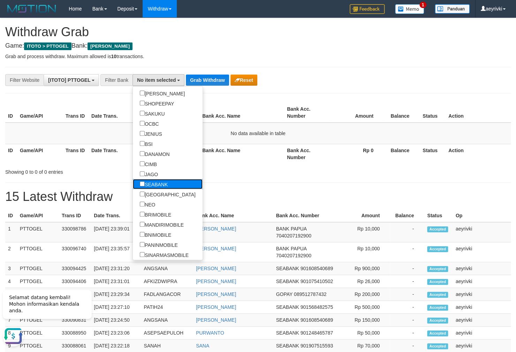
click at [133, 187] on label "SEABANK" at bounding box center [154, 184] width 42 height 10
select select "*******"
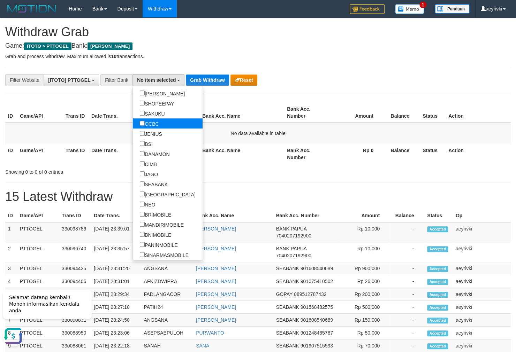
scroll to position [193, 0]
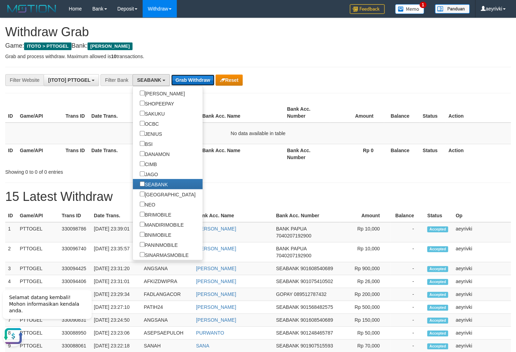
click at [202, 86] on button "Grab Withdraw" at bounding box center [192, 80] width 43 height 11
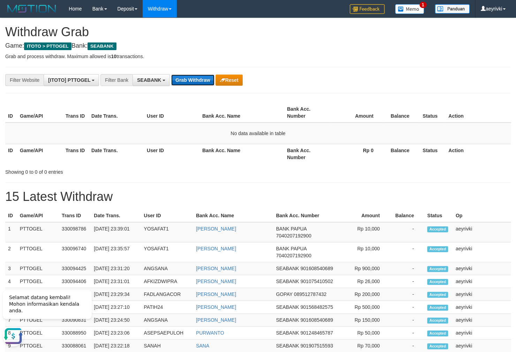
click at [193, 78] on button "Grab Withdraw" at bounding box center [192, 80] width 43 height 11
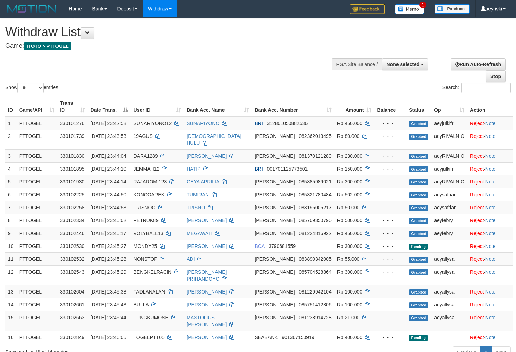
select select
select select "**"
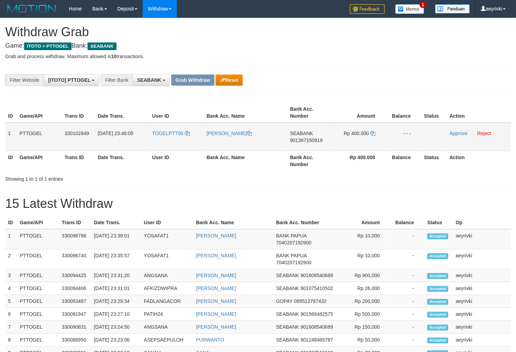
scroll to position [186, 0]
click at [310, 139] on span "901367150919" at bounding box center [306, 141] width 32 height 6
copy span "901367150919"
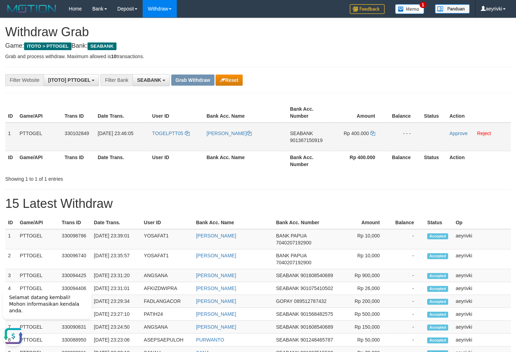
click at [303, 139] on span "901367150919" at bounding box center [306, 141] width 32 height 6
copy span "901367150919"
click at [308, 140] on span "901367150919" at bounding box center [306, 141] width 32 height 6
drag, startPoint x: 308, startPoint y: 140, endPoint x: 454, endPoint y: 223, distance: 168.3
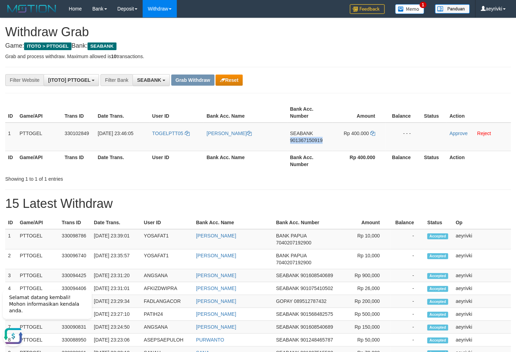
click at [308, 140] on span "901367150919" at bounding box center [306, 141] width 32 height 6
copy span "901367150919"
click at [373, 132] on icon at bounding box center [372, 133] width 5 height 5
drag, startPoint x: 189, startPoint y: 143, endPoint x: 364, endPoint y: 143, distance: 175.0
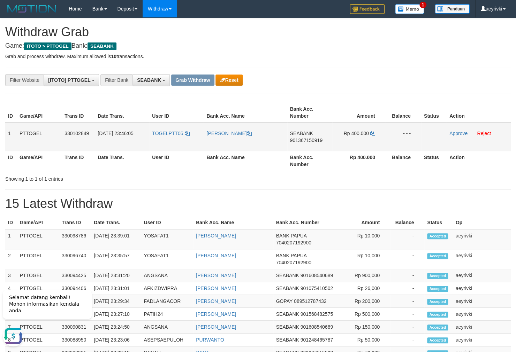
click at [364, 143] on tr "1 PTTOGEL 330102849 [DATE] 23:46:05 TOGELPTT05 [PERSON_NAME] SEABANK 9013671509…" at bounding box center [257, 137] width 505 height 29
copy tr
click at [458, 133] on link "Approve" at bounding box center [458, 134] width 18 height 6
drag, startPoint x: 386, startPoint y: 168, endPoint x: 456, endPoint y: 136, distance: 76.6
click at [392, 166] on th "Balance" at bounding box center [403, 161] width 36 height 20
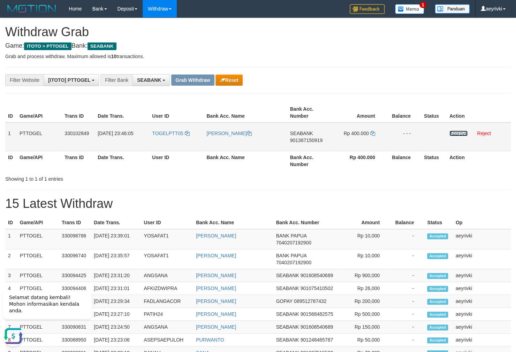
click at [458, 133] on link "Approve" at bounding box center [458, 134] width 18 height 6
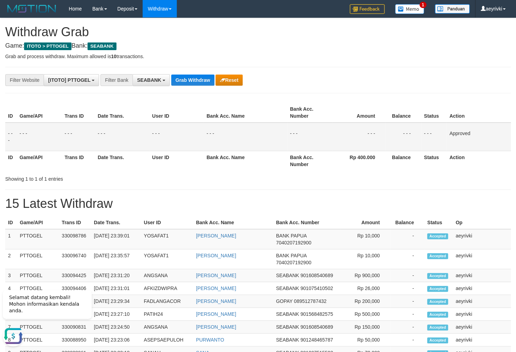
drag, startPoint x: 251, startPoint y: 205, endPoint x: 463, endPoint y: 148, distance: 218.8
click at [279, 204] on h1 "15 Latest Withdraw" at bounding box center [257, 204] width 505 height 14
click at [199, 197] on h1 "15 Latest Withdraw" at bounding box center [257, 204] width 505 height 14
click at [191, 86] on div "**********" at bounding box center [258, 321] width 516 height 607
click at [153, 79] on span "SEABANK" at bounding box center [149, 80] width 24 height 6
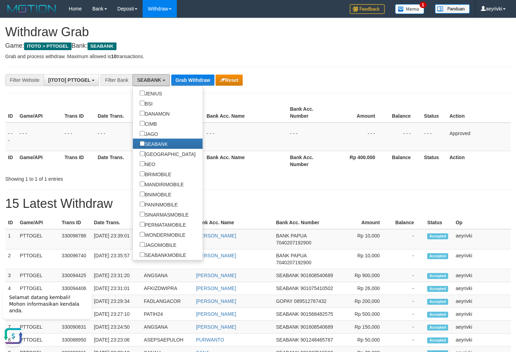
scroll to position [171, 0]
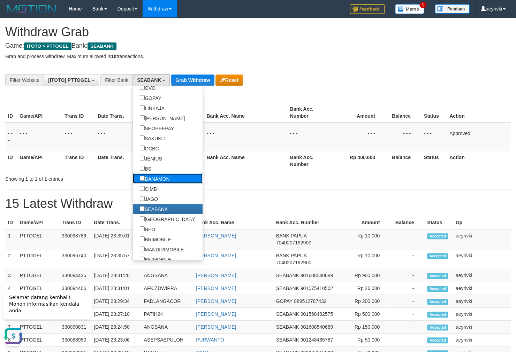
click at [133, 177] on label "DANAMON" at bounding box center [155, 179] width 44 height 10
select select "*******"
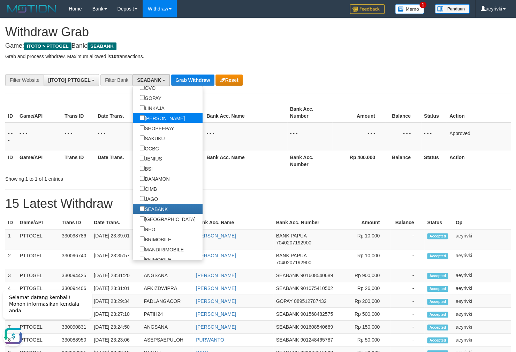
scroll to position [172, 0]
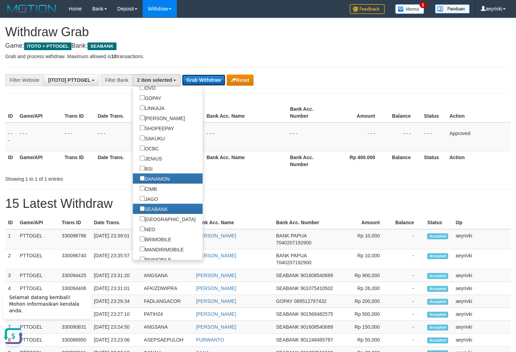
click at [193, 78] on button "Grab Withdraw" at bounding box center [203, 80] width 43 height 11
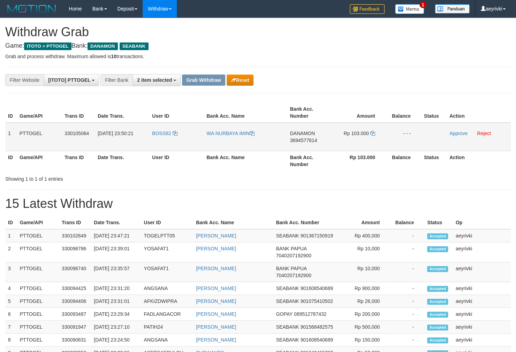
scroll to position [165, 0]
drag, startPoint x: 159, startPoint y: 143, endPoint x: 334, endPoint y: 133, distance: 175.6
click at [334, 133] on tr "1 PTTOGEL 330105064 31/08/2025 23:50:21 BOSS82 WA NURBAYA IMIN DANAMON 36945776…" at bounding box center [257, 137] width 505 height 29
click at [296, 137] on td "DANAMON 3694577614" at bounding box center [309, 137] width 45 height 29
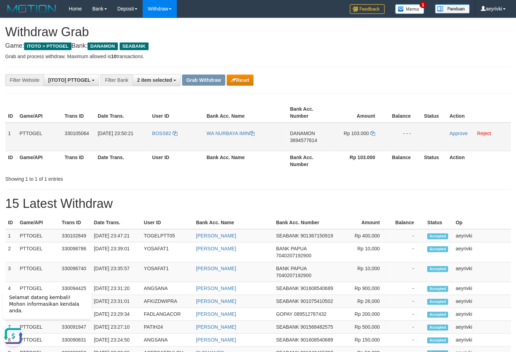
click at [297, 139] on span "3694577614" at bounding box center [303, 141] width 27 height 6
copy span "3694577614"
click at [310, 139] on span "3694577614" at bounding box center [303, 141] width 27 height 6
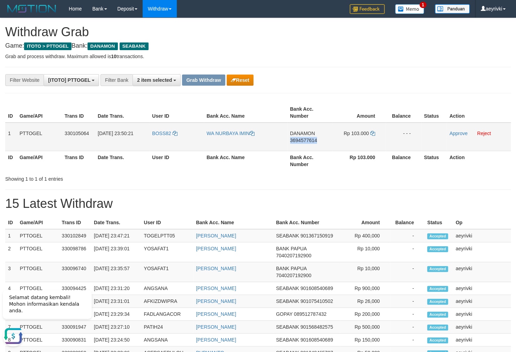
copy span "3694577614"
click at [373, 130] on td "Rp 103.000" at bounding box center [358, 137] width 53 height 29
click at [373, 133] on icon at bounding box center [372, 133] width 5 height 5
click at [454, 133] on link "Approve" at bounding box center [458, 134] width 18 height 6
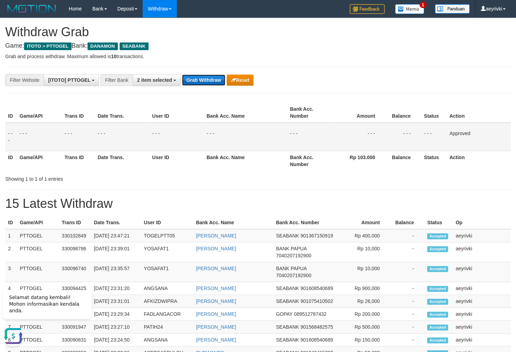
click at [206, 77] on button "Grab Withdraw" at bounding box center [203, 80] width 43 height 11
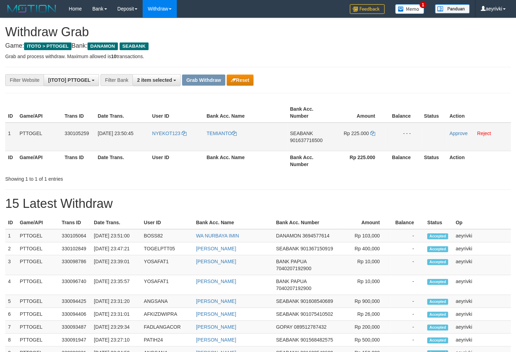
scroll to position [165, 0]
drag, startPoint x: 172, startPoint y: 145, endPoint x: 364, endPoint y: 130, distance: 192.6
click at [364, 130] on tr "1 PTTOGEL 330105259 [DATE] 23:50:45 NYEKOT123 TEMIANTO SEABANK 901637716500 Rp …" at bounding box center [257, 137] width 505 height 29
click at [304, 138] on span "901637716500" at bounding box center [306, 141] width 32 height 6
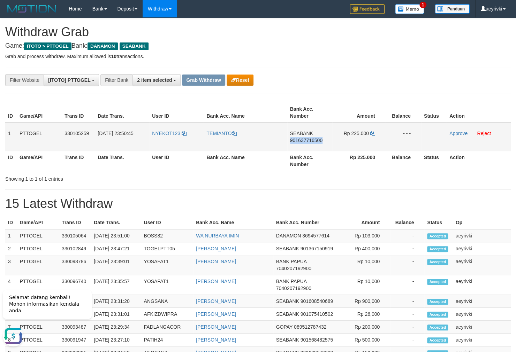
click at [304, 138] on span "901637716500" at bounding box center [306, 141] width 32 height 6
copy span "901637716500"
click at [298, 139] on span "901637716500" at bounding box center [306, 141] width 32 height 6
copy span "901637716500"
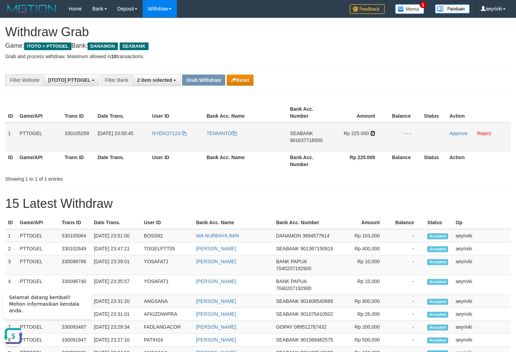
click at [371, 132] on icon at bounding box center [372, 133] width 5 height 5
click at [453, 136] on link "Approve" at bounding box center [458, 134] width 18 height 6
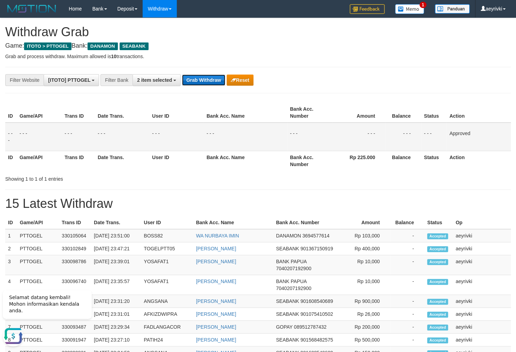
click at [207, 80] on button "Grab Withdraw" at bounding box center [203, 80] width 43 height 11
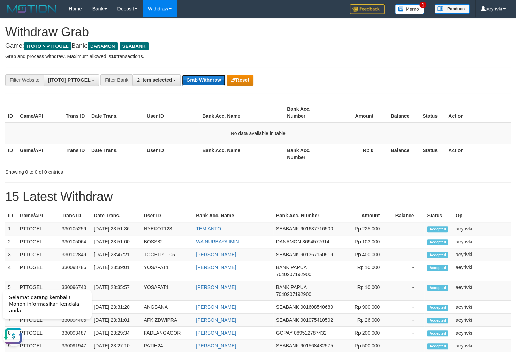
click at [198, 84] on button "Grab Withdraw" at bounding box center [203, 80] width 43 height 11
click at [201, 80] on button "Grab Withdraw" at bounding box center [203, 80] width 43 height 11
click button "Grab Withdraw"
click at [190, 83] on button "Grab Withdraw" at bounding box center [203, 80] width 43 height 11
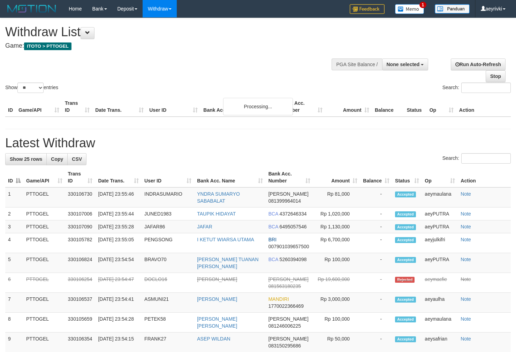
select select
select select "**"
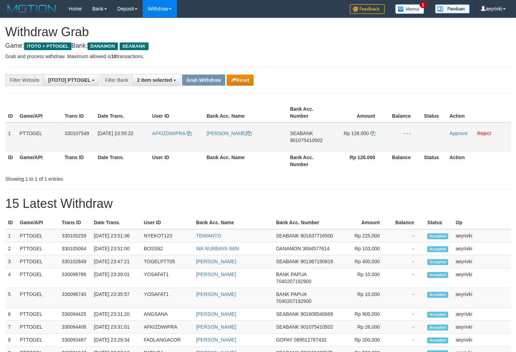
scroll to position [165, 0]
drag, startPoint x: 165, startPoint y: 150, endPoint x: 375, endPoint y: 127, distance: 211.8
click at [375, 127] on tr "1 PTTOGEL 330107549 31/08/2025 23:55:22 AFKIZDWIPRA DEDI IRAWAN SEABANK 9010754…" at bounding box center [257, 137] width 505 height 29
click at [306, 141] on span "901075410502" at bounding box center [306, 141] width 32 height 6
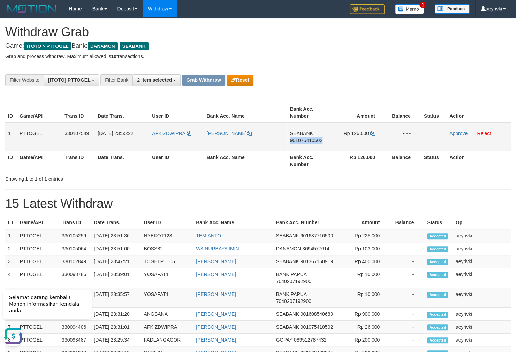
click at [306, 141] on span "901075410502" at bounding box center [306, 141] width 32 height 6
copy span "901075410502"
click at [308, 139] on span "901075410502" at bounding box center [306, 141] width 32 height 6
copy span "901075410502"
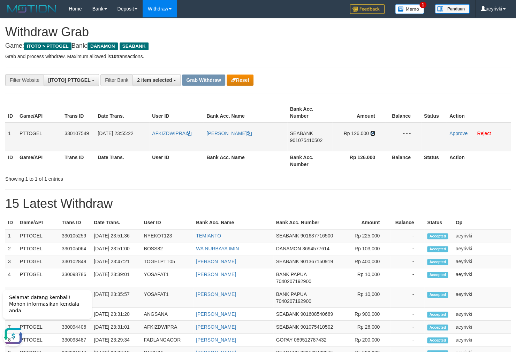
click at [374, 133] on icon at bounding box center [372, 133] width 5 height 5
drag, startPoint x: 172, startPoint y: 148, endPoint x: 366, endPoint y: 139, distance: 194.3
click at [366, 139] on tr "1 PTTOGEL 330107549 31/08/2025 23:55:22 AFKIZDWIPRA DEDI IRAWAN SEABANK 9010754…" at bounding box center [257, 137] width 505 height 29
copy tr
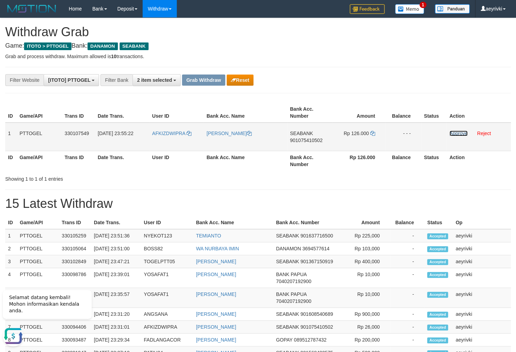
click at [461, 134] on link "Approve" at bounding box center [458, 134] width 18 height 6
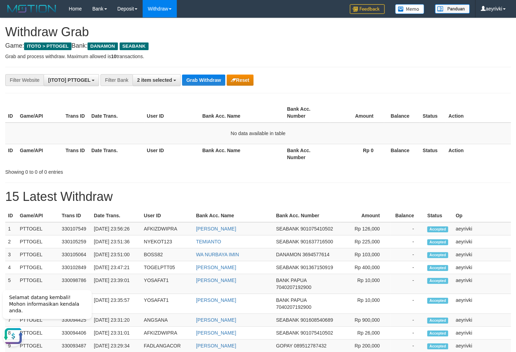
drag, startPoint x: 162, startPoint y: 138, endPoint x: 174, endPoint y: 117, distance: 24.0
click at [161, 133] on td "No data available in table" at bounding box center [257, 134] width 505 height 22
click at [473, 45] on ul "My Profile Log Out" at bounding box center [483, 31] width 56 height 29
click at [473, 41] on div "**********" at bounding box center [258, 311] width 516 height 586
click at [478, 42] on link "Log Out" at bounding box center [482, 39] width 55 height 9
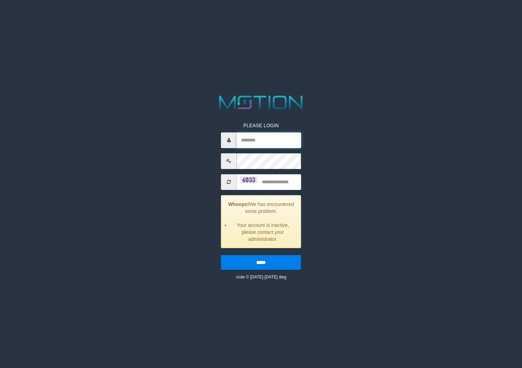
drag, startPoint x: 250, startPoint y: 144, endPoint x: 251, endPoint y: 140, distance: 3.9
click at [250, 144] on input "text" at bounding box center [269, 140] width 64 height 16
type input "********"
type input "****"
click at [221, 255] on input "*****" at bounding box center [261, 262] width 80 height 15
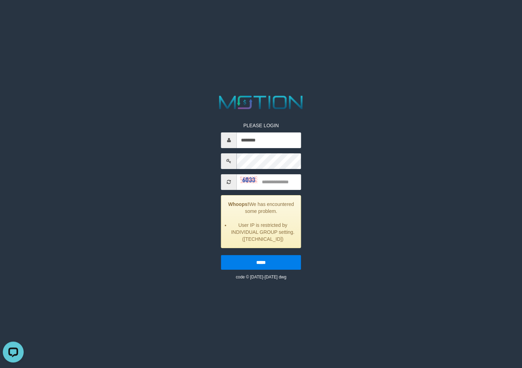
type input "********"
type input "****"
click at [221, 255] on input "*****" at bounding box center [261, 262] width 80 height 15
click at [142, 242] on div "PLEASE LOGIN Whoops! We has encountered some problem. User IP is restricted by …" at bounding box center [261, 186] width 272 height 187
click at [267, 139] on input "text" at bounding box center [269, 140] width 64 height 16
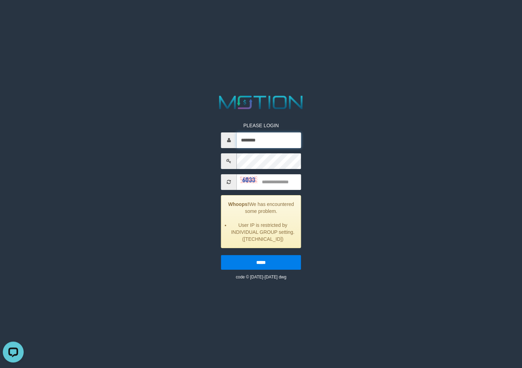
type input "********"
type input "****"
click at [221, 255] on input "*****" at bounding box center [261, 262] width 80 height 15
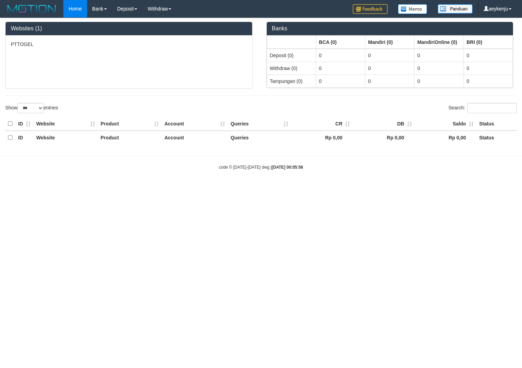
select select "***"
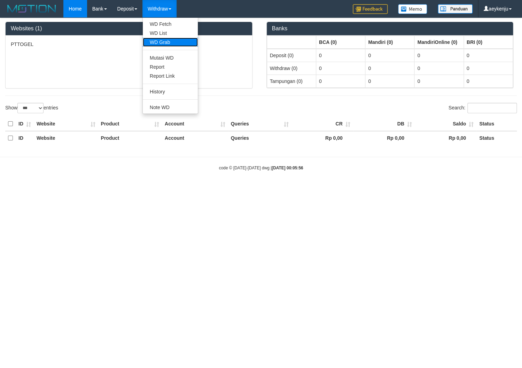
click at [164, 40] on link "WD Grab" at bounding box center [170, 42] width 55 height 9
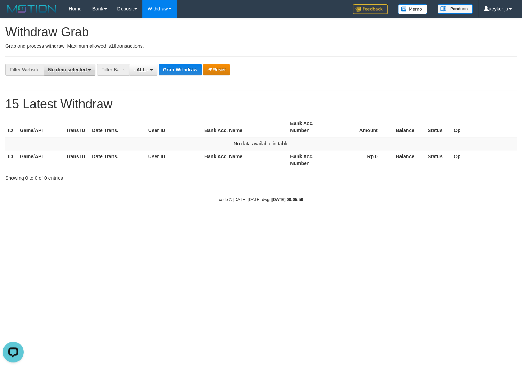
click at [80, 71] on span "No item selected" at bounding box center [67, 70] width 39 height 6
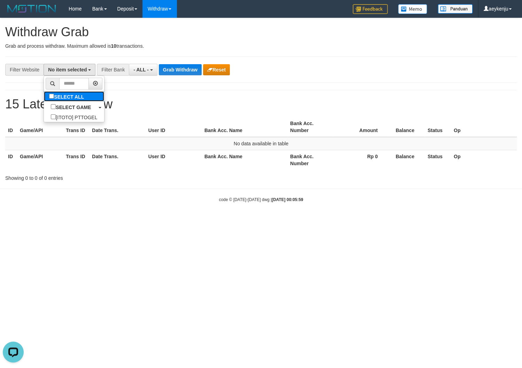
click at [44, 97] on label "SELECT ALL" at bounding box center [67, 96] width 47 height 10
select select "***"
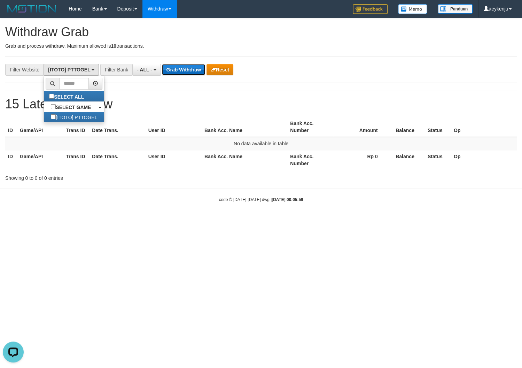
click at [181, 71] on button "Grab Withdraw" at bounding box center [183, 69] width 43 height 11
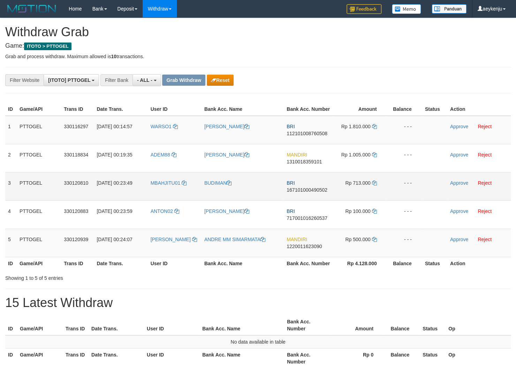
scroll to position [6, 0]
click at [217, 80] on button "Reset" at bounding box center [220, 80] width 27 height 11
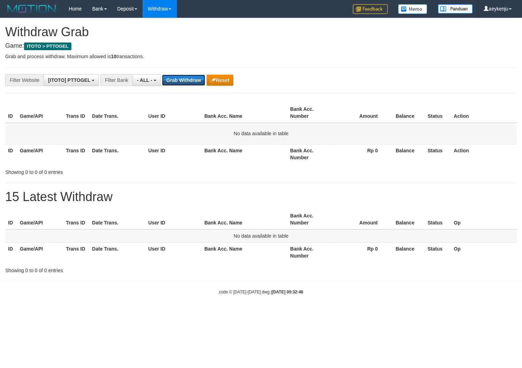
scroll to position [6, 0]
click at [181, 83] on button "Grab Withdraw" at bounding box center [183, 80] width 43 height 11
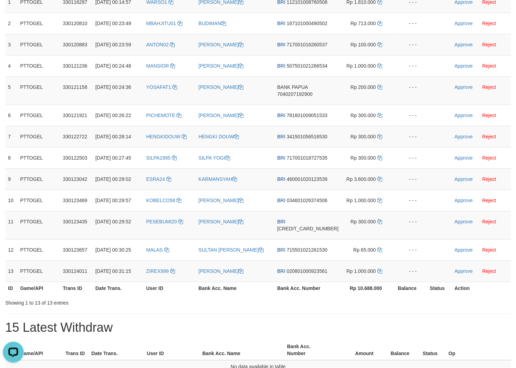
scroll to position [75, 0]
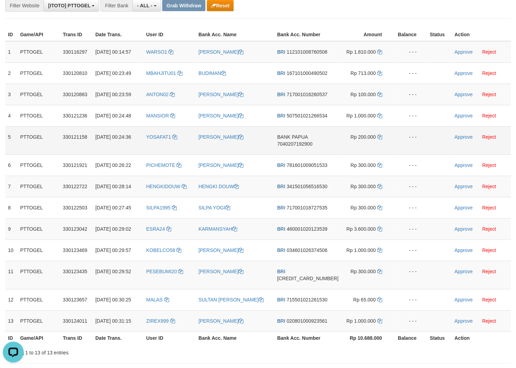
drag, startPoint x: 164, startPoint y: 178, endPoint x: 381, endPoint y: 173, distance: 216.9
click at [381, 154] on tr "5 PTTOGEL 330121158 [DATE] 00:24:36 YOSAFAT1 [PERSON_NAME] BANK PAPUA 704020719…" at bounding box center [257, 140] width 505 height 28
click at [456, 140] on link "Approve" at bounding box center [463, 137] width 18 height 6
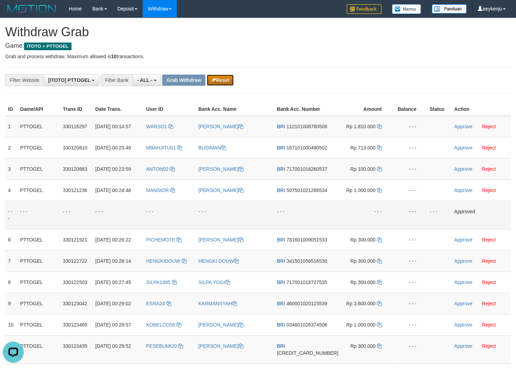
click at [224, 79] on button "Reset" at bounding box center [220, 80] width 27 height 11
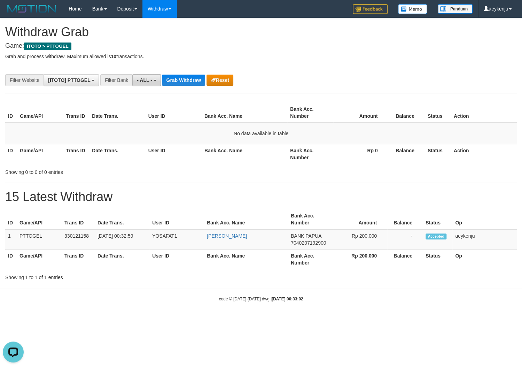
click at [144, 81] on span "- ALL -" at bounding box center [144, 80] width 15 height 6
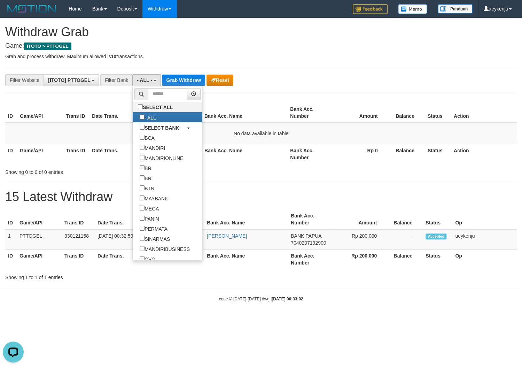
click at [395, 86] on div "**********" at bounding box center [217, 80] width 435 height 12
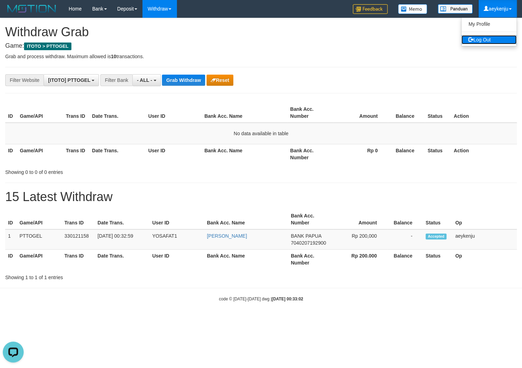
click at [487, 42] on link "Log Out" at bounding box center [489, 39] width 55 height 9
